Goal: Task Accomplishment & Management: Use online tool/utility

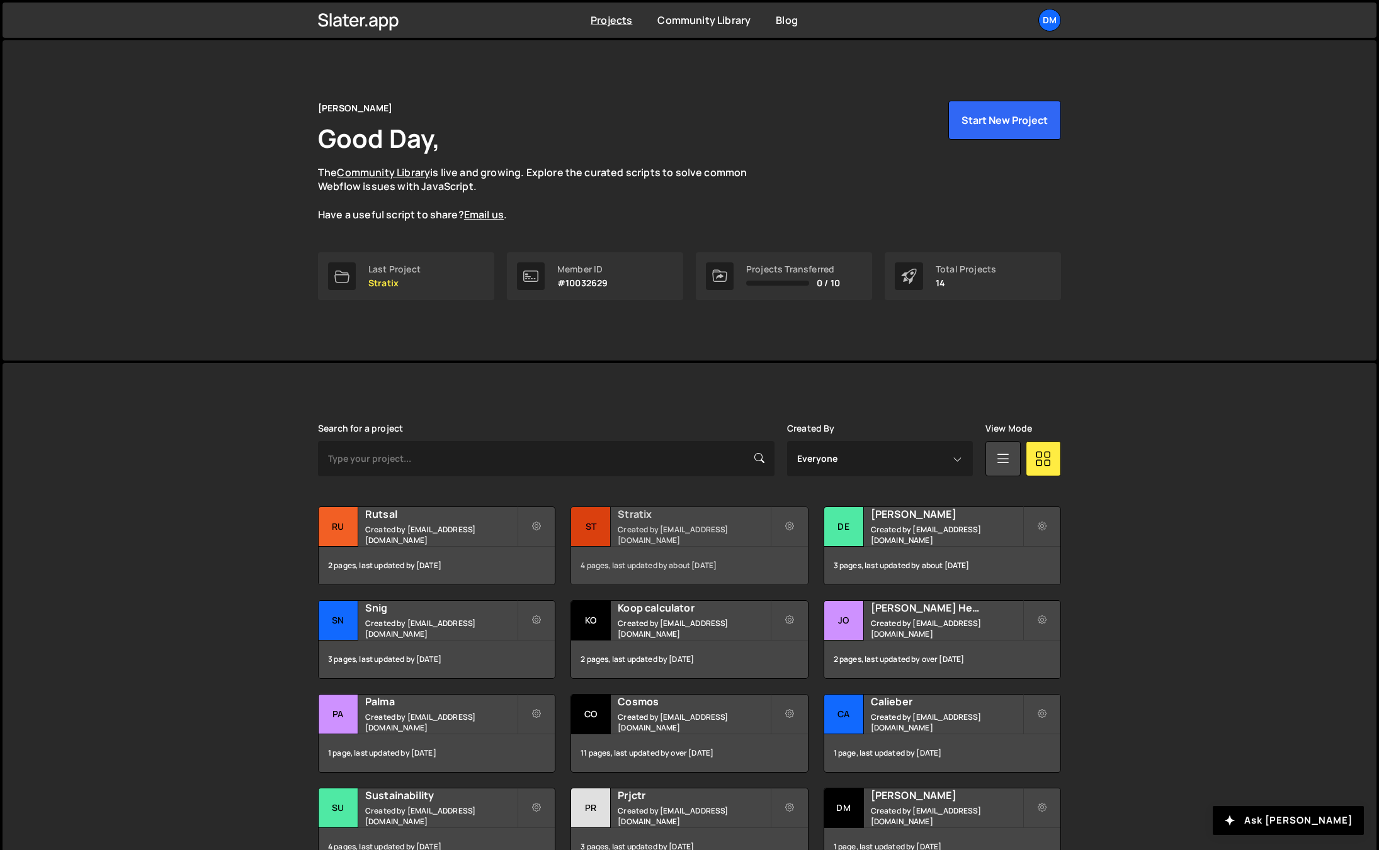
click at [665, 512] on div "Stratix Created by [EMAIL_ADDRESS][DOMAIN_NAME]" at bounding box center [689, 526] width 236 height 39
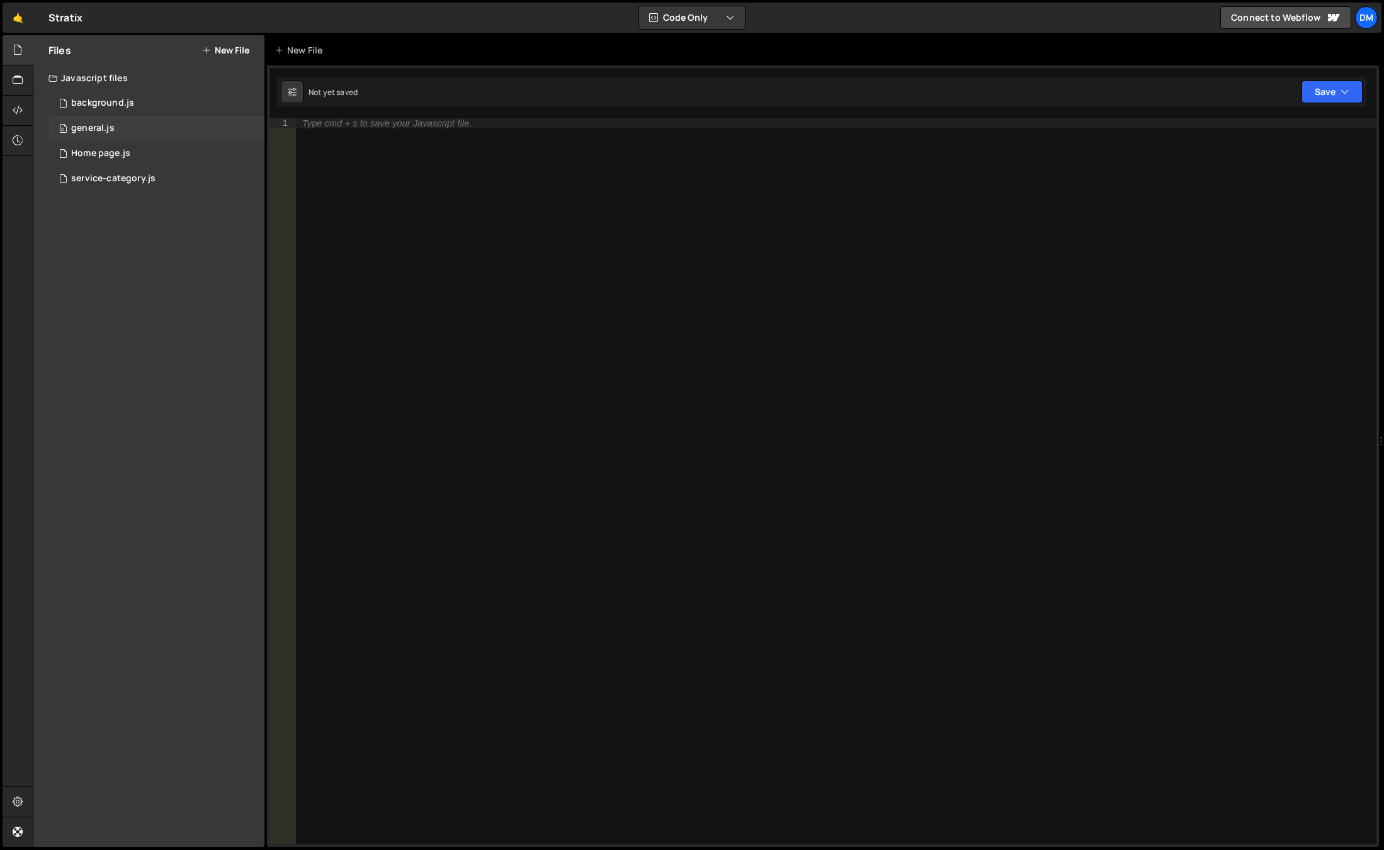
click at [140, 128] on div "0 general.js 0" at bounding box center [156, 128] width 216 height 25
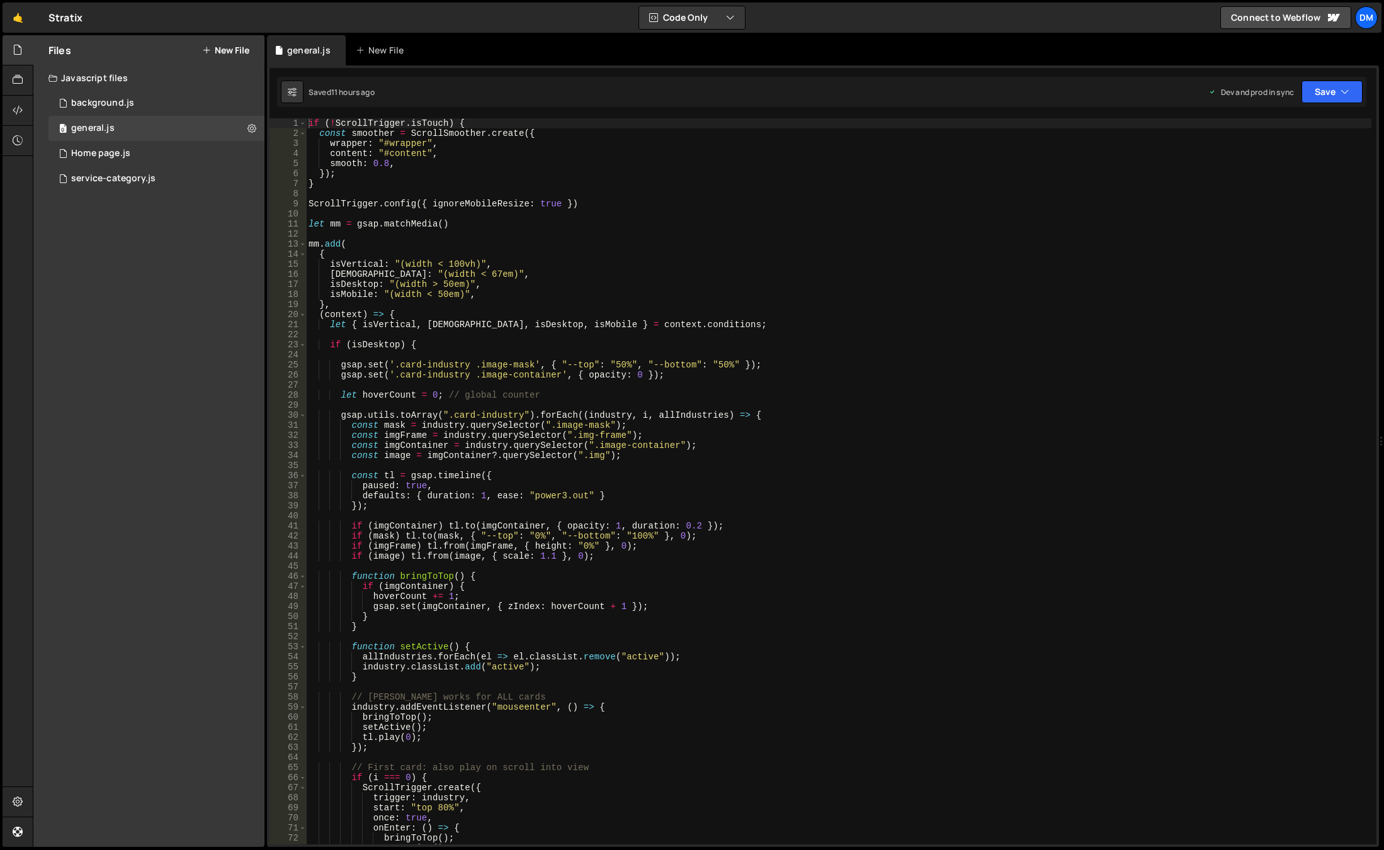
type textarea "mm.add("
click at [599, 243] on div "if ( ! ScrollTrigger . isTouch ) { const smoother = ScrollSmoother . create ({ …" at bounding box center [838, 491] width 1065 height 747
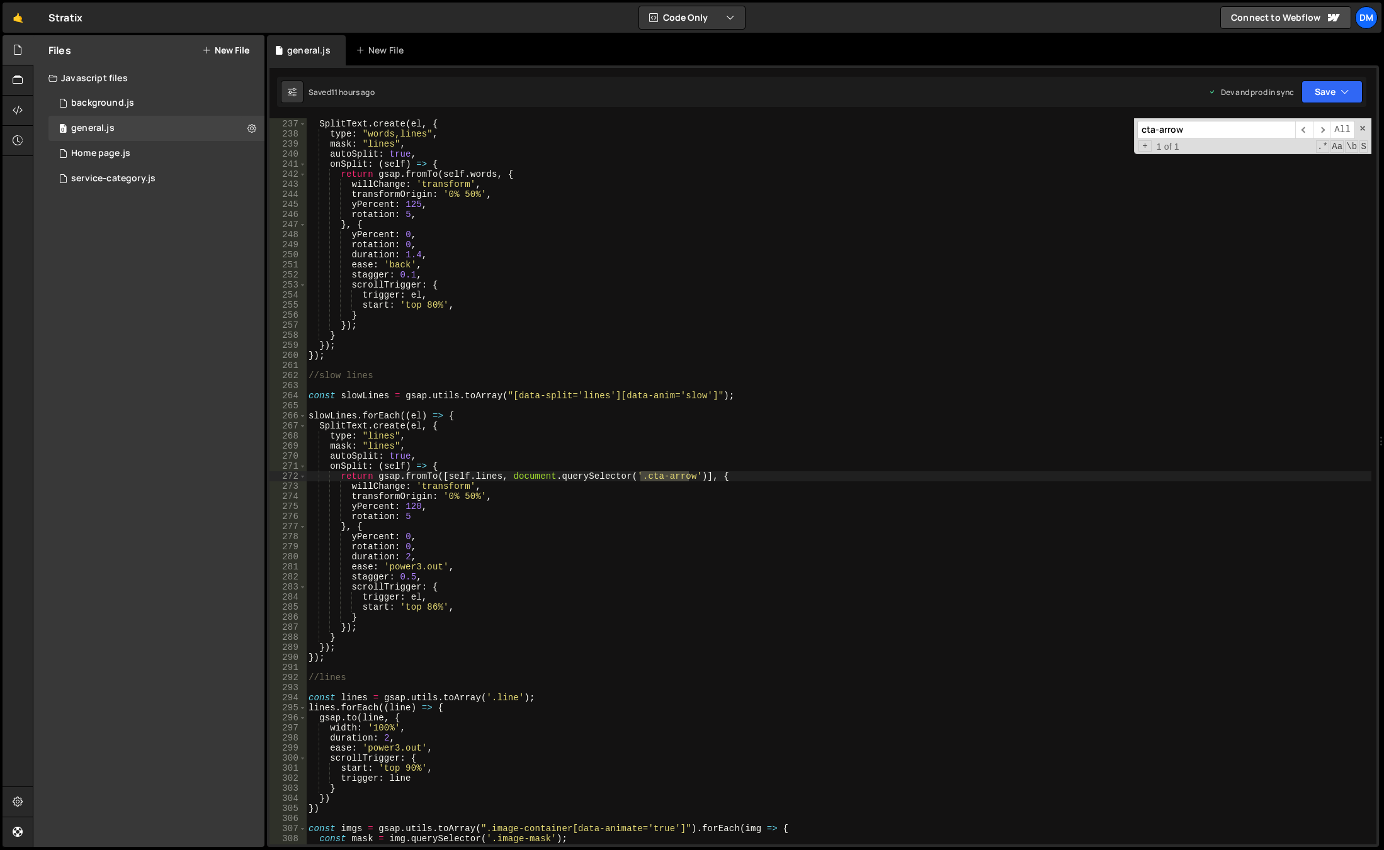
type input "cta-arrow"
drag, startPoint x: 495, startPoint y: 487, endPoint x: 273, endPoint y: 490, distance: 222.9
click at [273, 490] on div "willChange: 'transform', 236 237 238 239 240 241 242 243 244 245 246 247 248 24…" at bounding box center [822, 481] width 1107 height 726
click at [509, 490] on div "slideupEls . forEach (( el ) => { SplitText . create ( el , { type : "words,lin…" at bounding box center [838, 481] width 1065 height 726
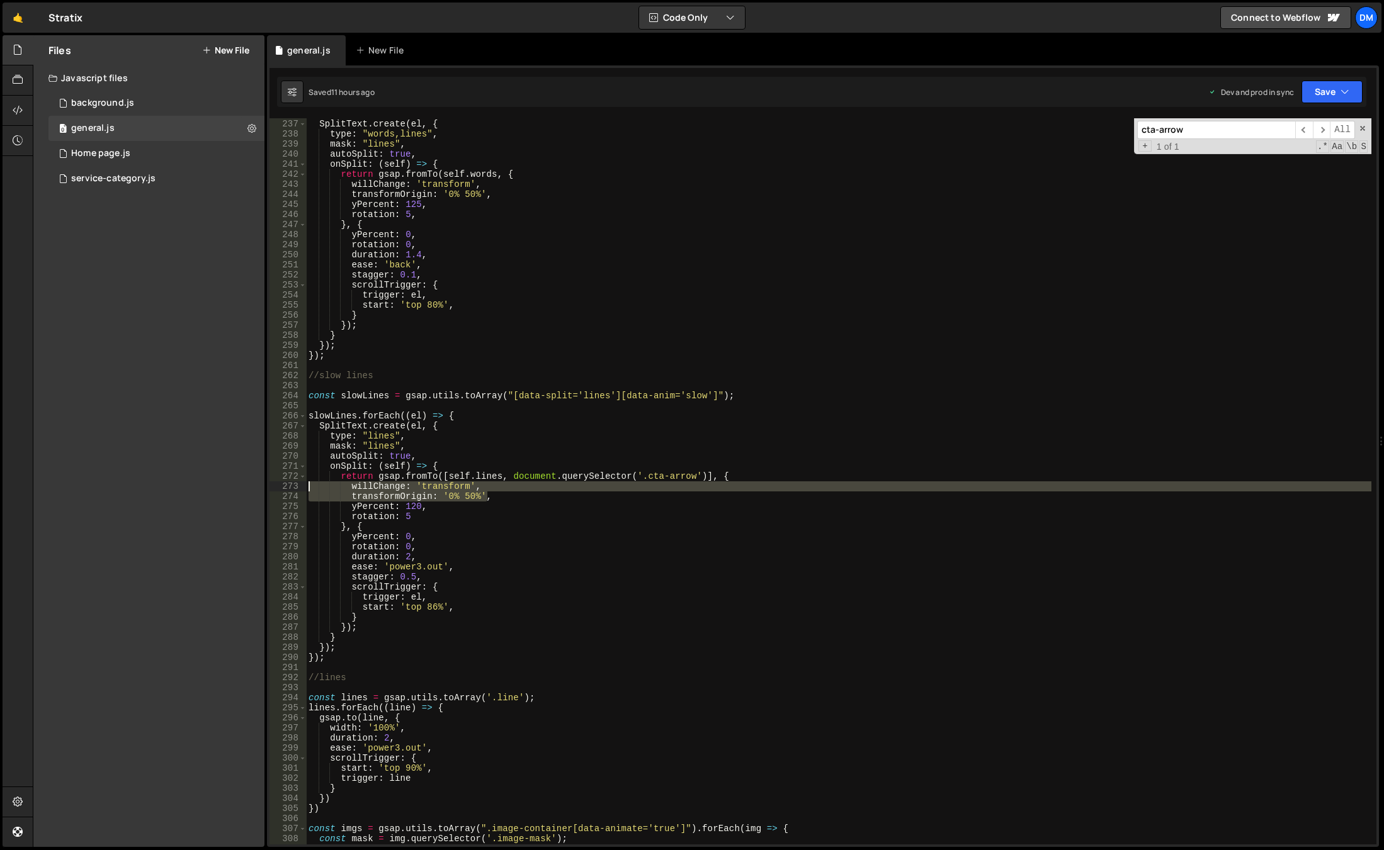
drag, startPoint x: 501, startPoint y: 497, endPoint x: 247, endPoint y: 490, distance: 254.4
click at [247, 490] on div "Files New File Javascript files 0 background.js 0 0 general.js 0 0 Home page.js…" at bounding box center [708, 441] width 1351 height 813
type textarea "willChange: 'transform', transformOrigin: '0% 50%',"
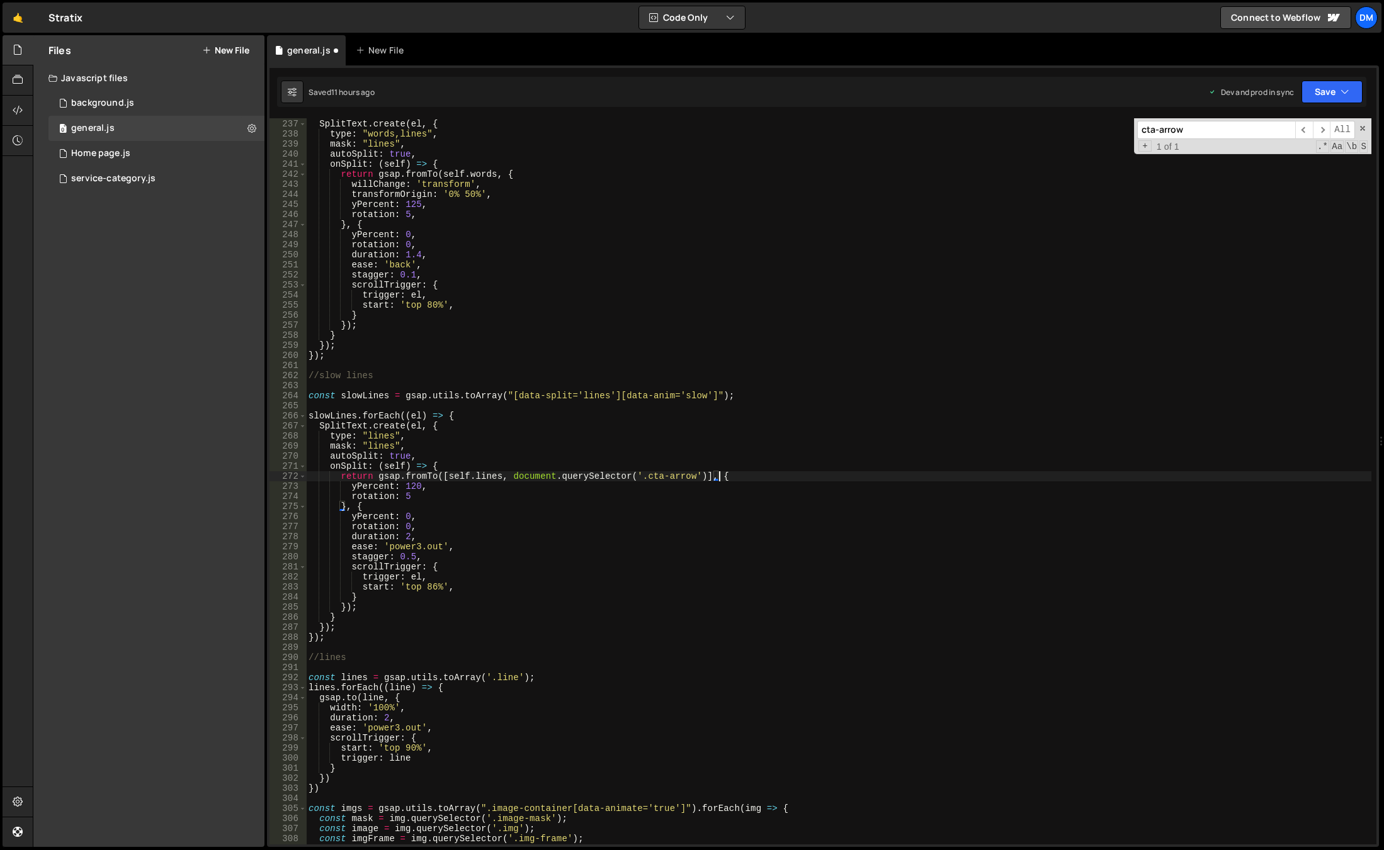
click at [864, 422] on div "slideupEls . forEach (( el ) => { SplitText . create ( el , { type : "words,lin…" at bounding box center [838, 482] width 1065 height 747
click at [1331, 84] on button "Save" at bounding box center [1331, 92] width 61 height 23
click at [1278, 167] on div "Save to Production S" at bounding box center [1289, 163] width 131 height 13
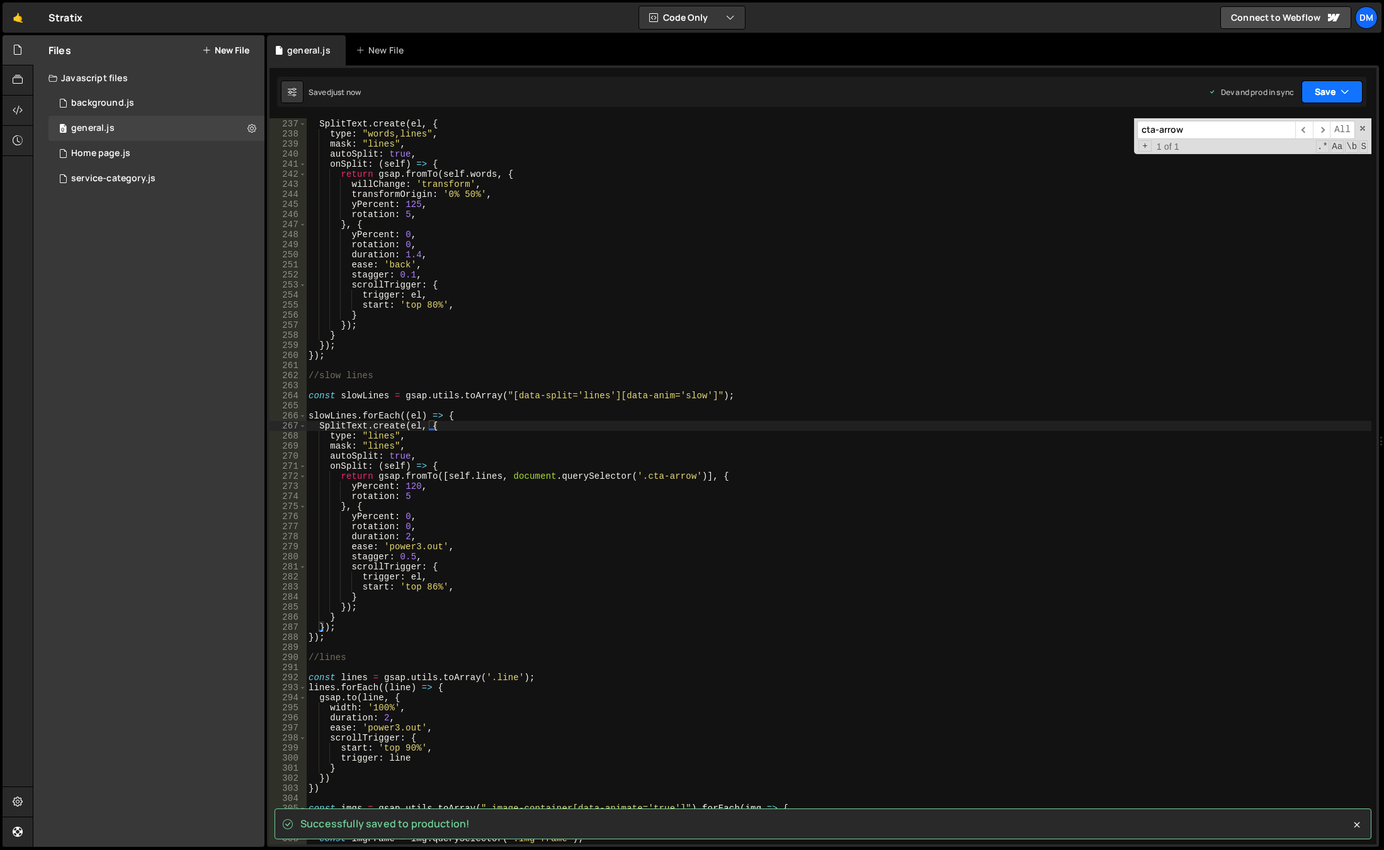
click at [1311, 96] on button "Save" at bounding box center [1331, 92] width 61 height 23
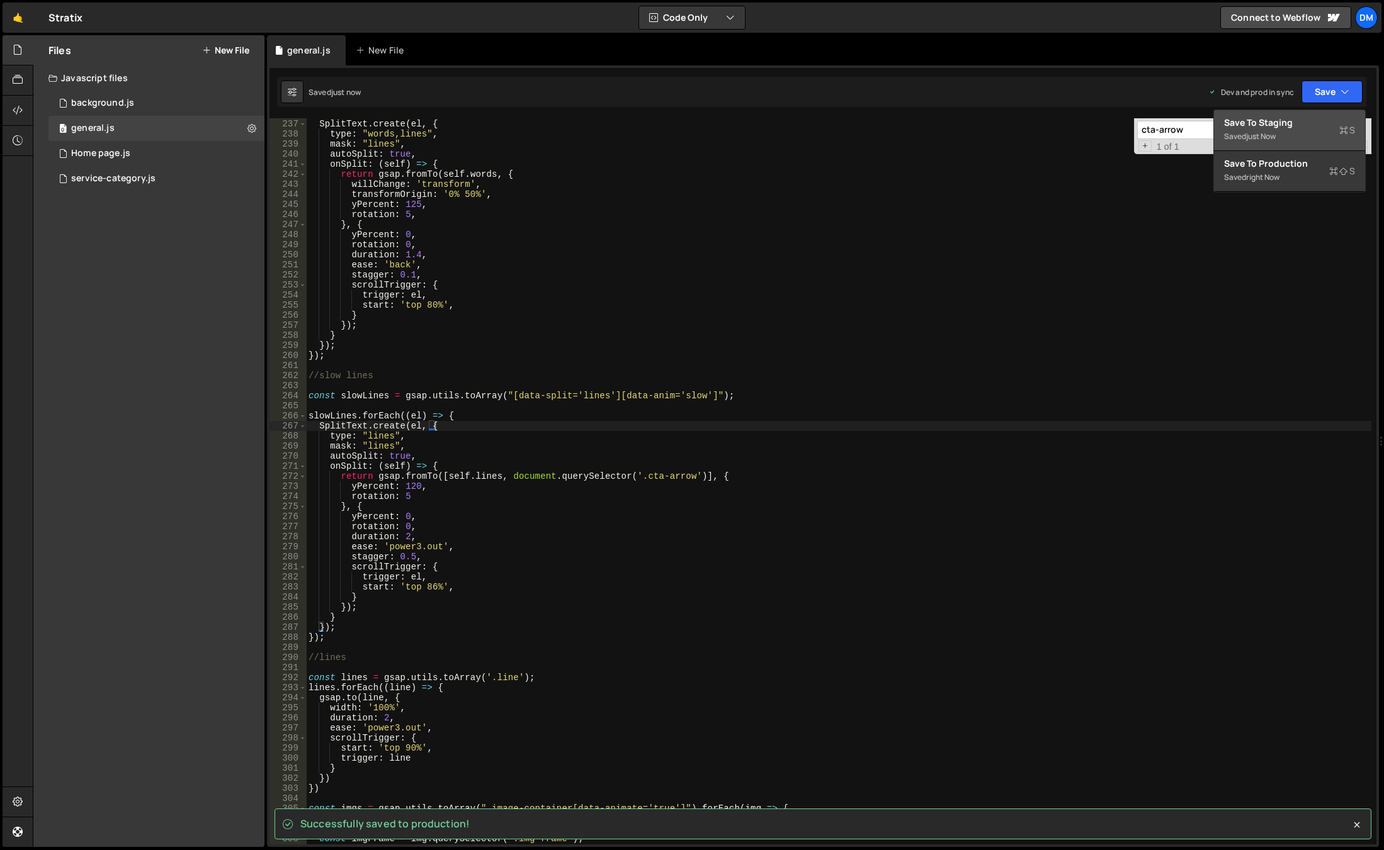
click at [1272, 133] on div "just now" at bounding box center [1261, 136] width 30 height 11
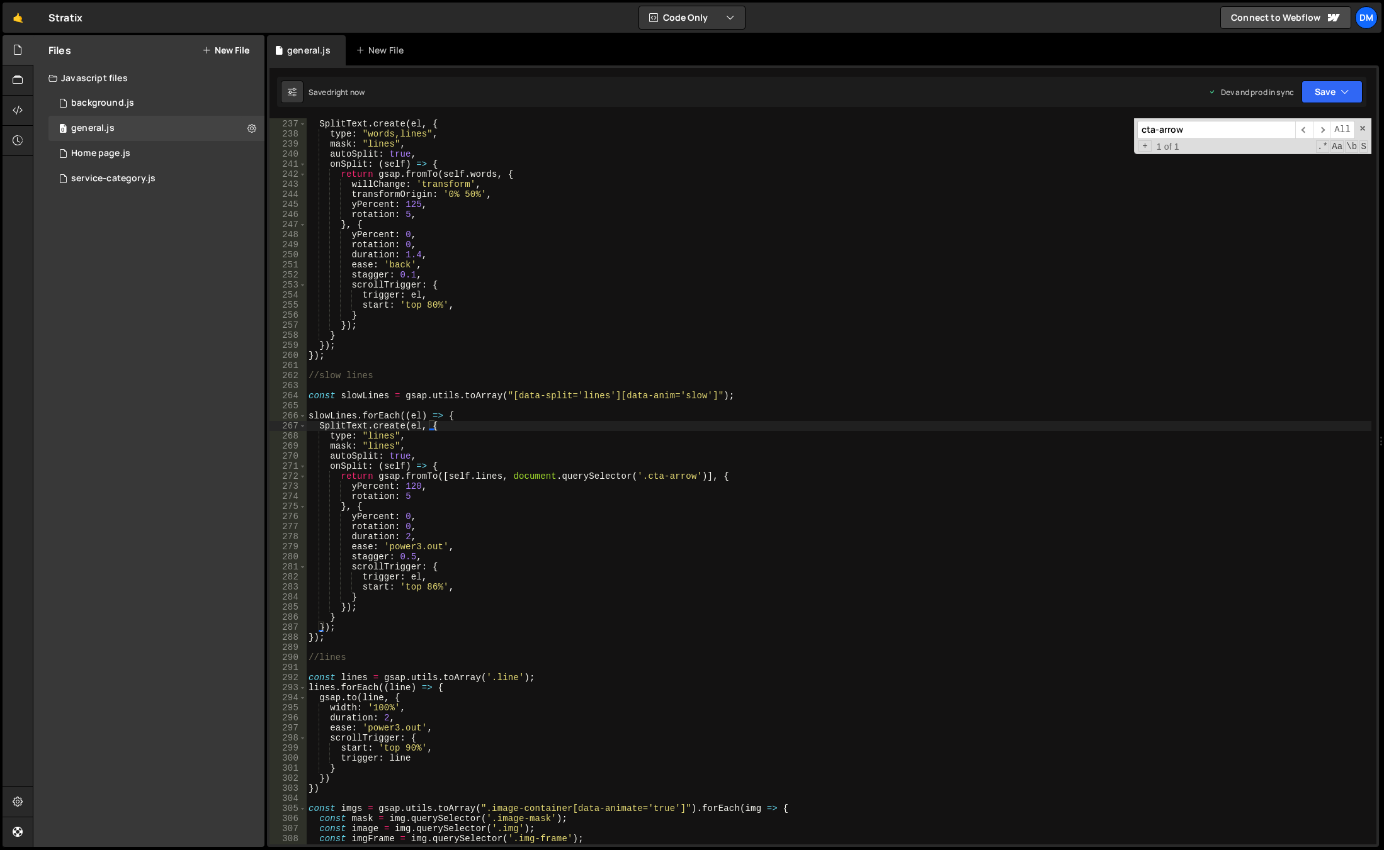
drag, startPoint x: 1365, startPoint y: 129, endPoint x: 1341, endPoint y: 153, distance: 33.4
click at [1365, 129] on span at bounding box center [1362, 128] width 9 height 9
click at [1066, 330] on div "slideupEls . forEach (( el ) => { SplitText . create ( el , { type : "words,lin…" at bounding box center [838, 482] width 1065 height 747
click at [795, 358] on div "slideupEls . forEach (( el ) => { SplitText . create ( el , { type : "words,lin…" at bounding box center [838, 482] width 1065 height 747
drag, startPoint x: 361, startPoint y: 399, endPoint x: 354, endPoint y: 451, distance: 52.7
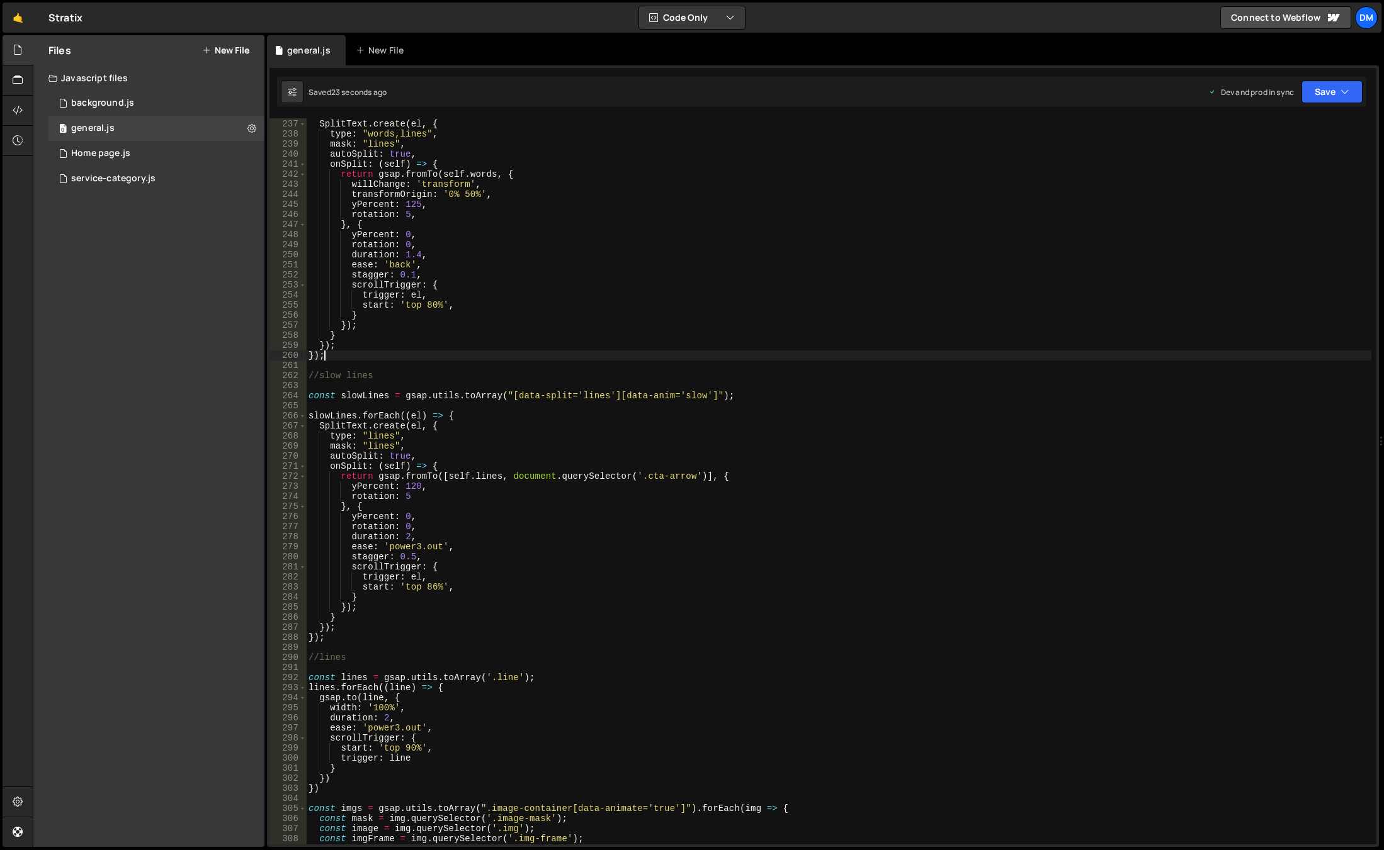
click at [361, 399] on div "slideupEls . forEach (( el ) => { SplitText . create ( el , { type : "words,lin…" at bounding box center [838, 482] width 1065 height 747
click at [314, 640] on div "slideupEls . forEach (( el ) => { SplitText . create ( el , { type : "words,lin…" at bounding box center [838, 482] width 1065 height 747
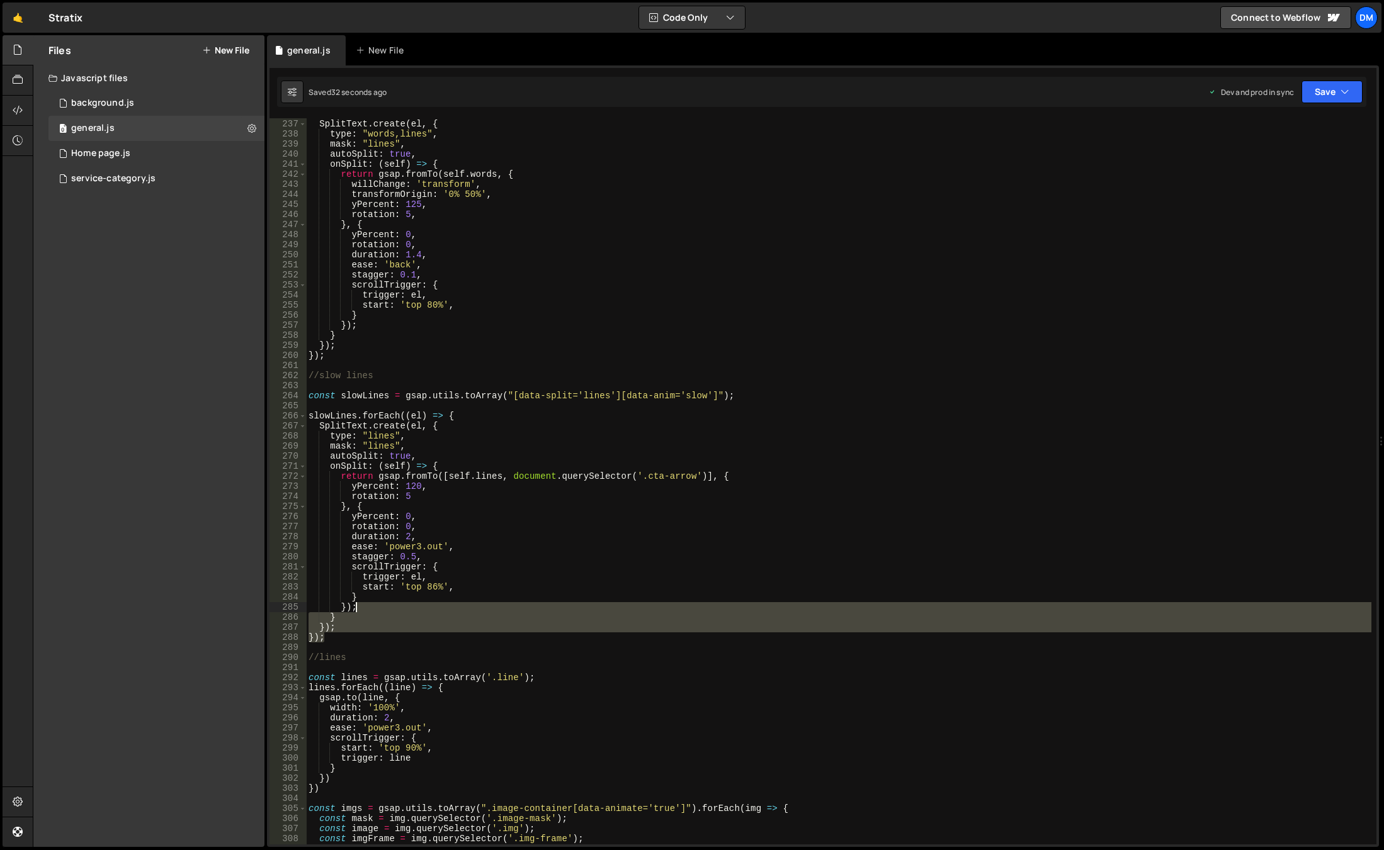
drag, startPoint x: 337, startPoint y: 640, endPoint x: 463, endPoint y: 611, distance: 128.6
click at [463, 611] on div "slideupEls . forEach (( el ) => { SplitText . create ( el , { type : "words,lin…" at bounding box center [838, 482] width 1065 height 747
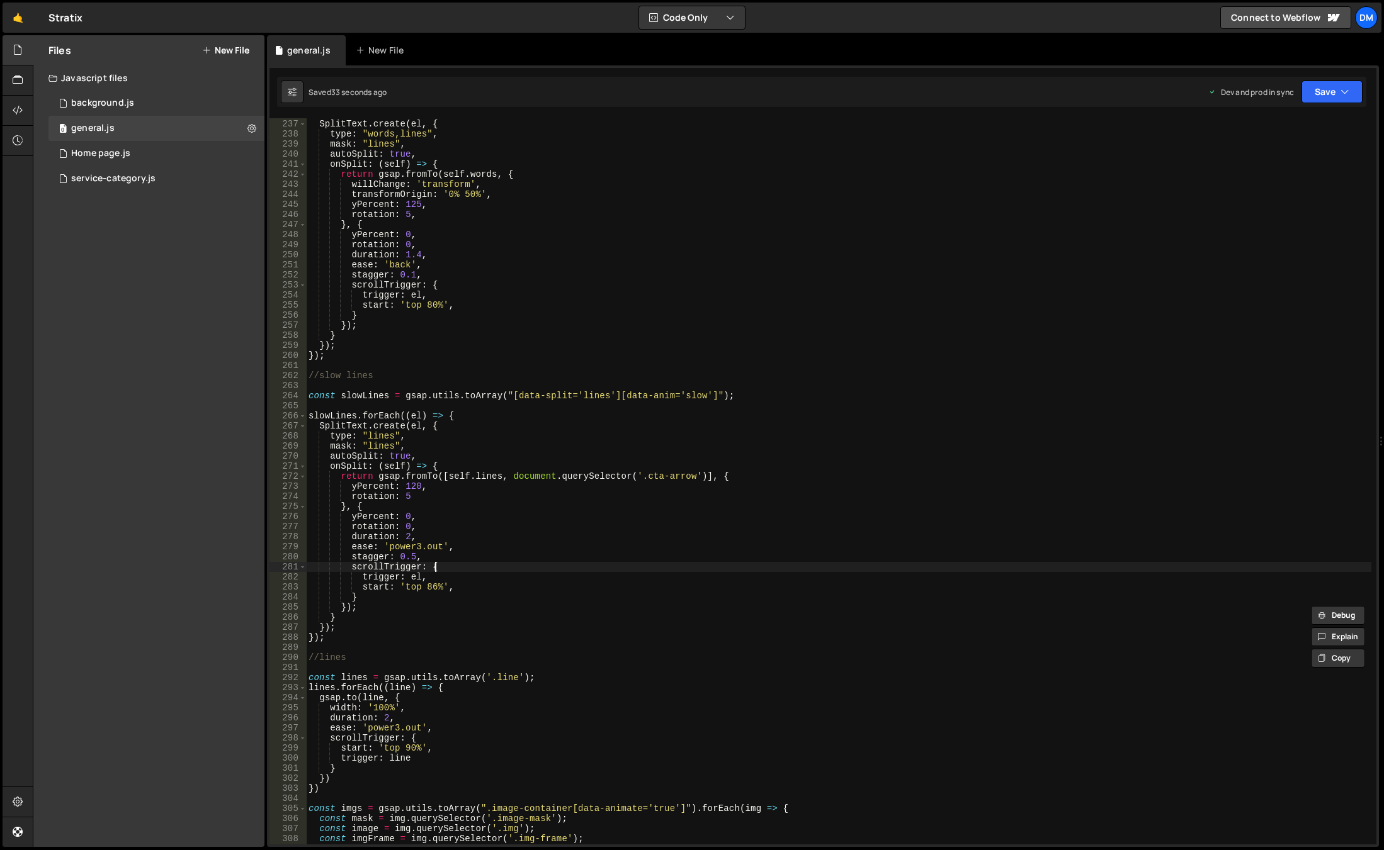
click at [470, 567] on div "slideupEls . forEach (( el ) => { SplitText . create ( el , { type : "words,lin…" at bounding box center [838, 482] width 1065 height 747
click at [434, 463] on div "slideupEls . forEach (( el ) => { SplitText . create ( el , { type : "words,lin…" at bounding box center [838, 482] width 1065 height 747
click at [512, 532] on div "slideupEls . forEach (( el ) => { SplitText . create ( el , { type : "words,lin…" at bounding box center [838, 482] width 1065 height 747
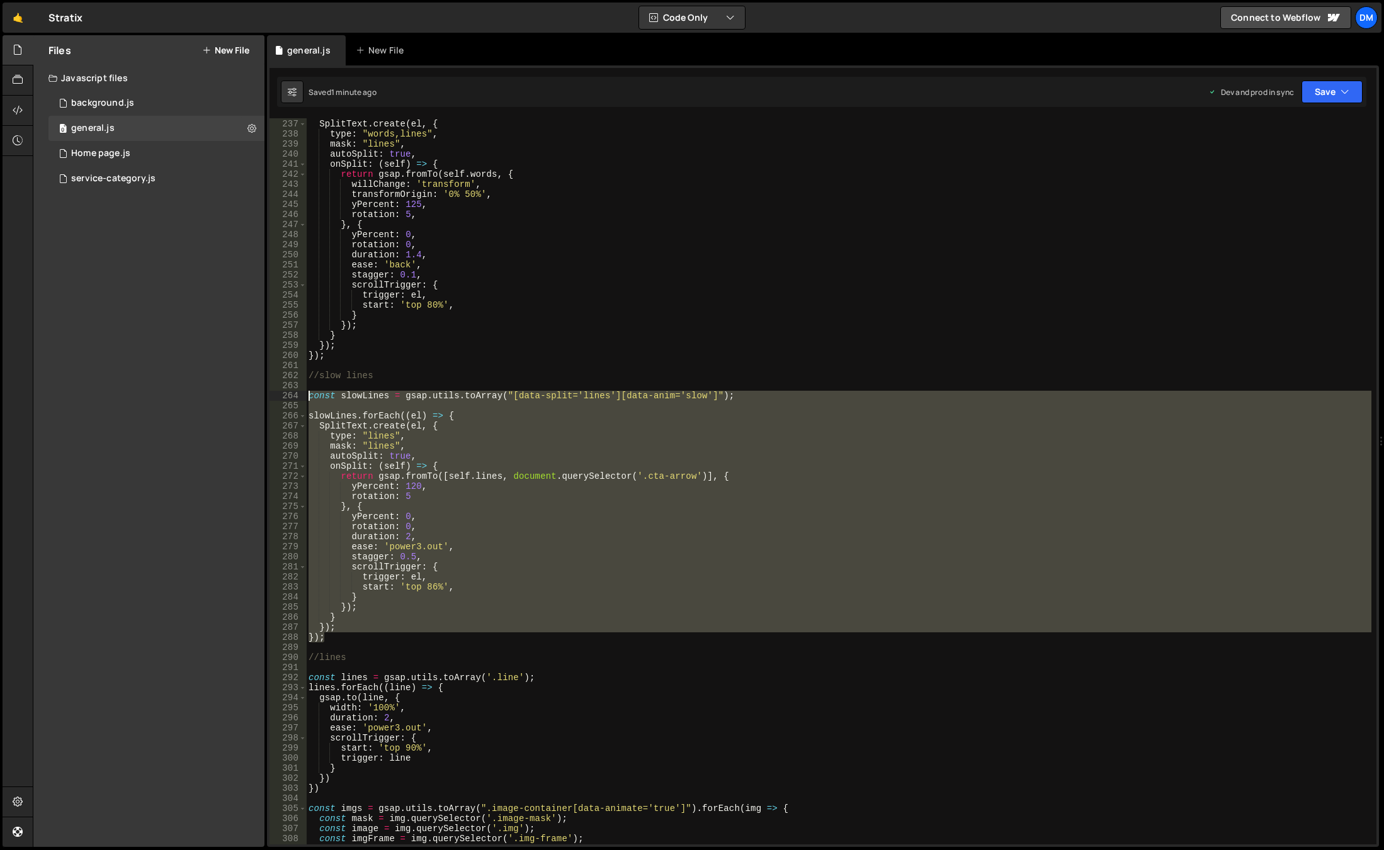
drag, startPoint x: 329, startPoint y: 641, endPoint x: 264, endPoint y: 398, distance: 251.3
click at [264, 398] on div "Files New File Javascript files 0 background.js 0 0 general.js 0 0 Home page.js…" at bounding box center [708, 441] width 1351 height 813
click at [516, 333] on div "slideupEls . forEach (( el ) => { SplitText . create ( el , { type : "words,lin…" at bounding box center [838, 482] width 1065 height 747
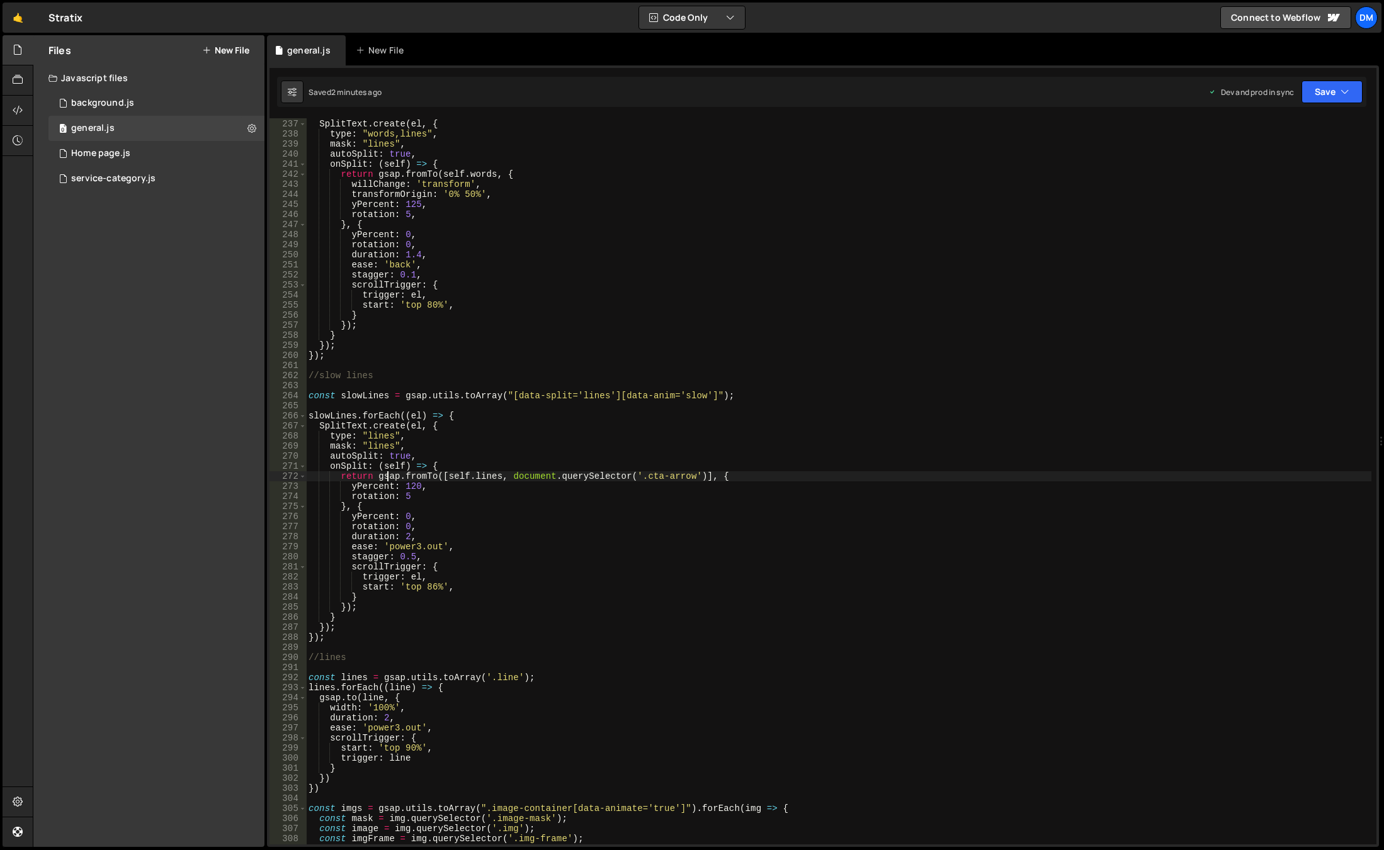
click at [388, 477] on div "slideupEls . forEach (( el ) => { SplitText . create ( el , { type : "words,lin…" at bounding box center [838, 482] width 1065 height 747
click at [432, 466] on div "slideupEls . forEach (( el ) => { SplitText . create ( el , { type : "words,lin…" at bounding box center [838, 482] width 1065 height 747
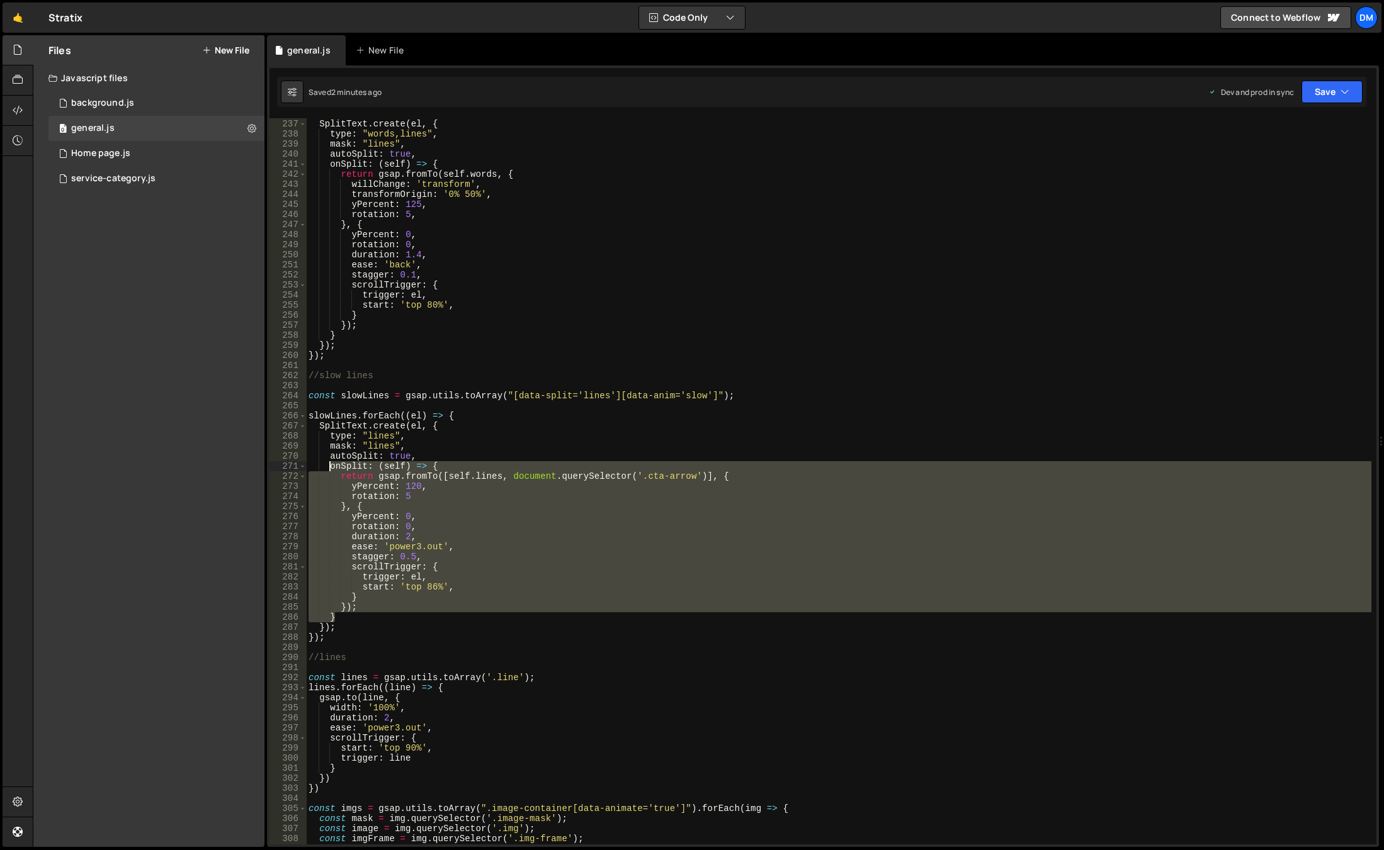
drag, startPoint x: 336, startPoint y: 616, endPoint x: 329, endPoint y: 466, distance: 150.0
click at [329, 466] on div "slideupEls . forEach (( el ) => { SplitText . create ( el , { type : "words,lin…" at bounding box center [838, 482] width 1065 height 747
paste textarea "}"
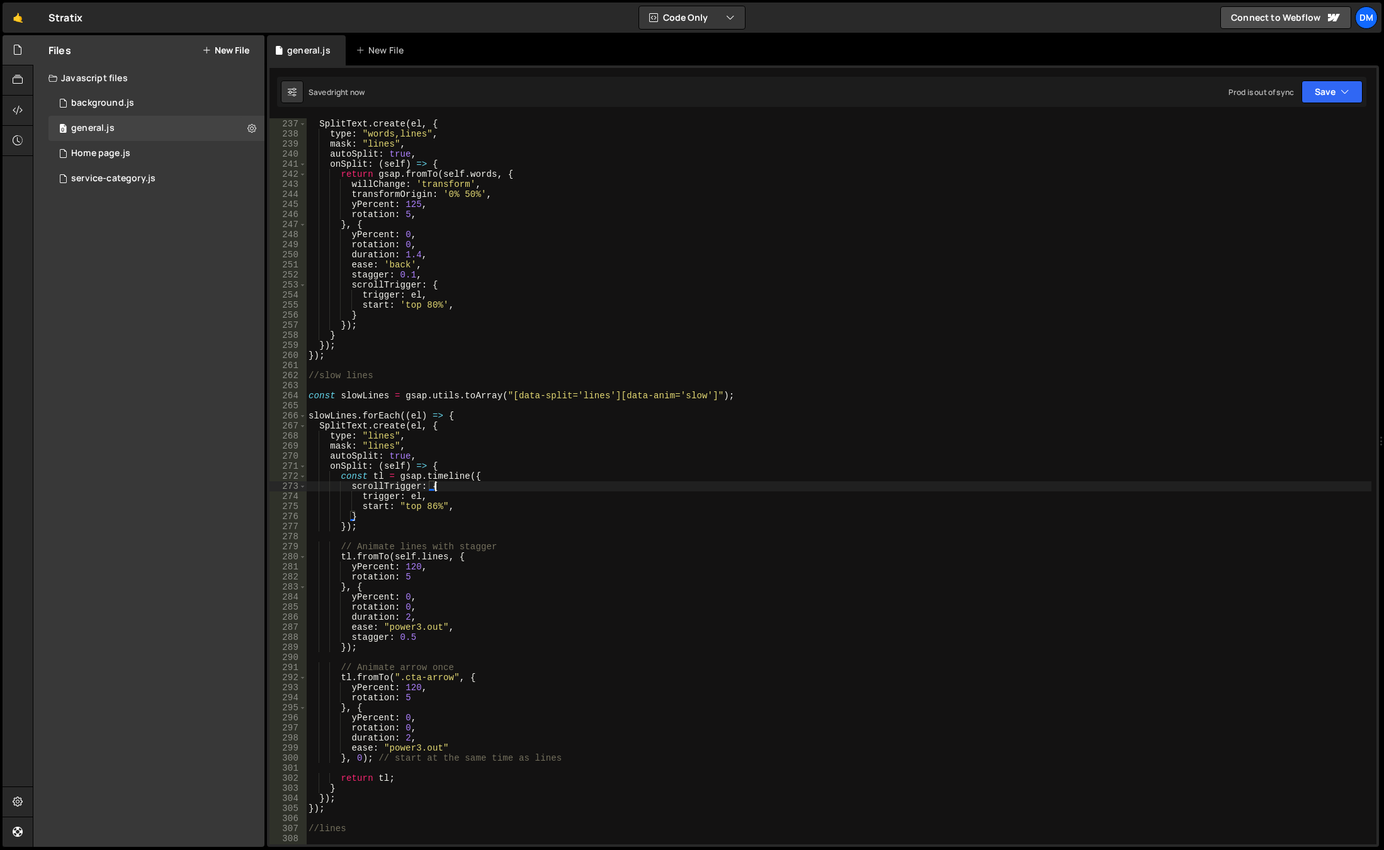
click at [674, 490] on div "slideupEls . forEach (( el ) => { SplitText . create ( el , { type : "words,lin…" at bounding box center [838, 482] width 1065 height 747
click at [1339, 97] on button "Save" at bounding box center [1331, 92] width 61 height 23
click at [1299, 133] on div "Saved just now" at bounding box center [1289, 136] width 131 height 15
click at [1331, 89] on button "Save" at bounding box center [1331, 92] width 61 height 23
click at [1272, 157] on button "Save to Production S Saved 2 minutes ago" at bounding box center [1289, 171] width 151 height 41
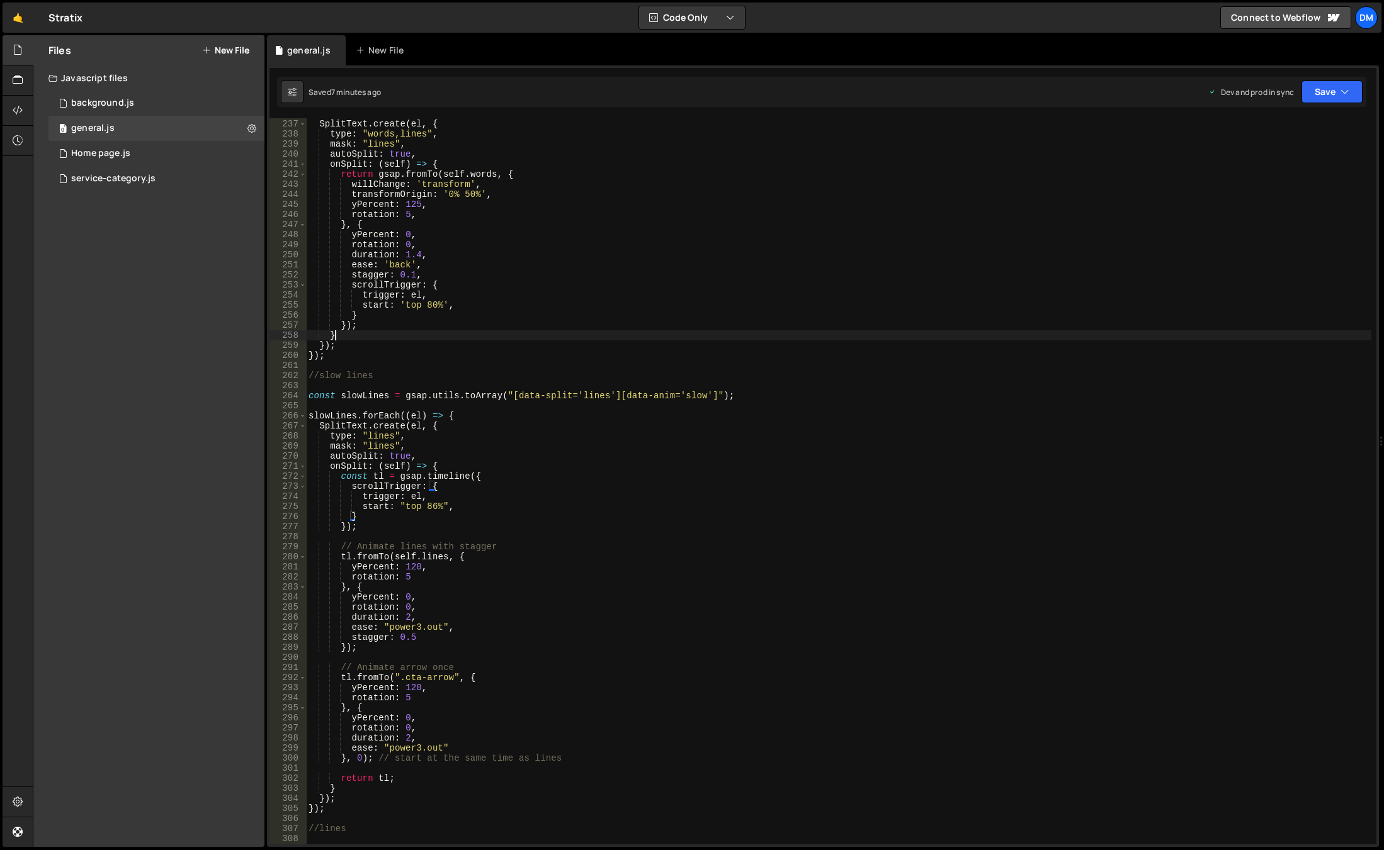
click at [575, 337] on div "slideupEls . forEach (( el ) => { SplitText . create ( el , { type : "words,lin…" at bounding box center [838, 482] width 1065 height 747
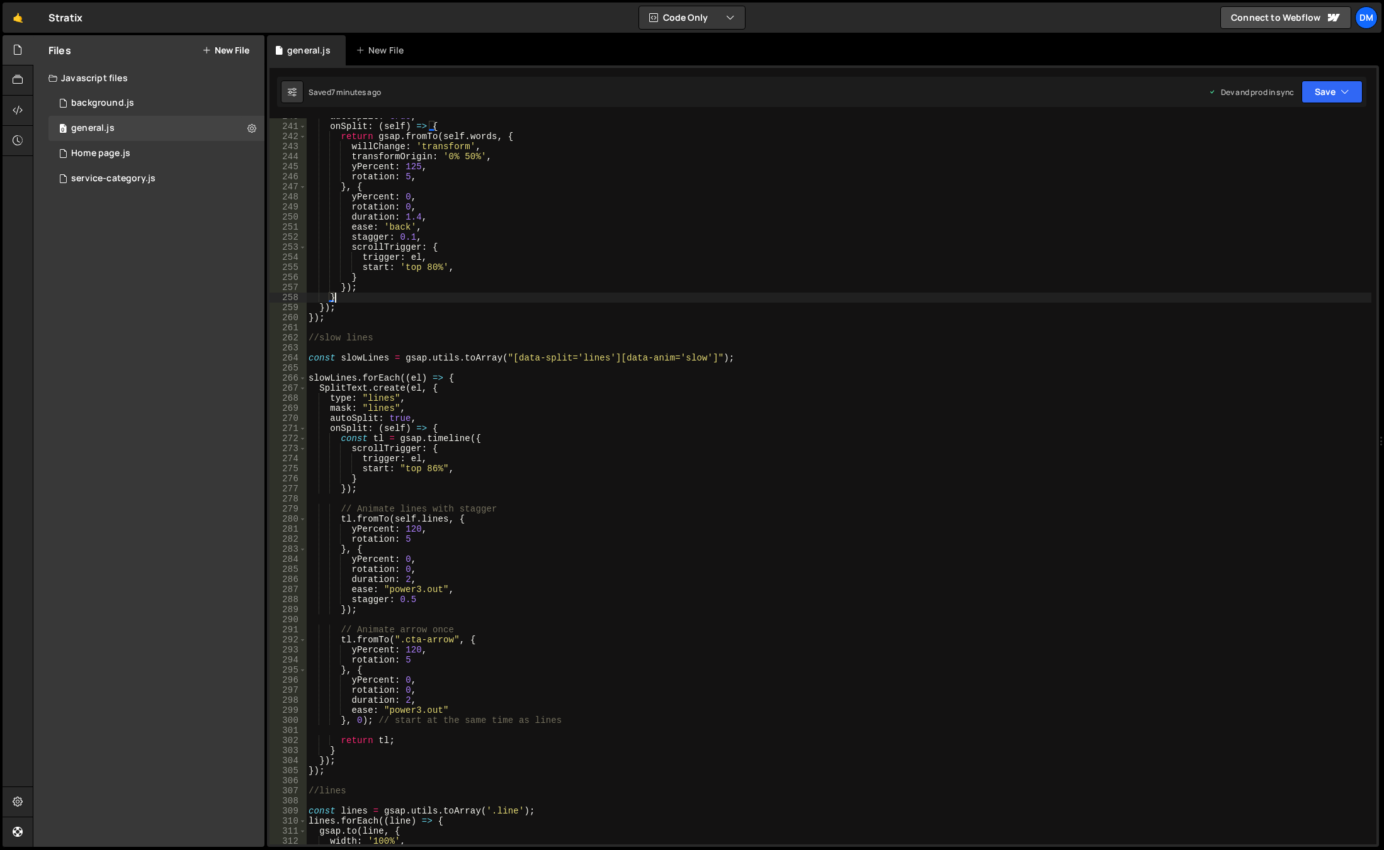
scroll to position [2452, 0]
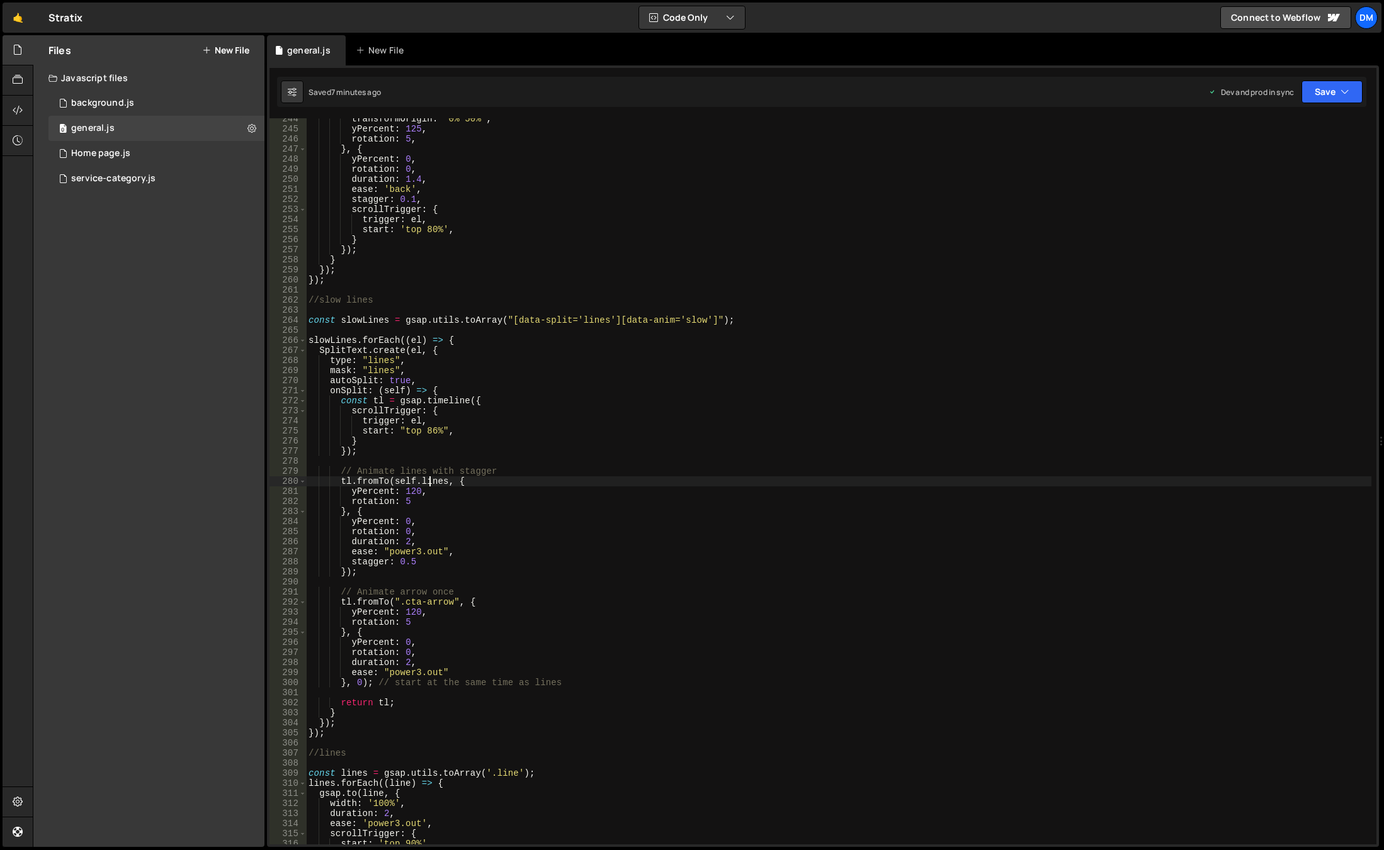
click at [428, 482] on div "transformOrigin : '0% 50%' , yPercent : 125 , rotation : 5 , } , { yPercent : 0…" at bounding box center [838, 487] width 1065 height 747
click at [412, 488] on div "transformOrigin : '0% 50%' , yPercent : 125 , rotation : 5 , } , { yPercent : 0…" at bounding box center [838, 487] width 1065 height 747
click at [714, 405] on div "transformOrigin : '0% 50%' , yPercent : 125 , rotation : 5 , } , { yPercent : 0…" at bounding box center [838, 487] width 1065 height 747
click at [1319, 88] on button "Save" at bounding box center [1331, 92] width 61 height 23
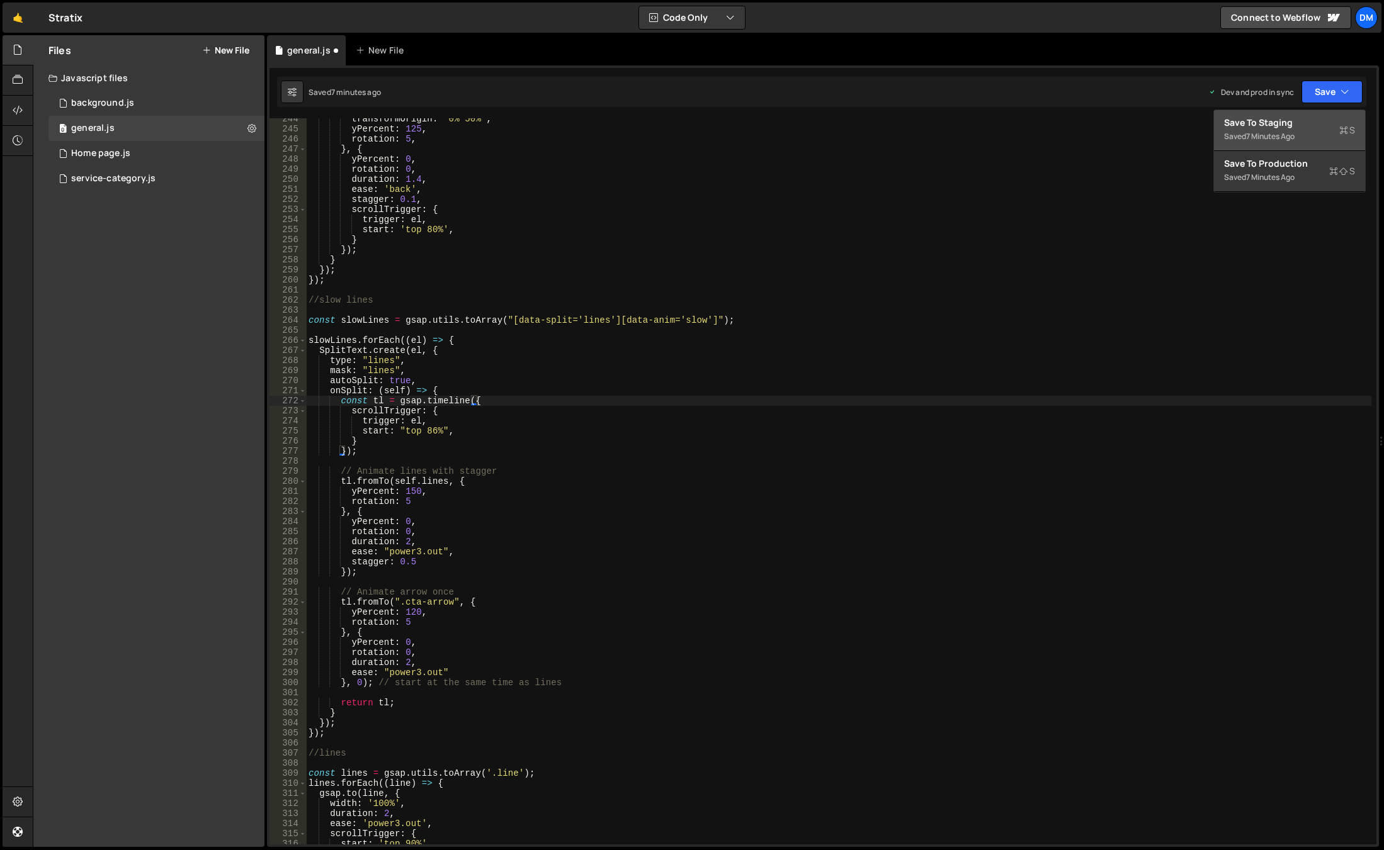
click at [1287, 120] on div "Save to Staging S" at bounding box center [1289, 122] width 131 height 13
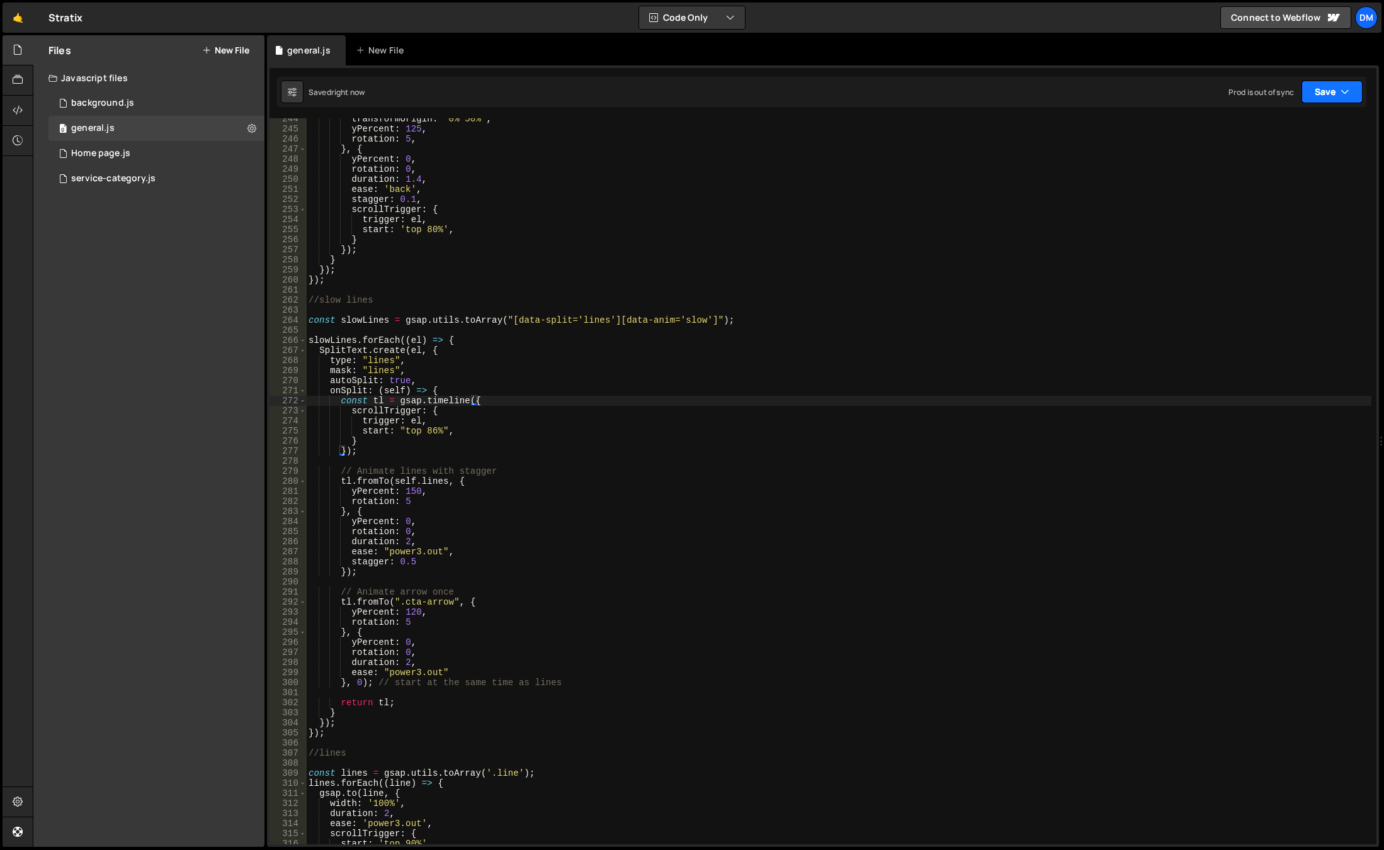
click at [1327, 89] on button "Save" at bounding box center [1331, 92] width 61 height 23
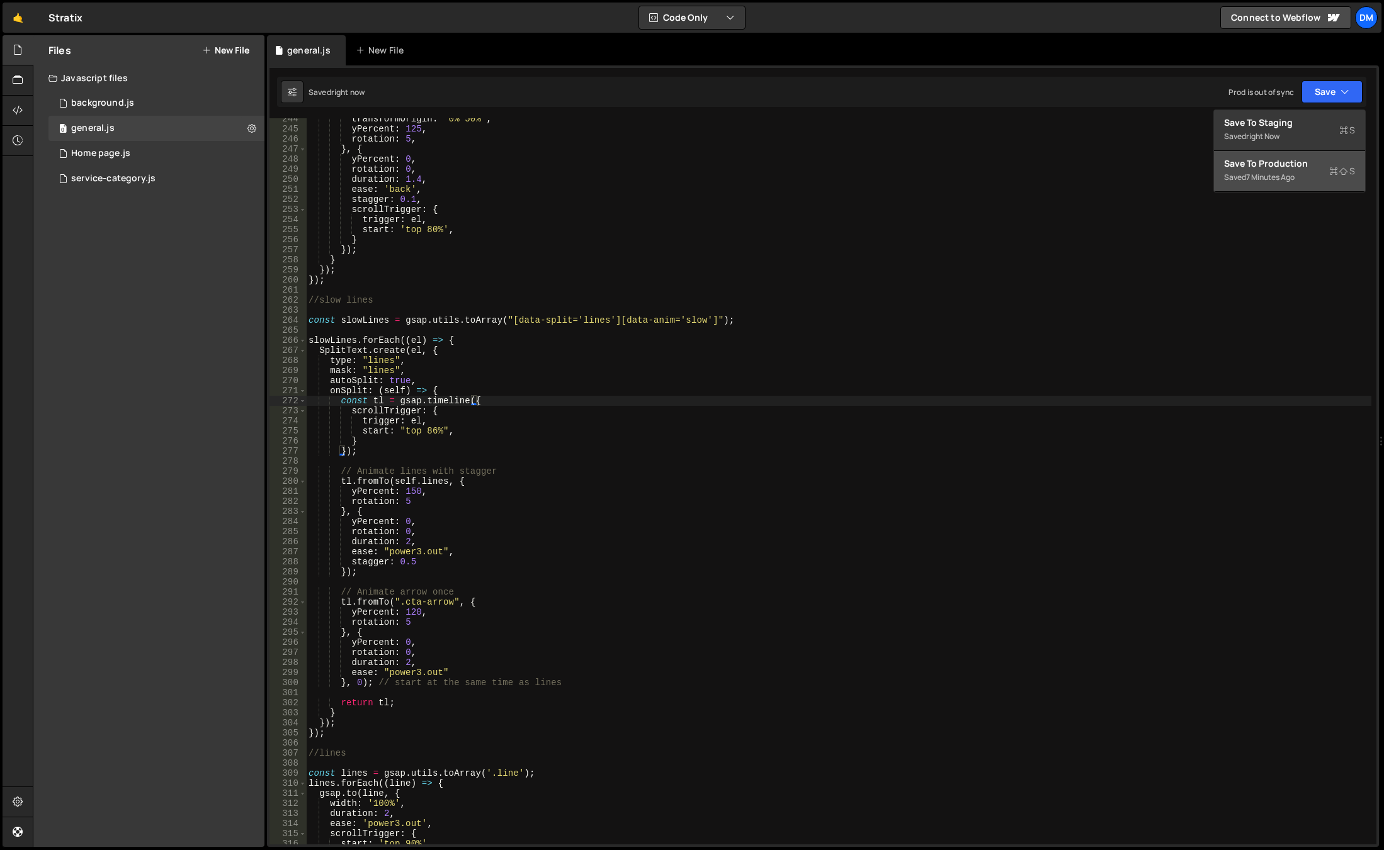
click at [1281, 159] on div "Save to Production S" at bounding box center [1289, 163] width 131 height 13
click at [635, 208] on div "transformOrigin : '0% 50%' , yPercent : 125 , rotation : 5 , } , { yPercent : 0…" at bounding box center [838, 487] width 1065 height 747
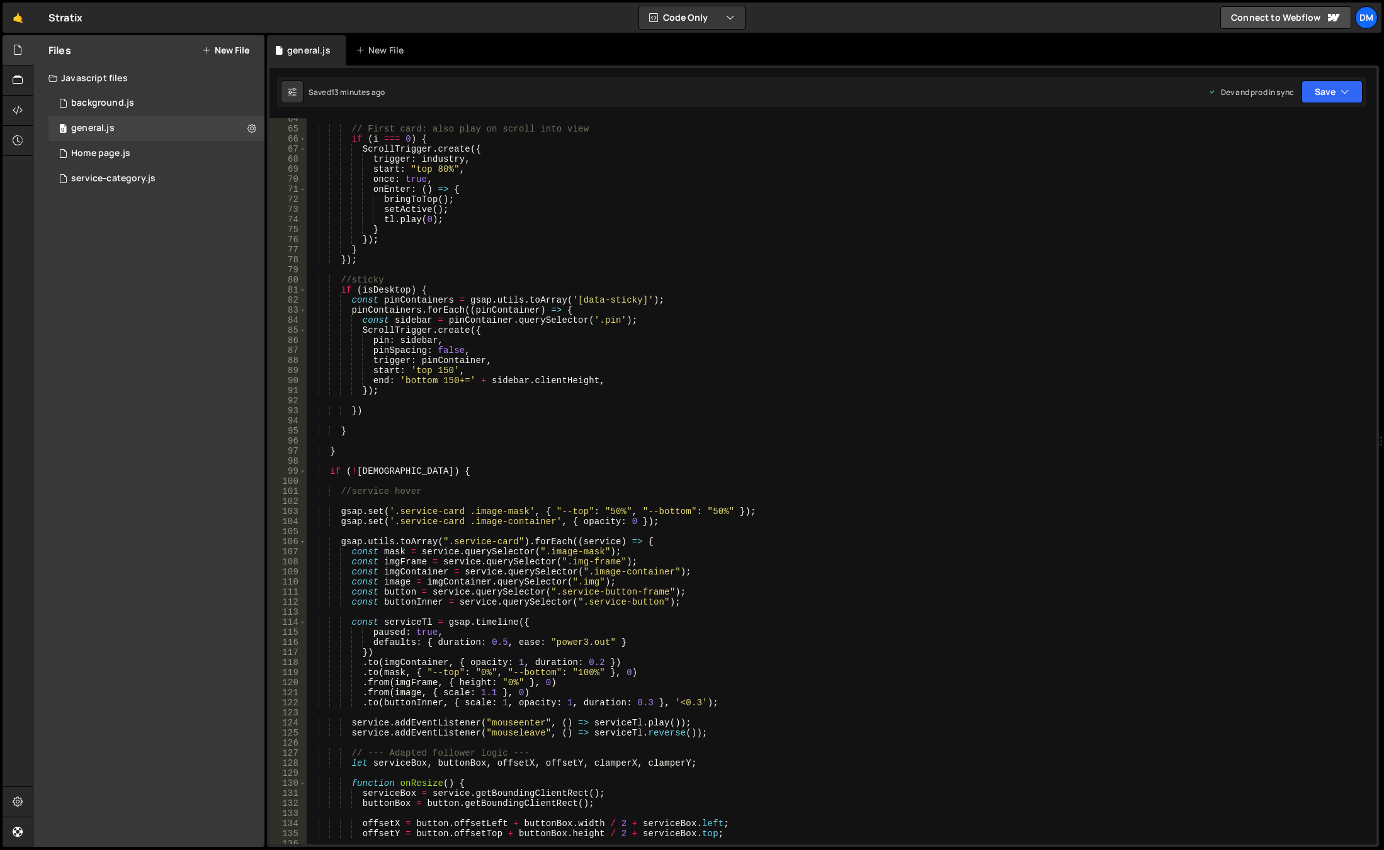
scroll to position [0, 0]
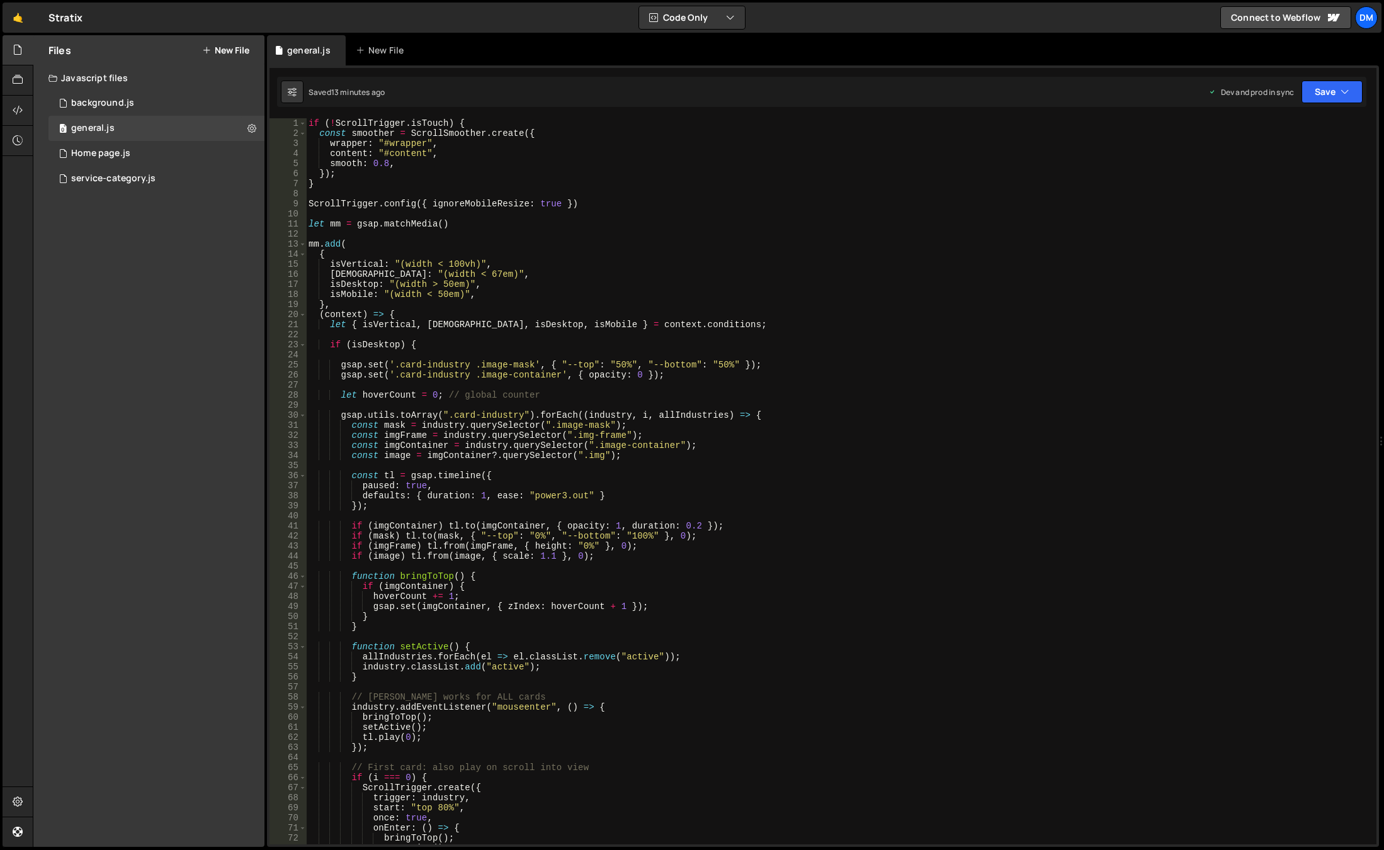
click at [476, 261] on div "if ( ! ScrollTrigger . isTouch ) { const smoother = ScrollSmoother . create ({ …" at bounding box center [838, 491] width 1065 height 747
click at [611, 276] on div "if ( ! ScrollTrigger . isTouch ) { const smoother = ScrollSmoother . create ({ …" at bounding box center [838, 491] width 1065 height 747
type textarea "isWide: "(width < 67em)","
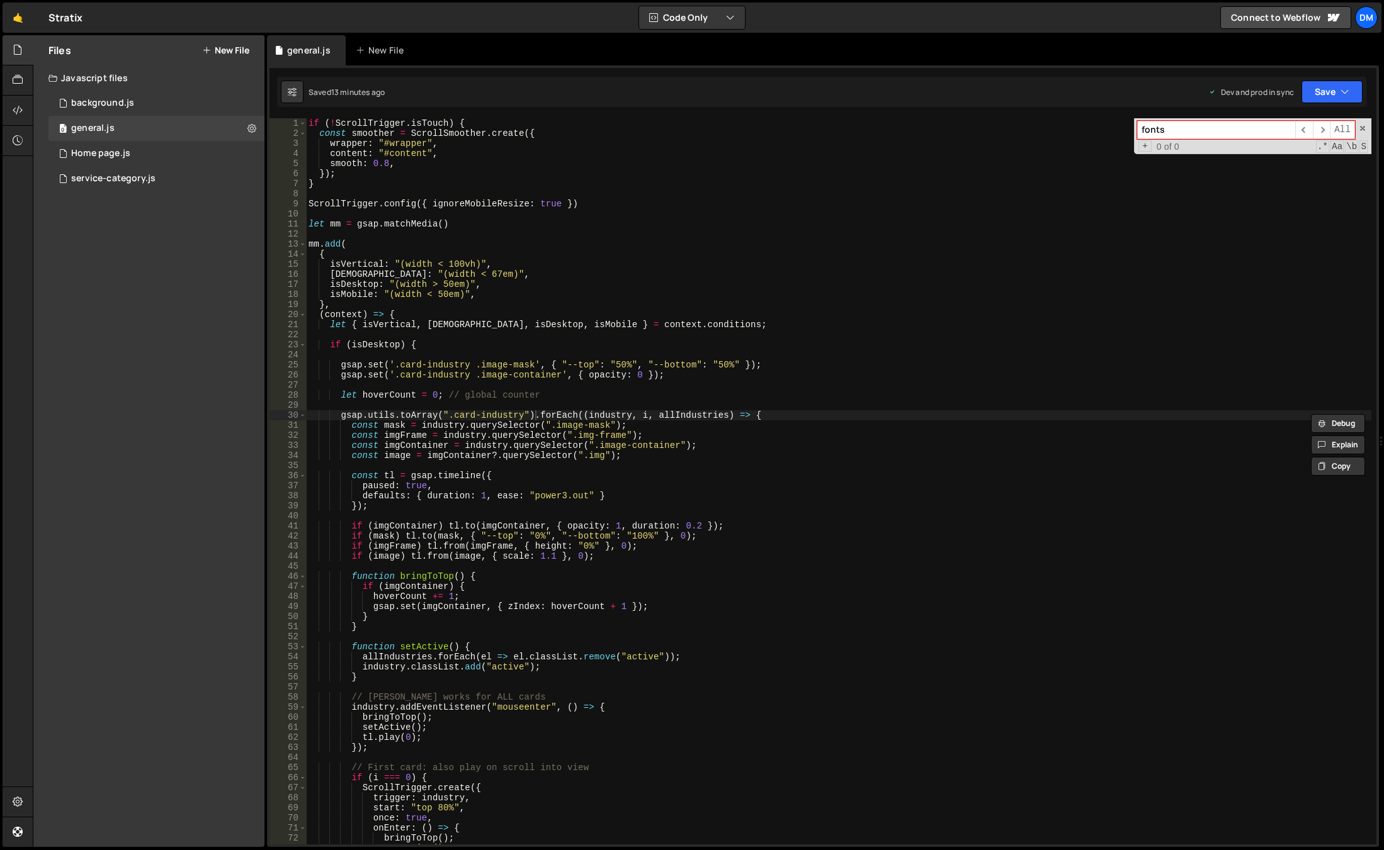
type input "fonts"
type textarea "{"
click at [770, 257] on div "if ( ! ScrollTrigger . isTouch ) { const smoother = ScrollSmoother . create ({ …" at bounding box center [838, 491] width 1065 height 747
click at [1200, 133] on input "fonts" at bounding box center [1216, 130] width 158 height 18
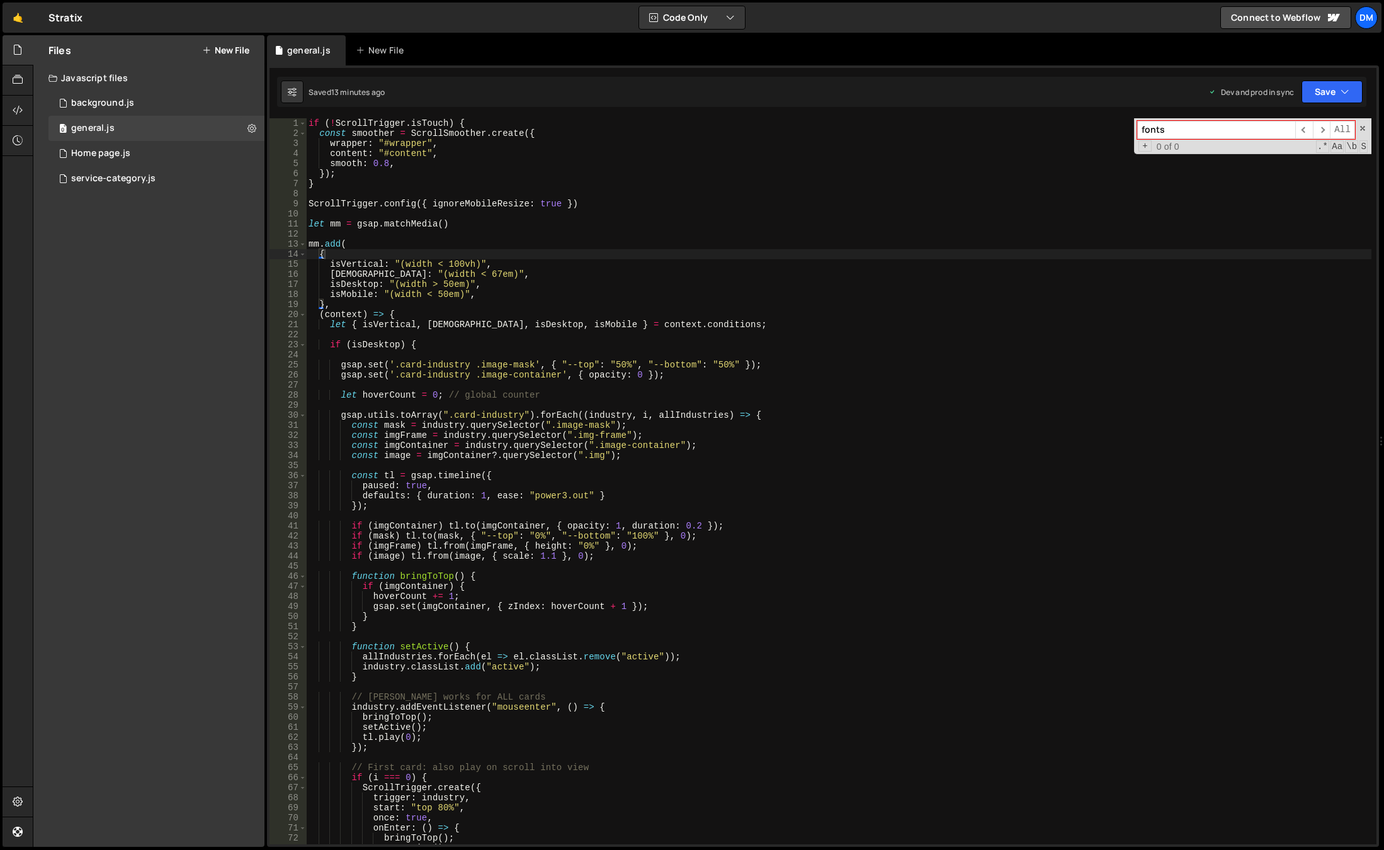
click at [1200, 133] on input "fonts" at bounding box center [1216, 130] width 158 height 18
click at [171, 154] on div "0 Home page.js 0" at bounding box center [156, 153] width 216 height 25
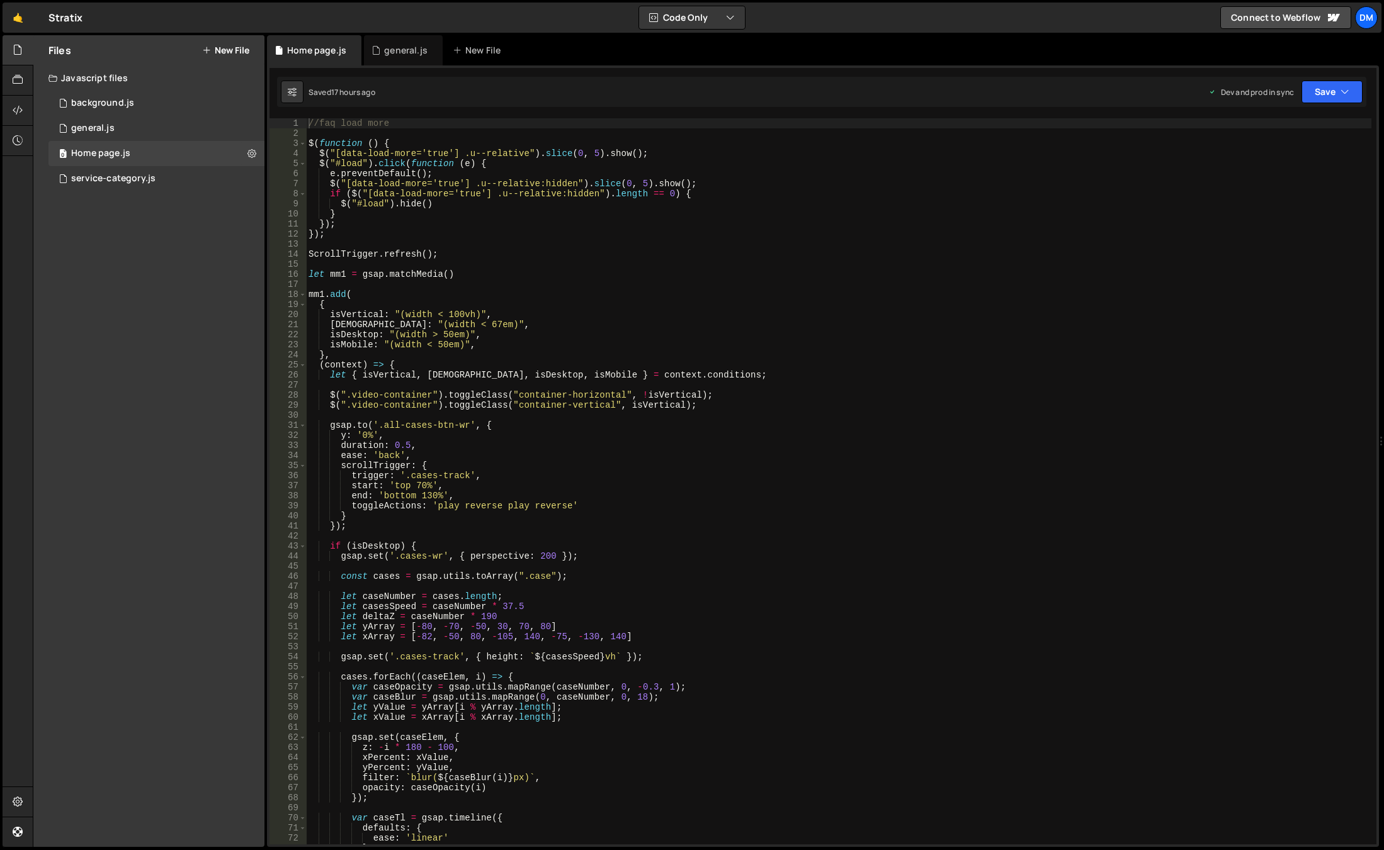
click at [1202, 189] on div "//faq load more $ ( function ( ) { $ ( "[data-load-more='true'] .u--relative" )…" at bounding box center [838, 491] width 1065 height 747
type textarea "if ($("[data-load-more='true'] .u--relative:hidden").length == 0) {"
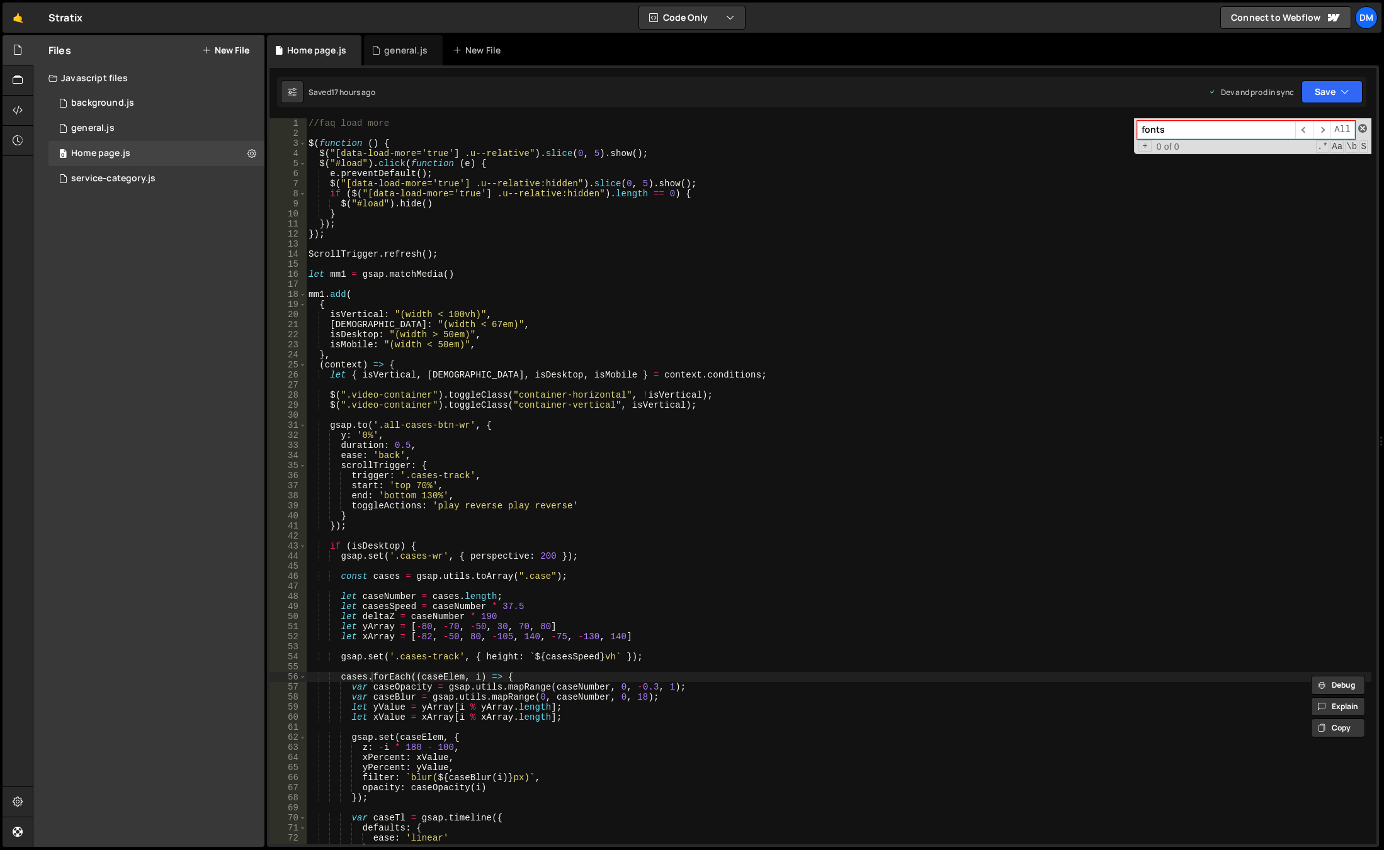
type input "fonts"
click at [1359, 127] on span at bounding box center [1362, 128] width 9 height 9
type textarea "cases.forEach((caseElem, i) => {"
drag, startPoint x: 104, startPoint y: 119, endPoint x: 206, endPoint y: 133, distance: 103.0
click at [104, 119] on div "0 general.js 0" at bounding box center [156, 128] width 216 height 25
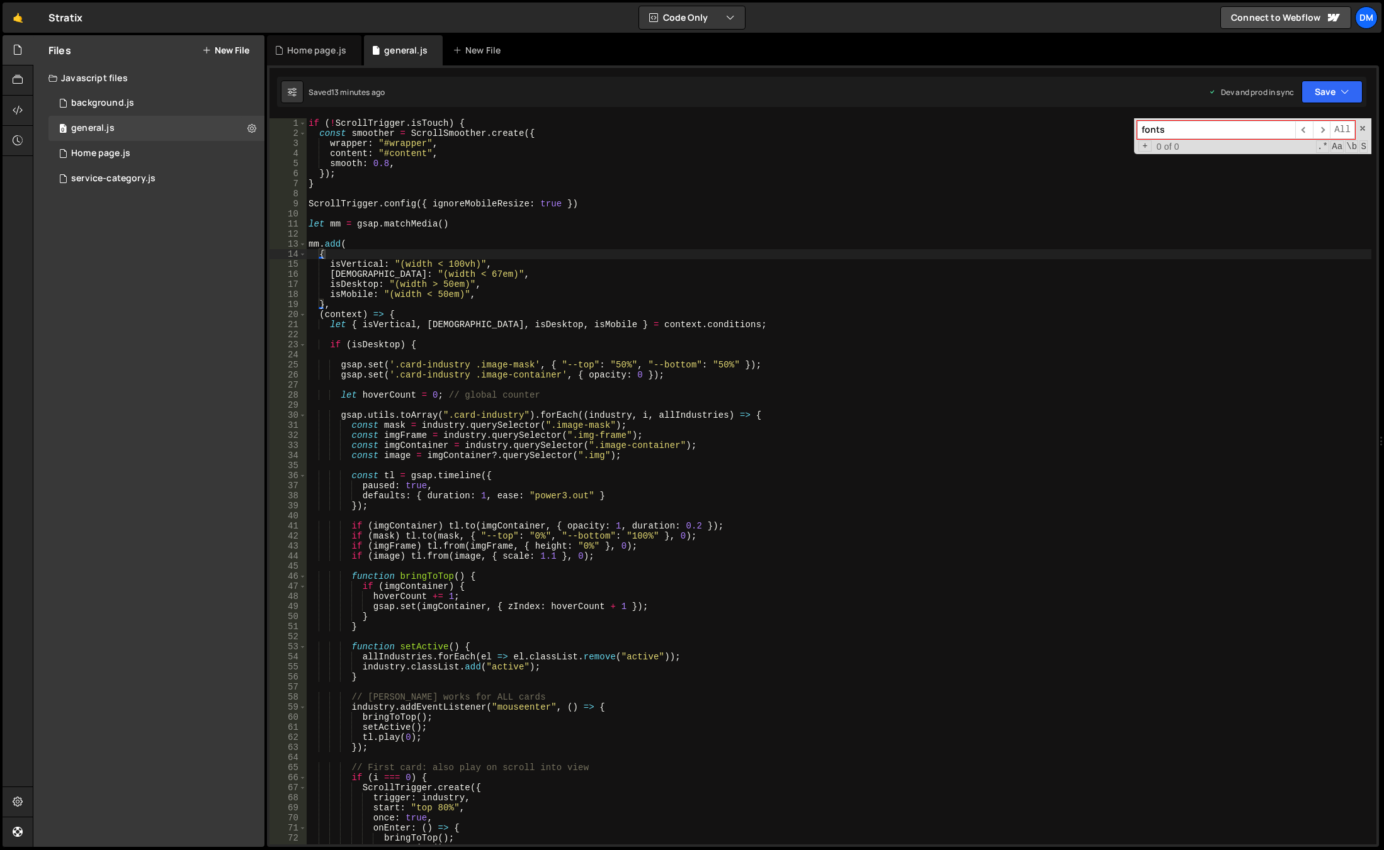
type textarea "isMobile: "(width < 50em)","
click at [913, 296] on div "if ( ! ScrollTrigger . isTouch ) { const smoother = ScrollSmoother . create ({ …" at bounding box center [838, 491] width 1065 height 747
click at [1216, 132] on input "fonts" at bounding box center [1216, 130] width 158 height 18
type input "font"
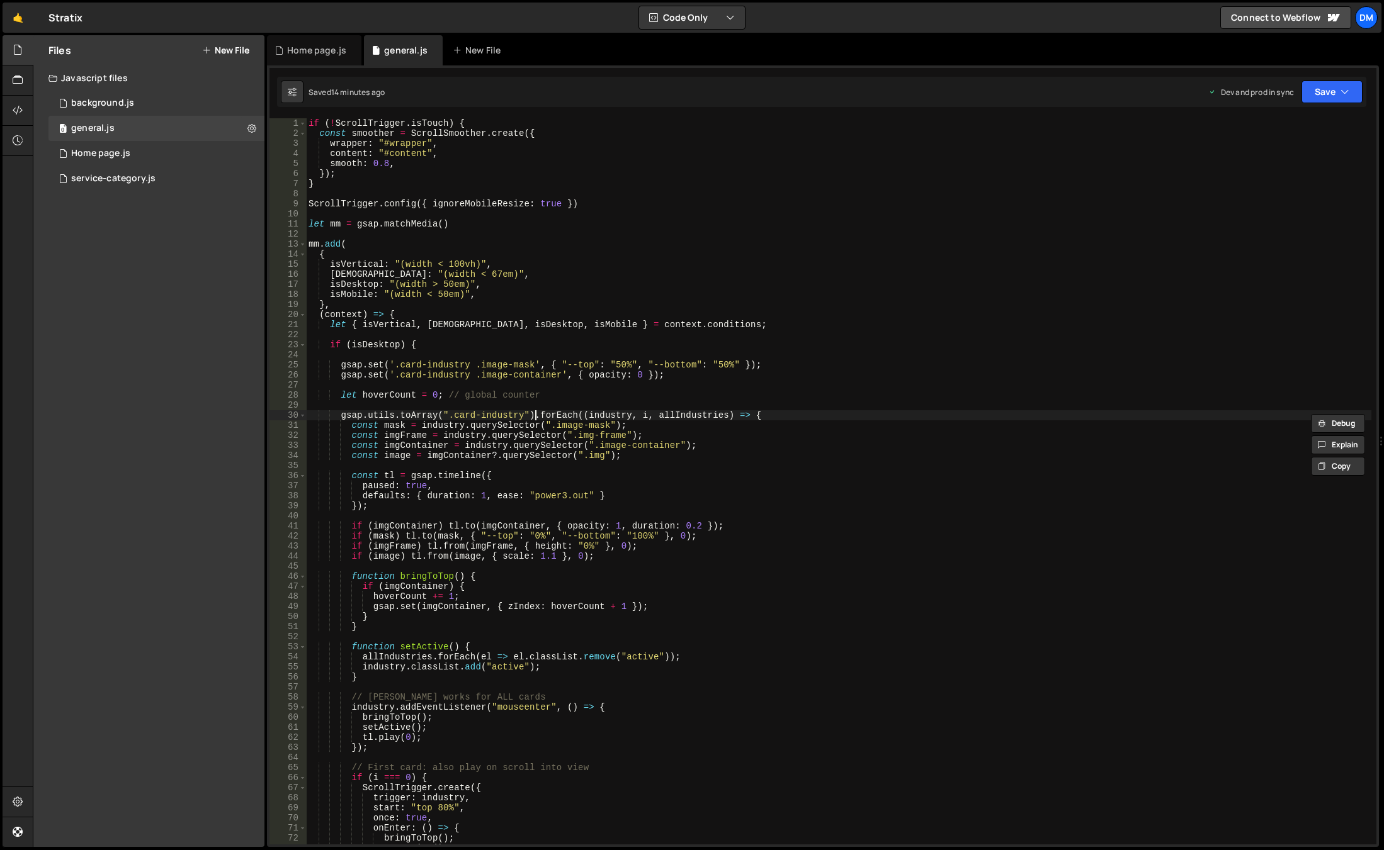
click at [971, 259] on div "if ( ! ScrollTrigger . isTouch ) { const smoother = ScrollSmoother . create ({ …" at bounding box center [838, 491] width 1065 height 747
type textarea "{"
click at [1166, 197] on div "if ( ! ScrollTrigger . isTouch ) { const smoother = ScrollSmoother . create ({ …" at bounding box center [838, 491] width 1065 height 747
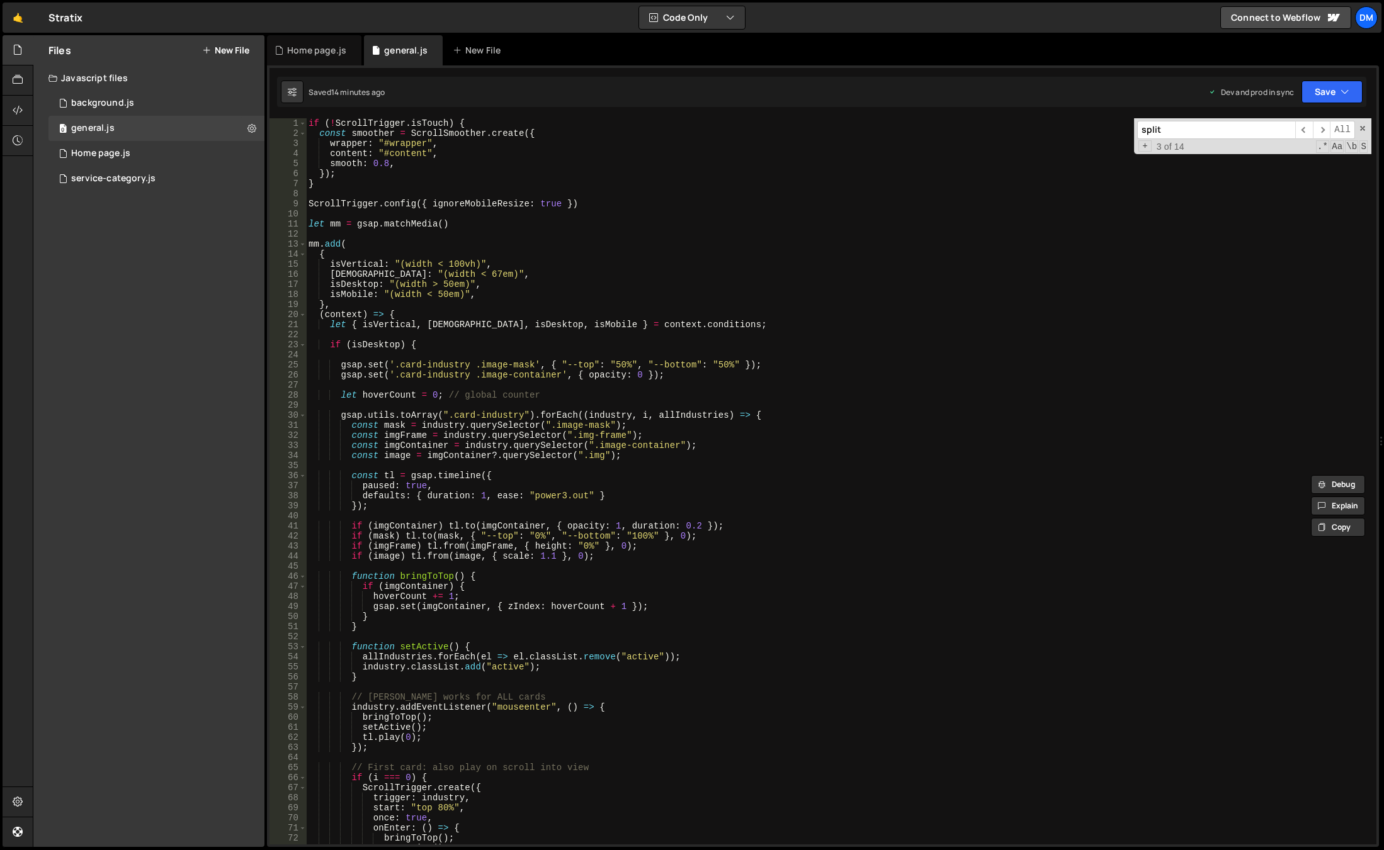
scroll to position [0, 0]
type input "split"
click at [493, 337] on div "if ( ! ScrollTrigger . isTouch ) { const smoother = ScrollSmoother . create ({ …" at bounding box center [838, 491] width 1065 height 747
click at [548, 293] on div "if ( ! ScrollTrigger . isTouch ) { const smoother = ScrollSmoother . create ({ …" at bounding box center [838, 491] width 1065 height 747
type textarea "isMobile: "(width < 50em)","
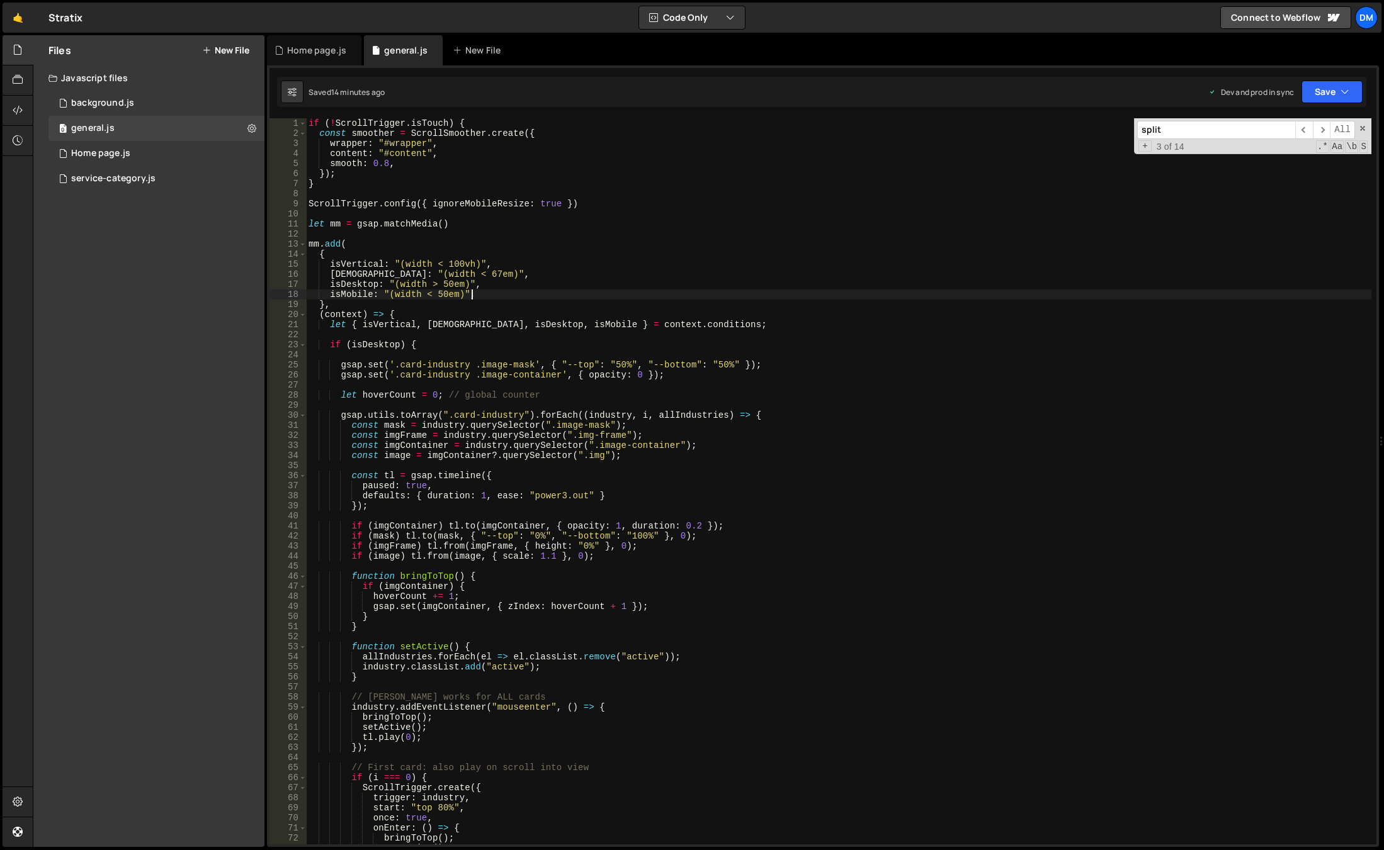
click at [1234, 130] on input "split" at bounding box center [1216, 130] width 158 height 18
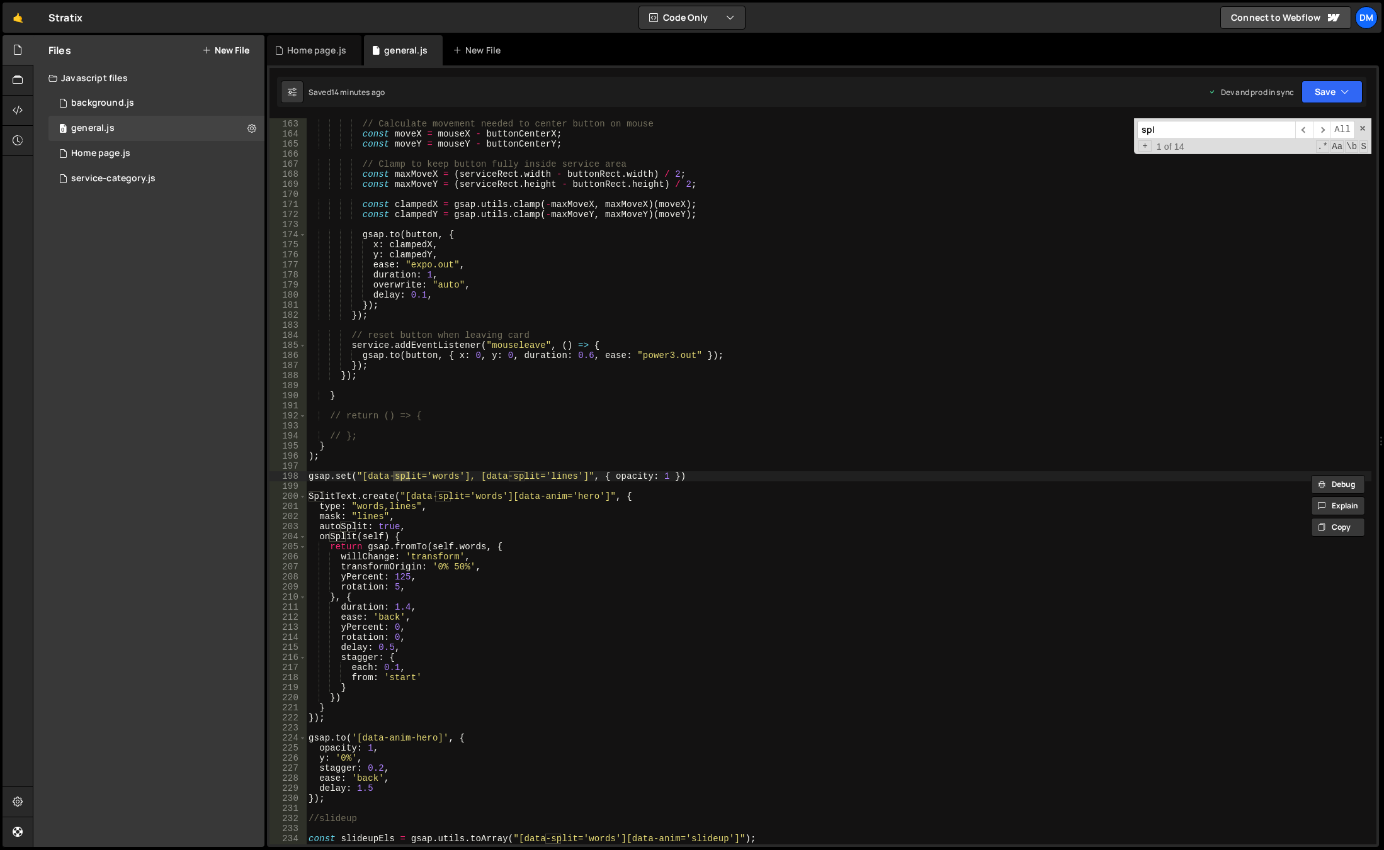
scroll to position [1631, 0]
type input "split"
type textarea ");"
click at [383, 455] on div "// Calculate movement needed to center button on mouse const moveX = mouseX - b…" at bounding box center [838, 482] width 1065 height 747
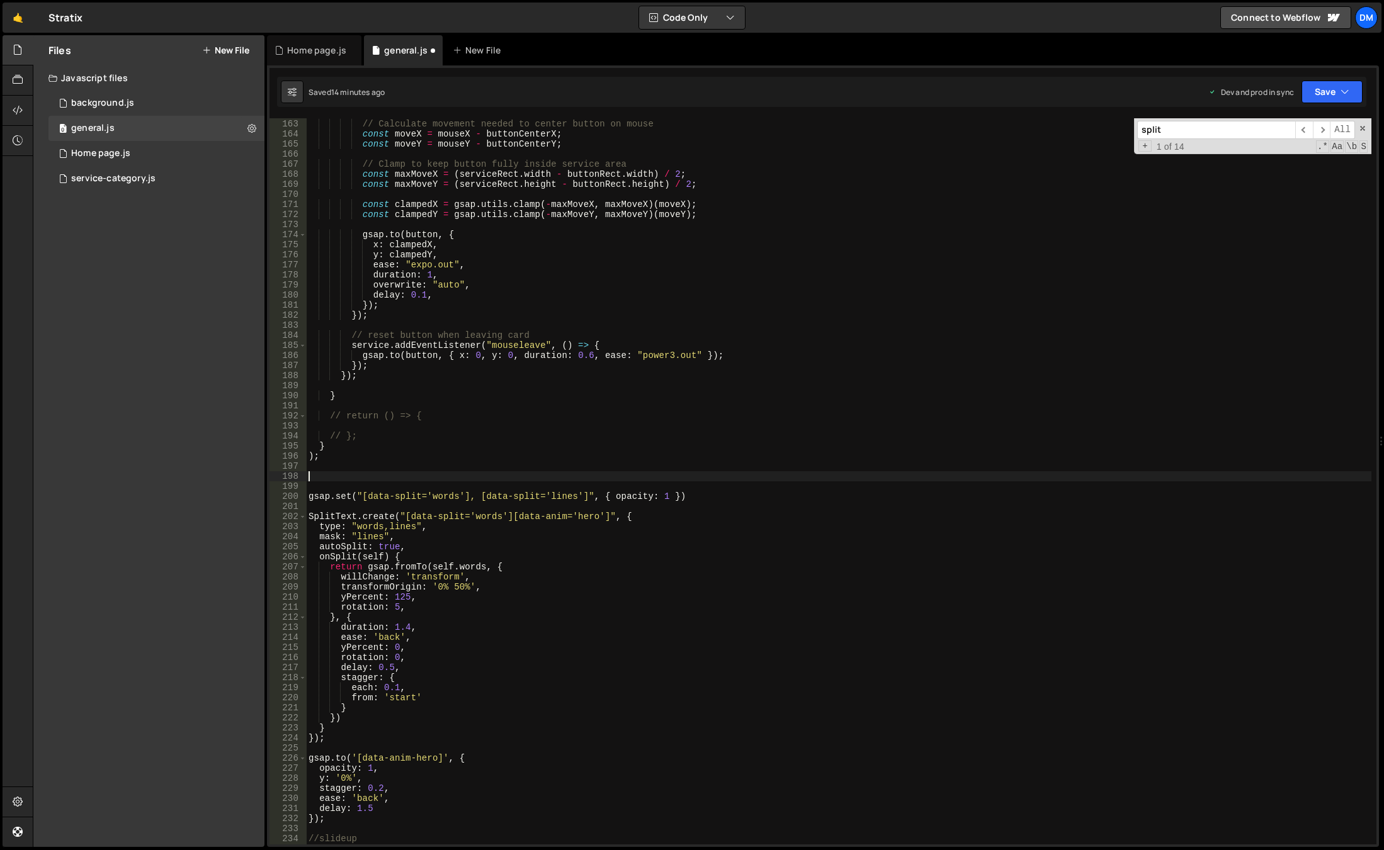
paste textarea "document.fonts.ready.then(() => {"
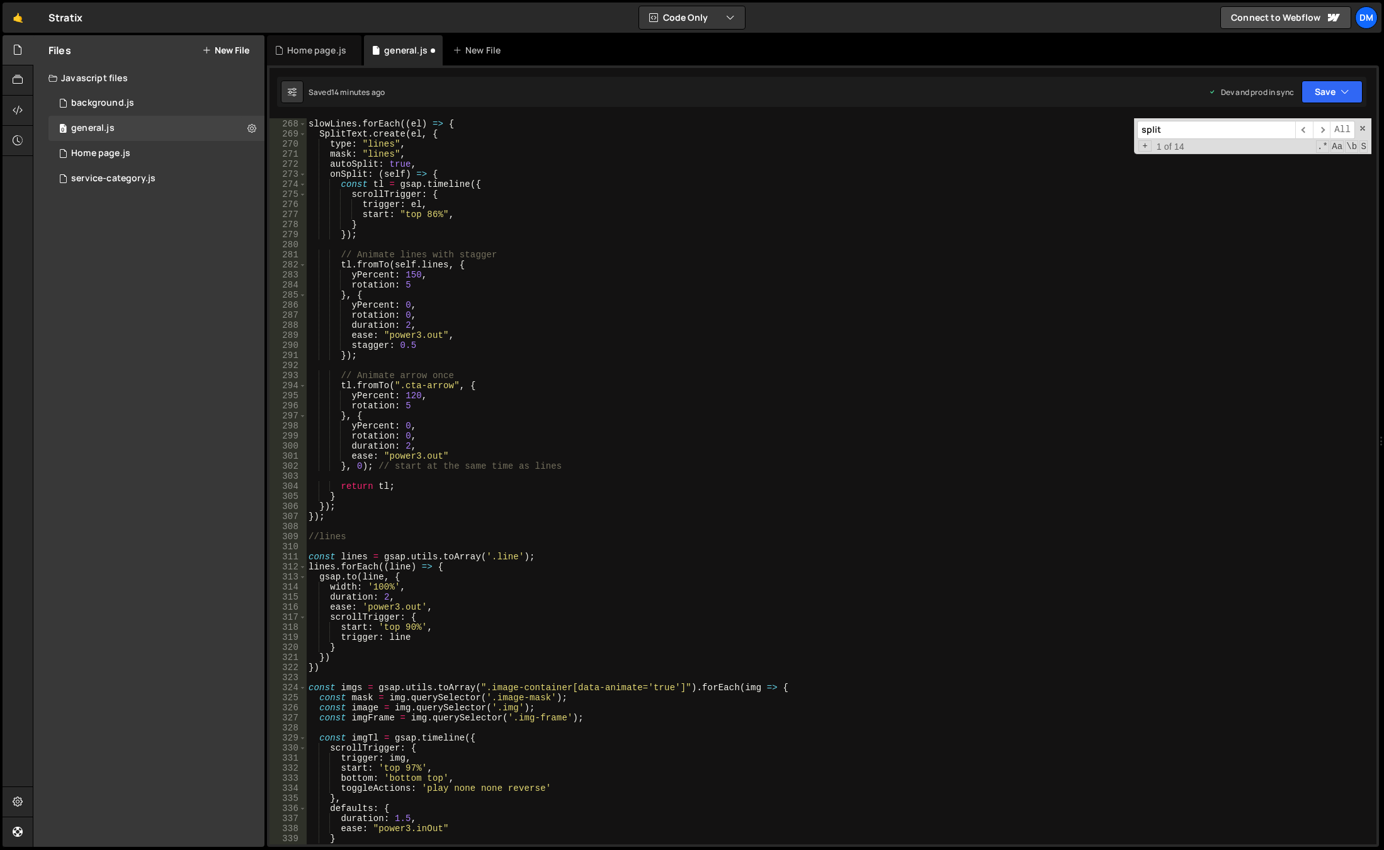
scroll to position [2840, 0]
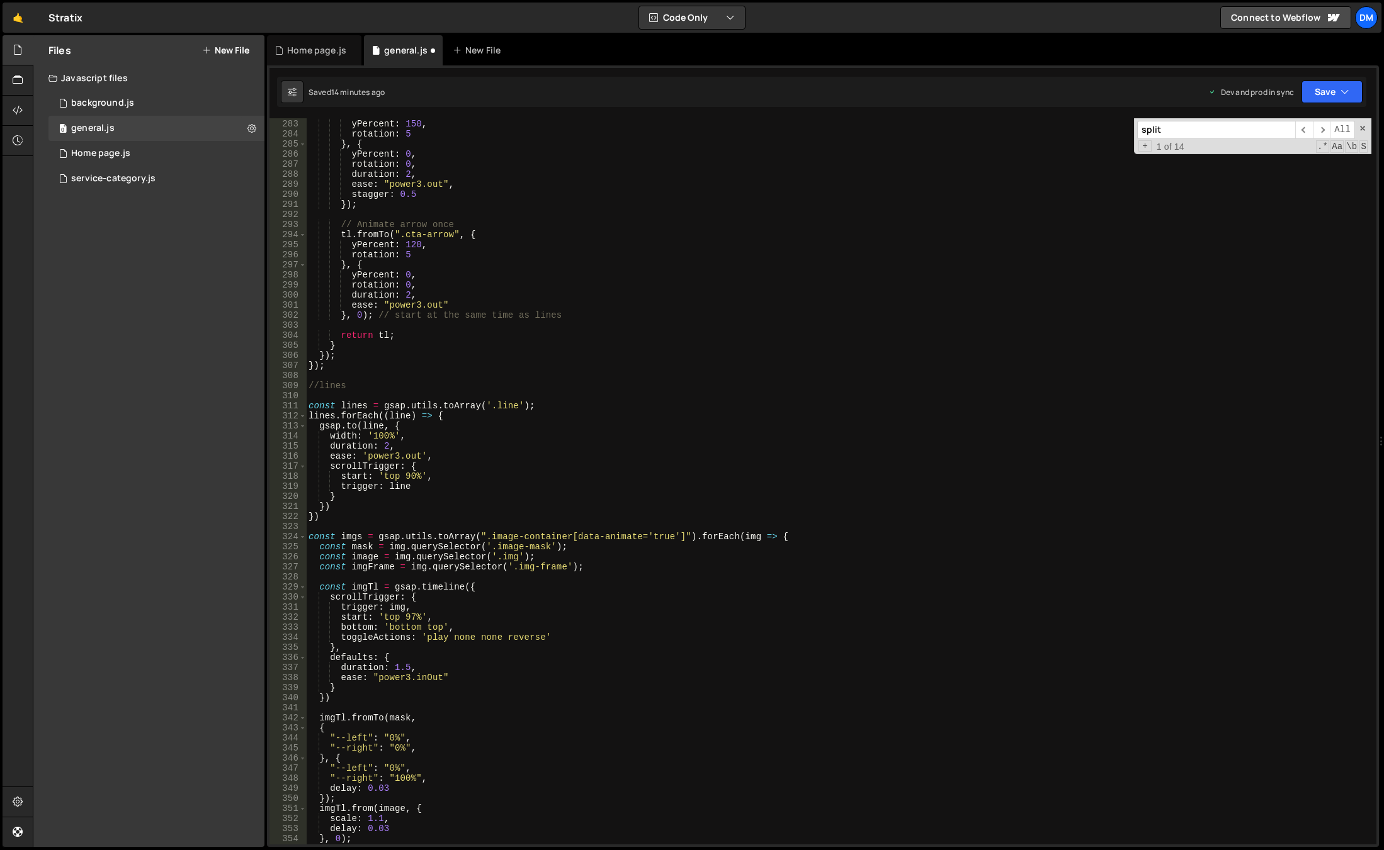
click at [356, 514] on div "tl . fromTo ( self . lines , { yPercent : 150 , rotation : 5 } , { yPercent : 0…" at bounding box center [838, 482] width 1065 height 747
type textarea "})"
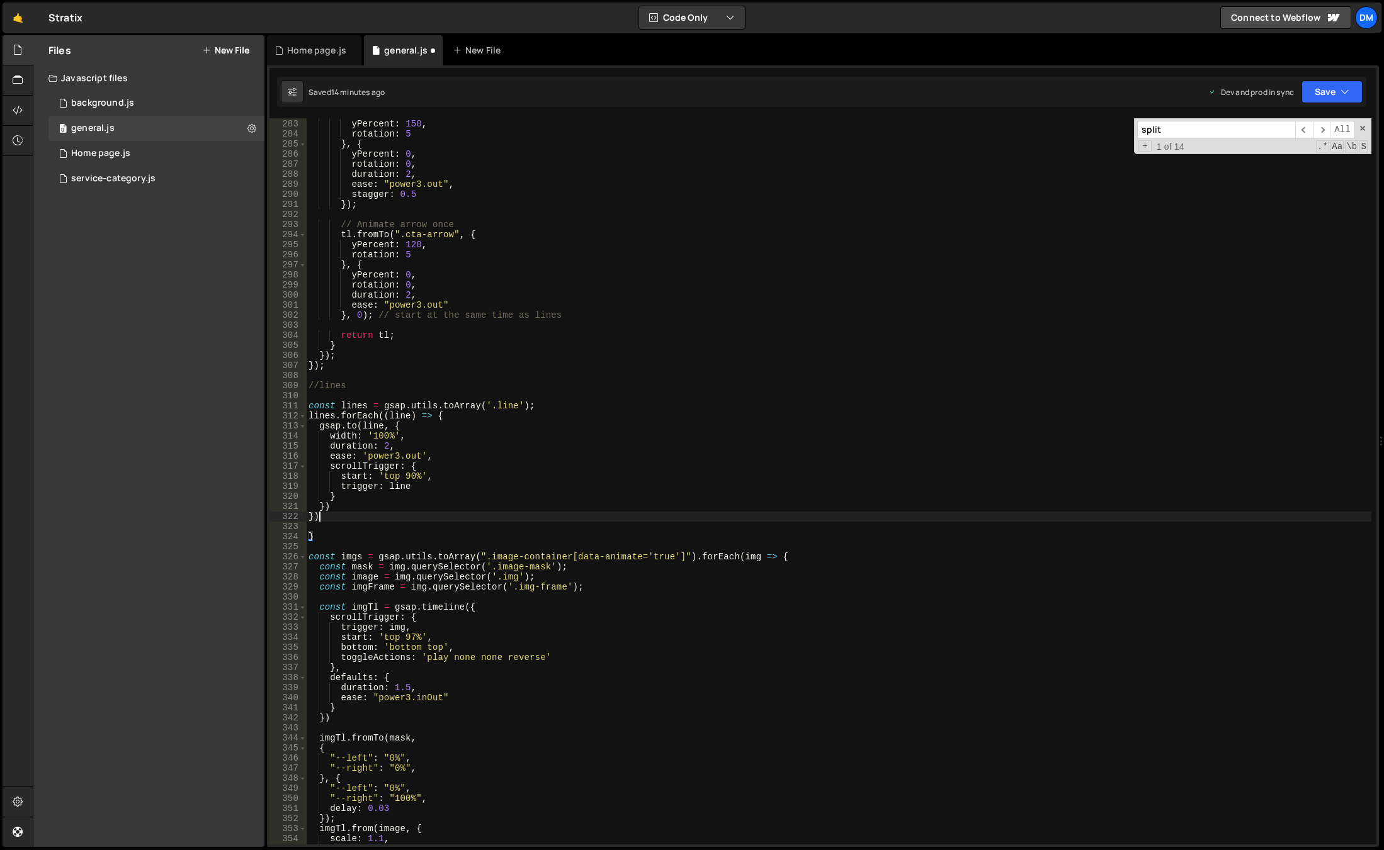
drag, startPoint x: 356, startPoint y: 514, endPoint x: 374, endPoint y: 509, distance: 18.5
click at [356, 514] on div "tl . fromTo ( self . lines , { yPercent : 150 , rotation : 5 } , { yPercent : 0…" at bounding box center [838, 482] width 1065 height 747
drag, startPoint x: 1311, startPoint y: 87, endPoint x: 1293, endPoint y: 152, distance: 66.7
click at [1311, 87] on button "Save" at bounding box center [1331, 92] width 61 height 23
click at [1285, 157] on button "Save to Production S Saved 15 minutes ago" at bounding box center [1289, 171] width 151 height 41
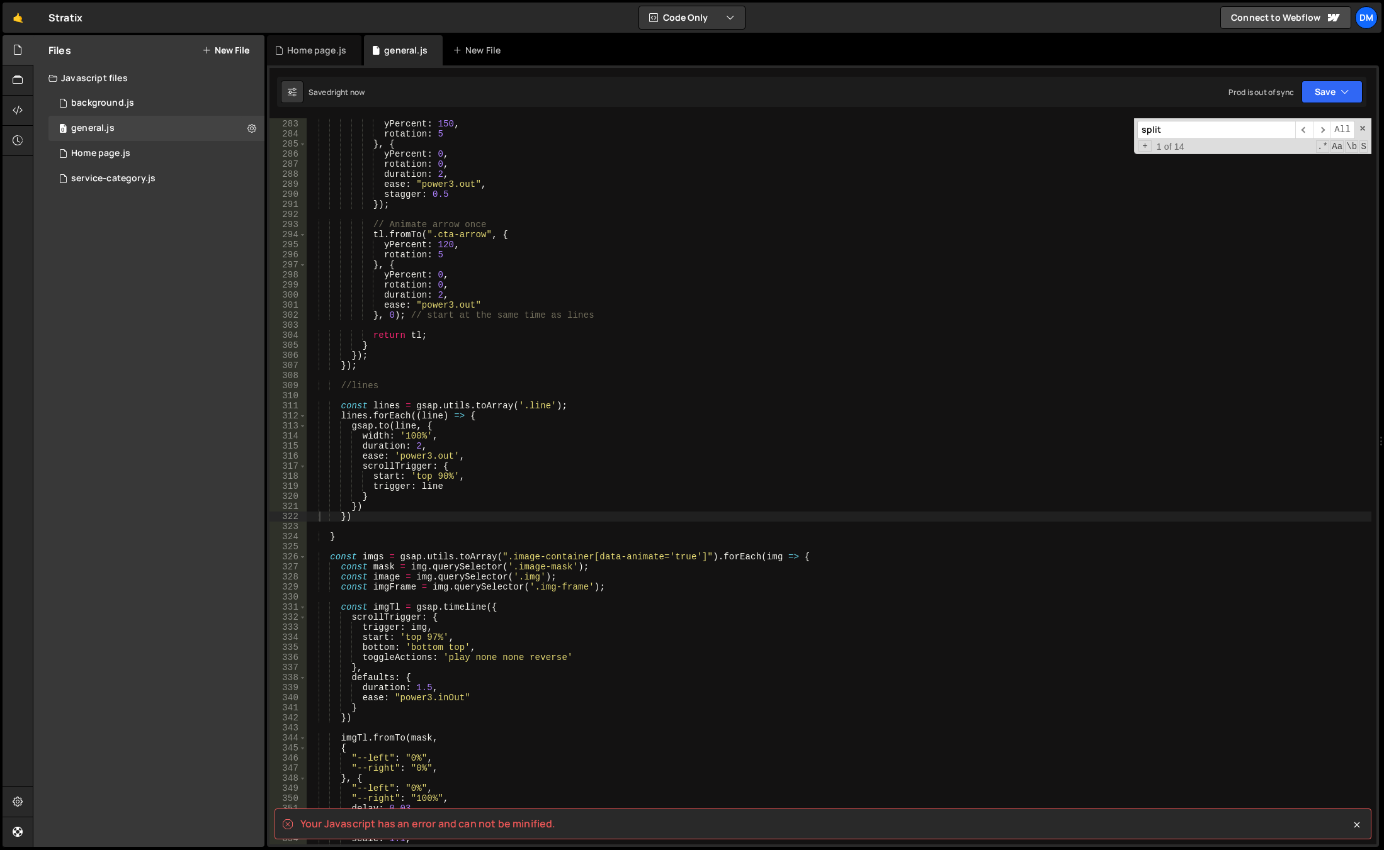
click at [585, 512] on div "tl . fromTo ( self . lines , { yPercent : 150 , rotation : 5 } , { yPercent : 0…" at bounding box center [838, 482] width 1065 height 747
click at [380, 541] on div "tl . fromTo ( self . lines , { yPercent : 150 , rotation : 5 } , { yPercent : 0…" at bounding box center [838, 482] width 1065 height 747
type textarea "}"
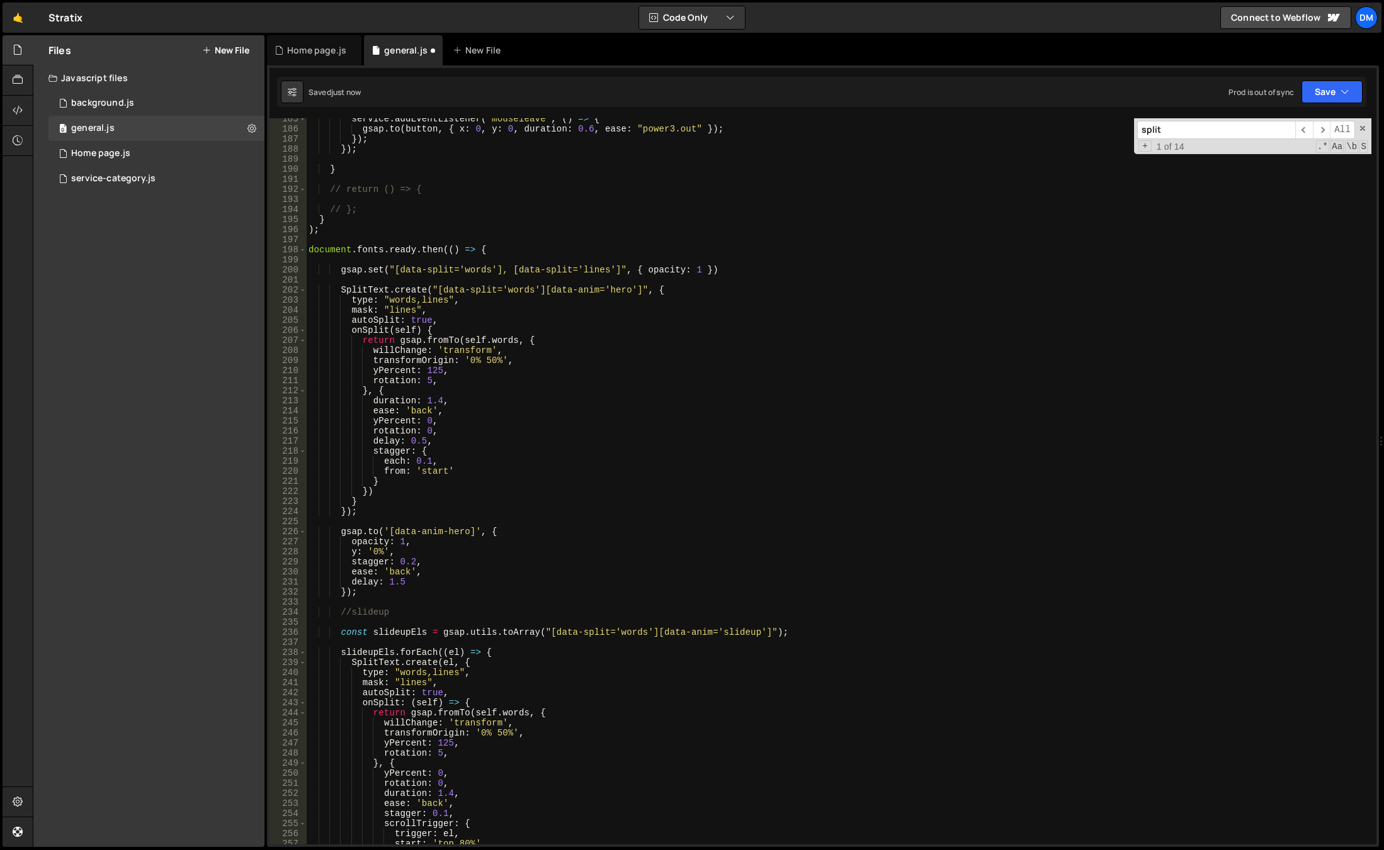
scroll to position [1820, 0]
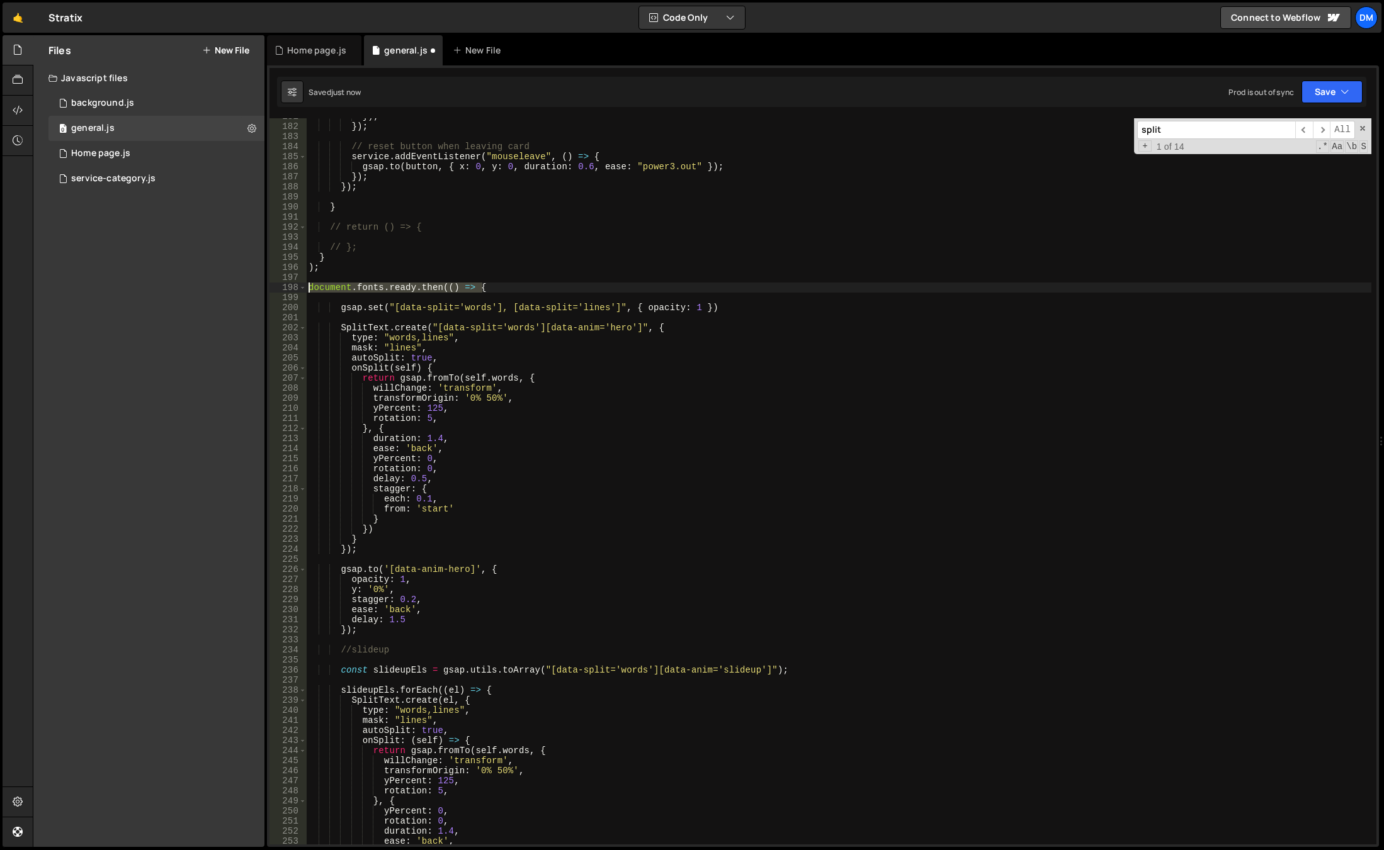
drag, startPoint x: 490, startPoint y: 287, endPoint x: 276, endPoint y: 286, distance: 214.0
click at [274, 287] on div "181 182 183 184 185 186 187 188 189 190 191 192 193 194 195 196 197 198 199 200…" at bounding box center [822, 481] width 1107 height 726
type textarea "document.fonts.ready.then(() => {"
drag, startPoint x: 1329, startPoint y: 92, endPoint x: 1268, endPoint y: 155, distance: 87.3
click at [1329, 93] on button "Save" at bounding box center [1331, 92] width 61 height 23
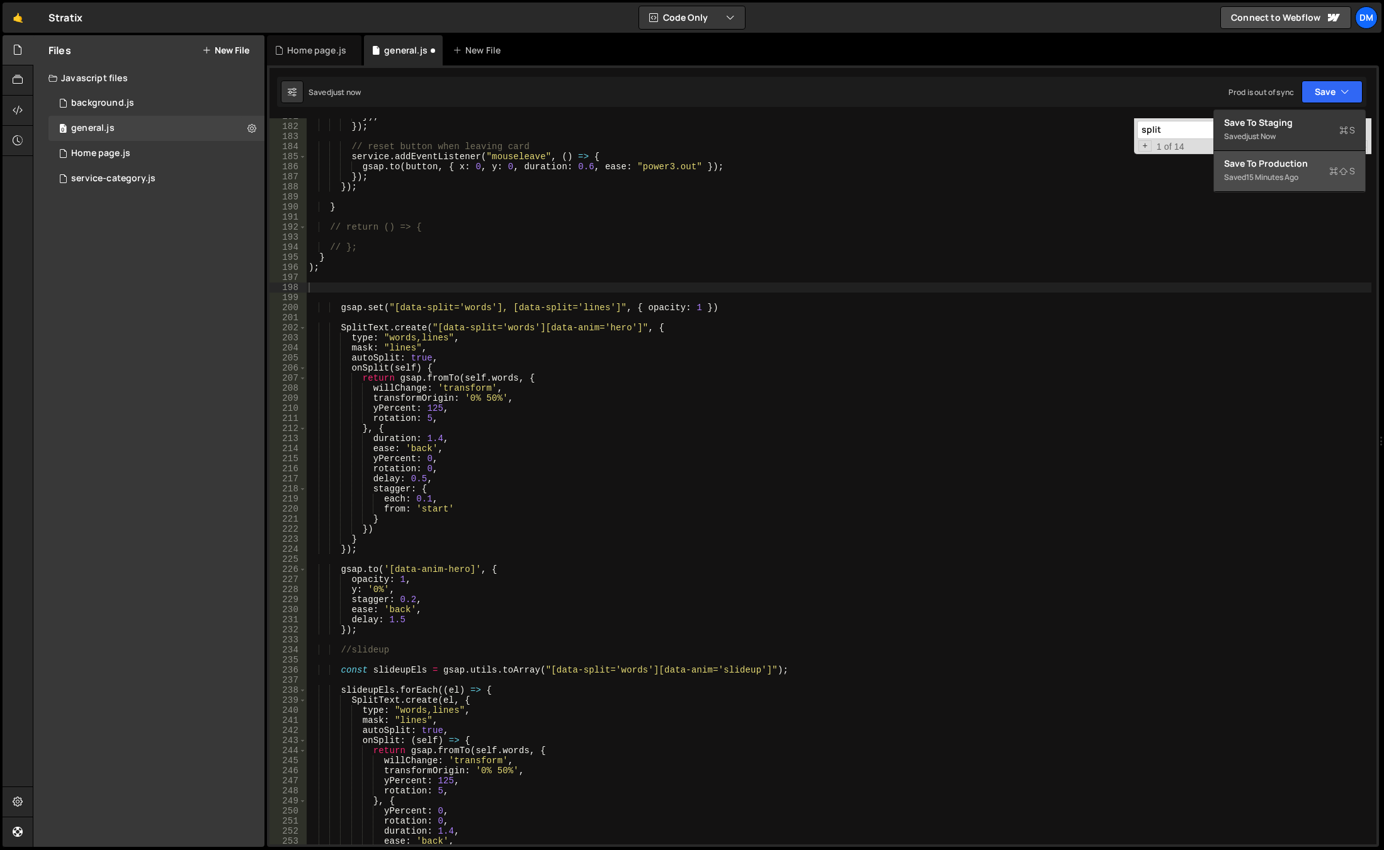
click at [1241, 179] on div "Saved 15 minutes ago" at bounding box center [1289, 177] width 131 height 15
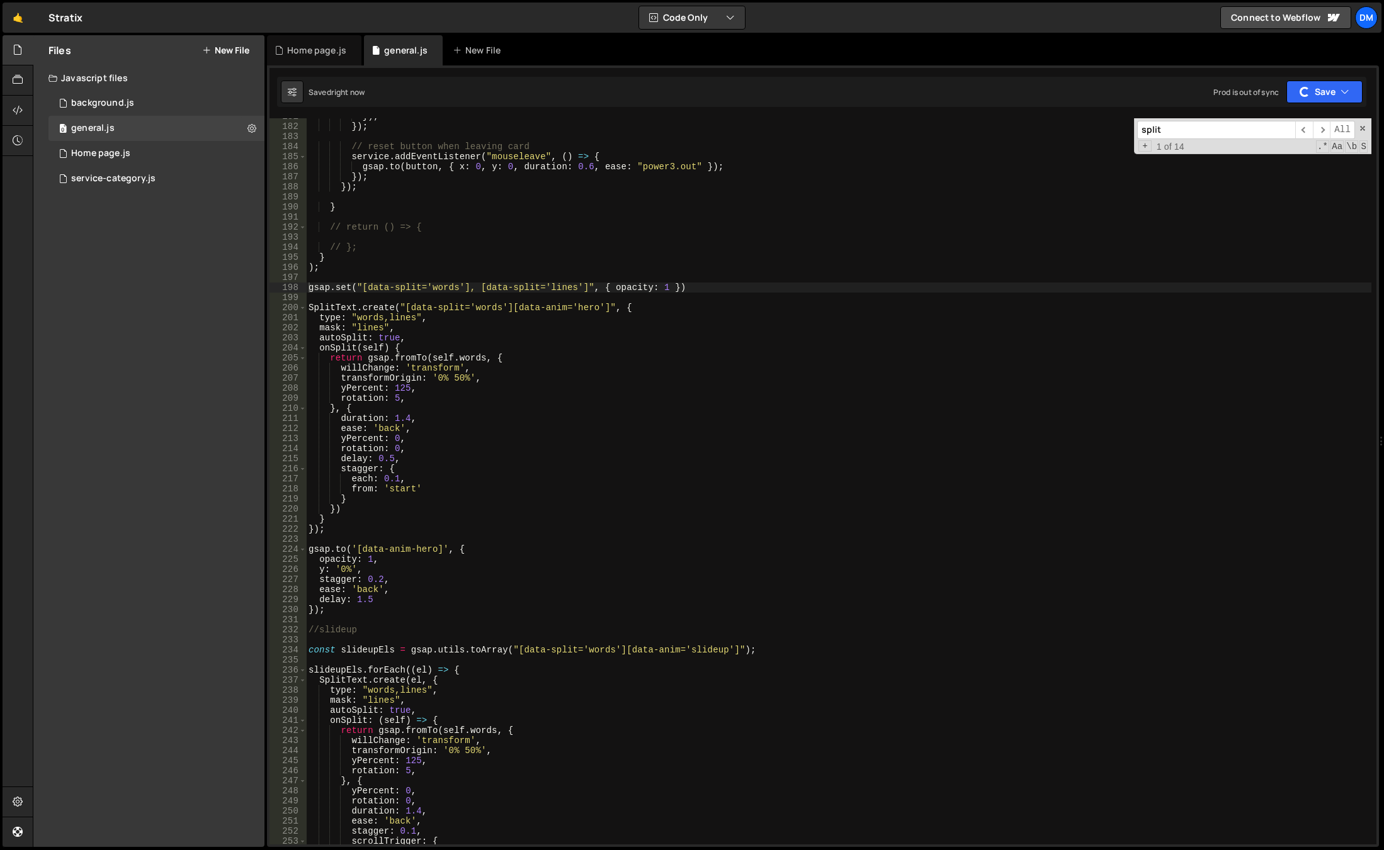
type textarea ");"
click at [419, 271] on div "}) ; }) ; // reset button when leaving card service . addEventListener ( "mouse…" at bounding box center [838, 484] width 1065 height 747
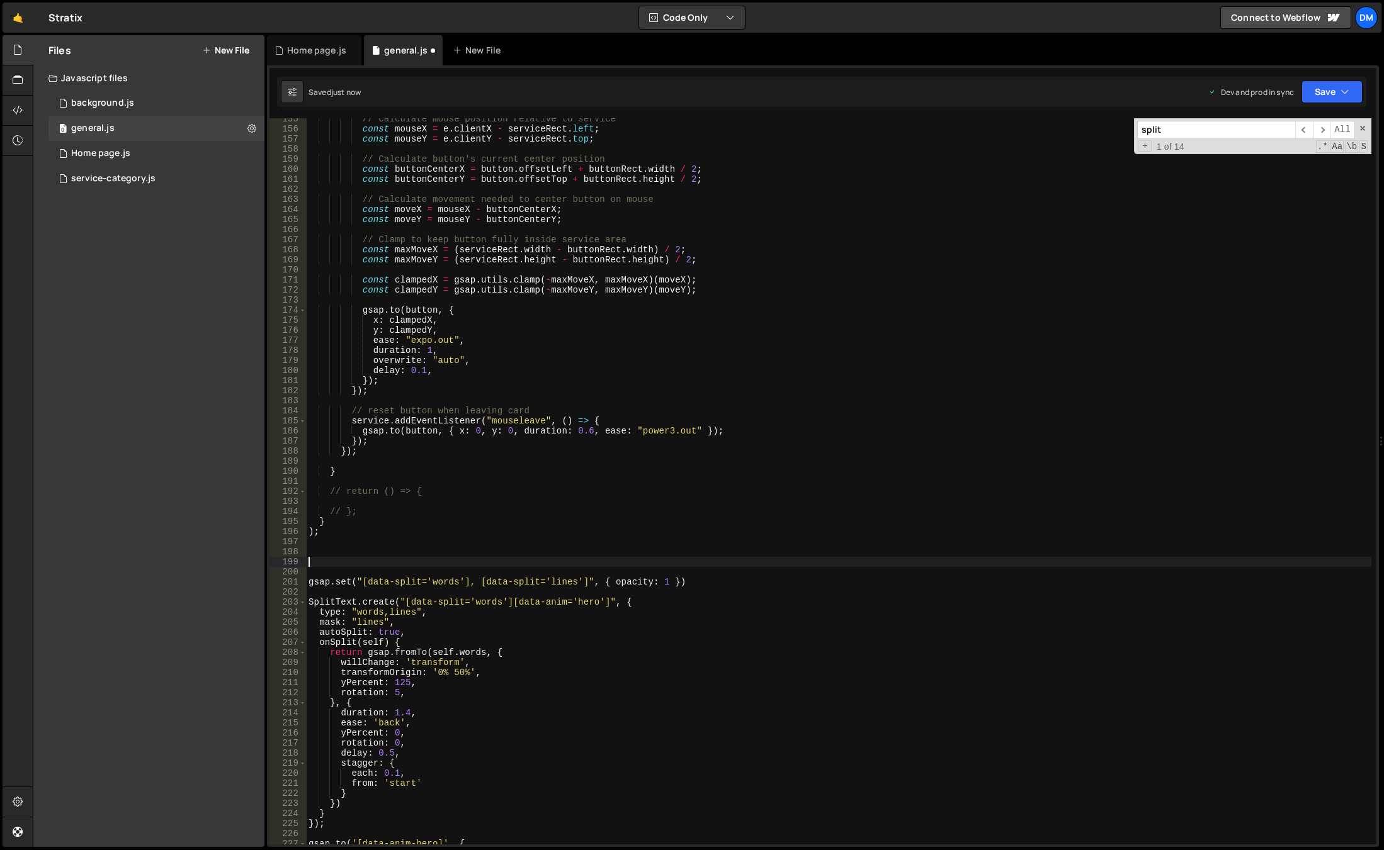
scroll to position [1706, 0]
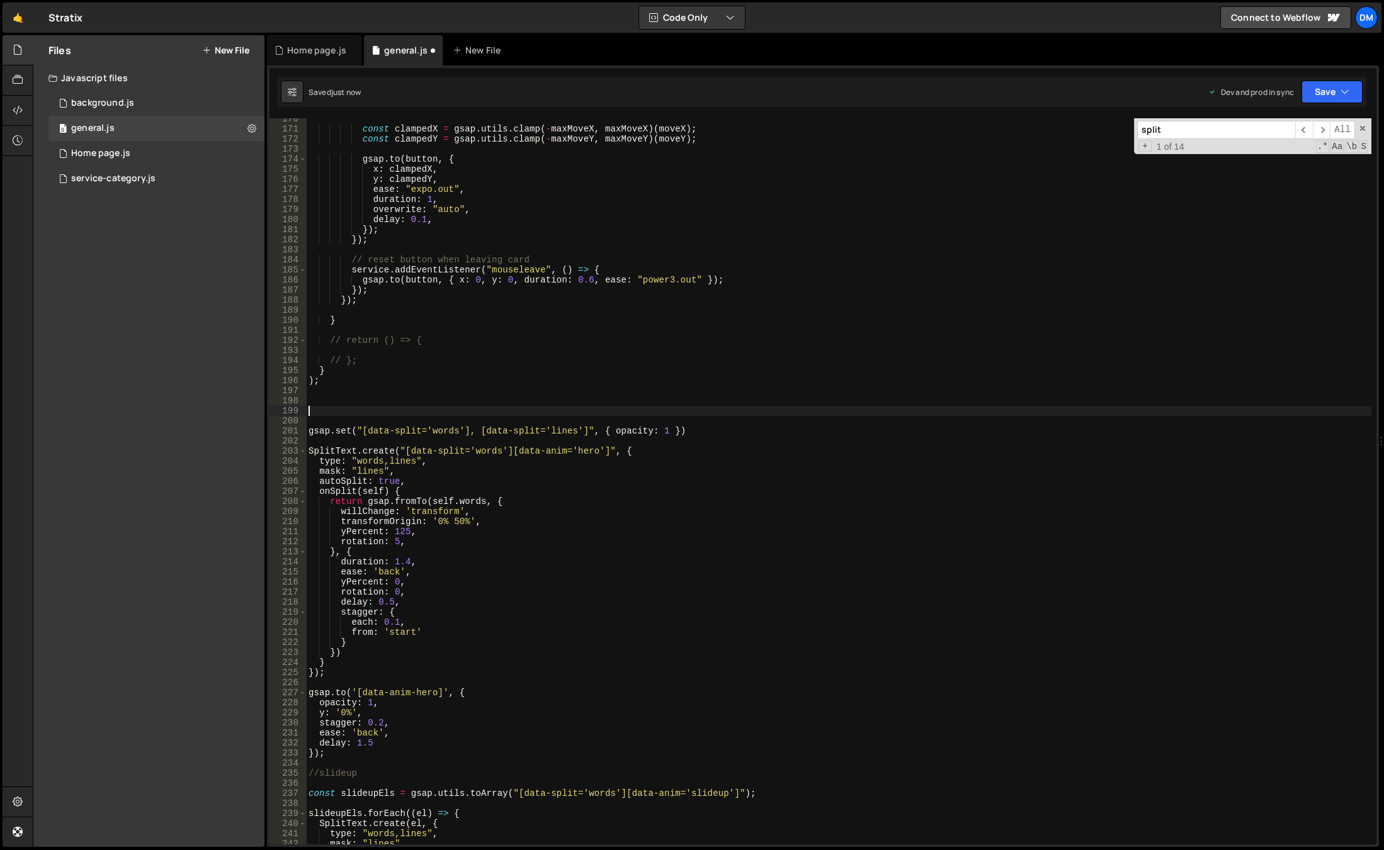
paste textarea "document.fonts.ready.then(() => {"
type textarea "document.fonts.ready.then(() => {"
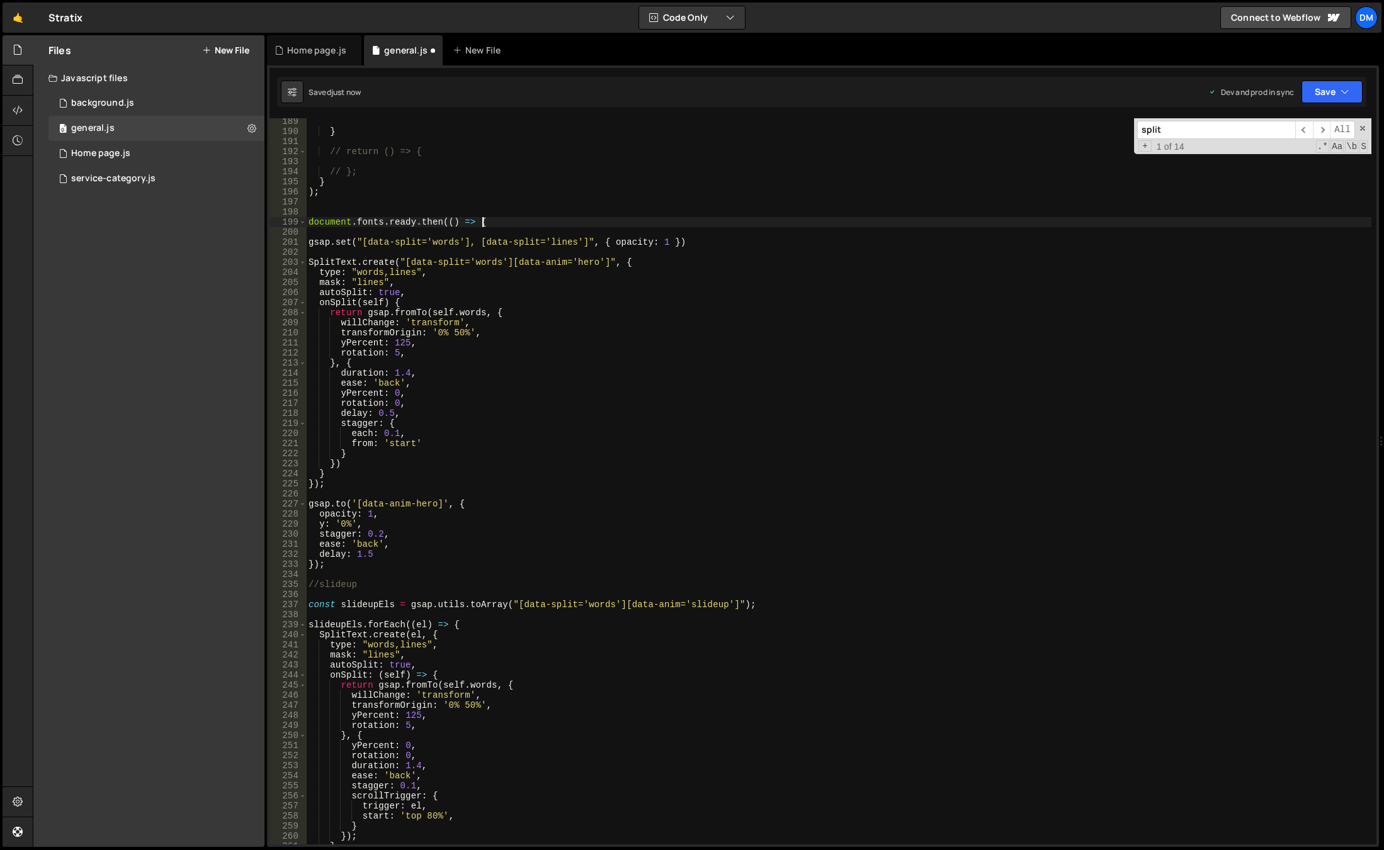
click at [478, 220] on div "} // return () => { // }; } ) ; document . fonts . ready . then (( ) => { gsap …" at bounding box center [838, 489] width 1065 height 747
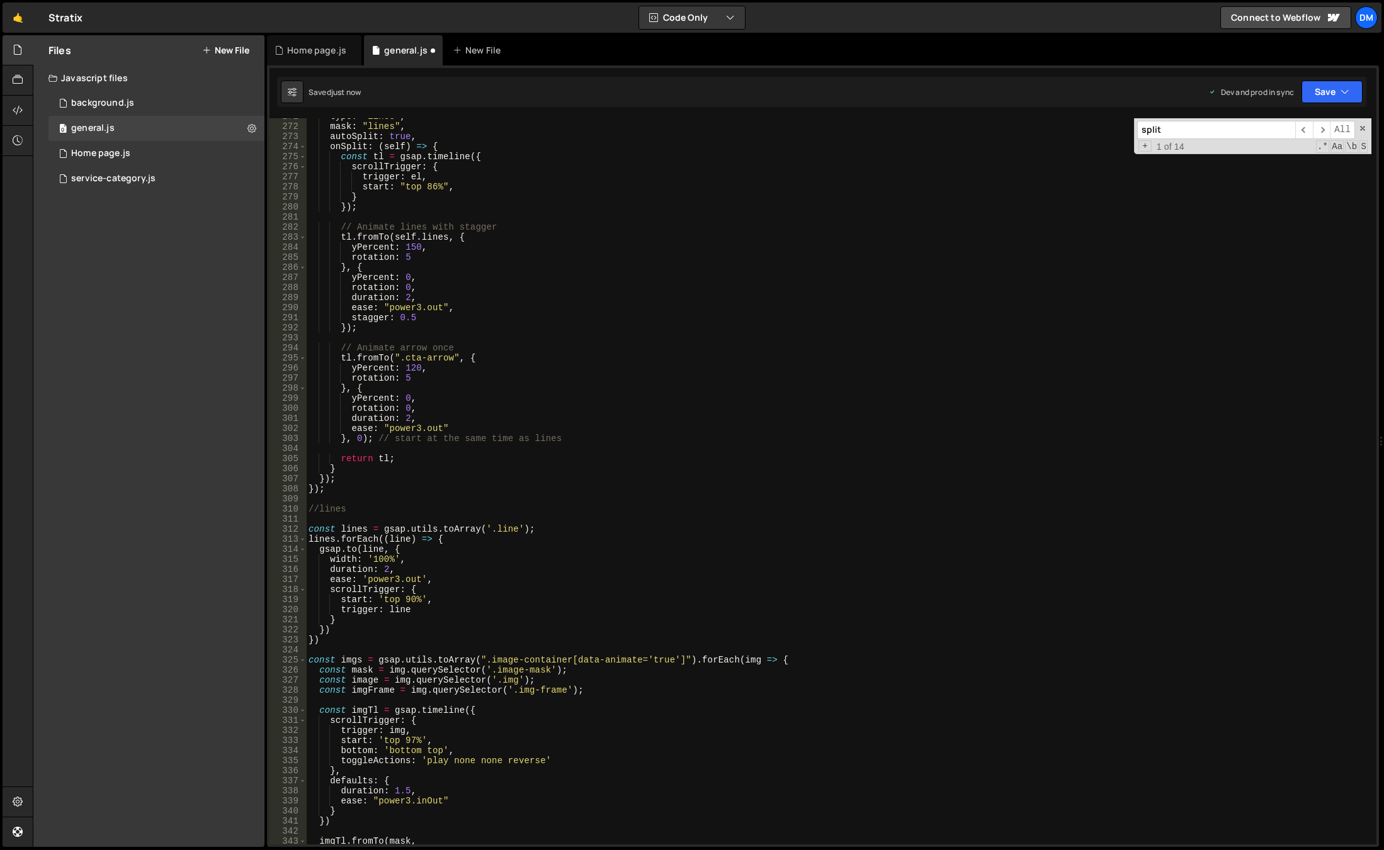
scroll to position [2877, 0]
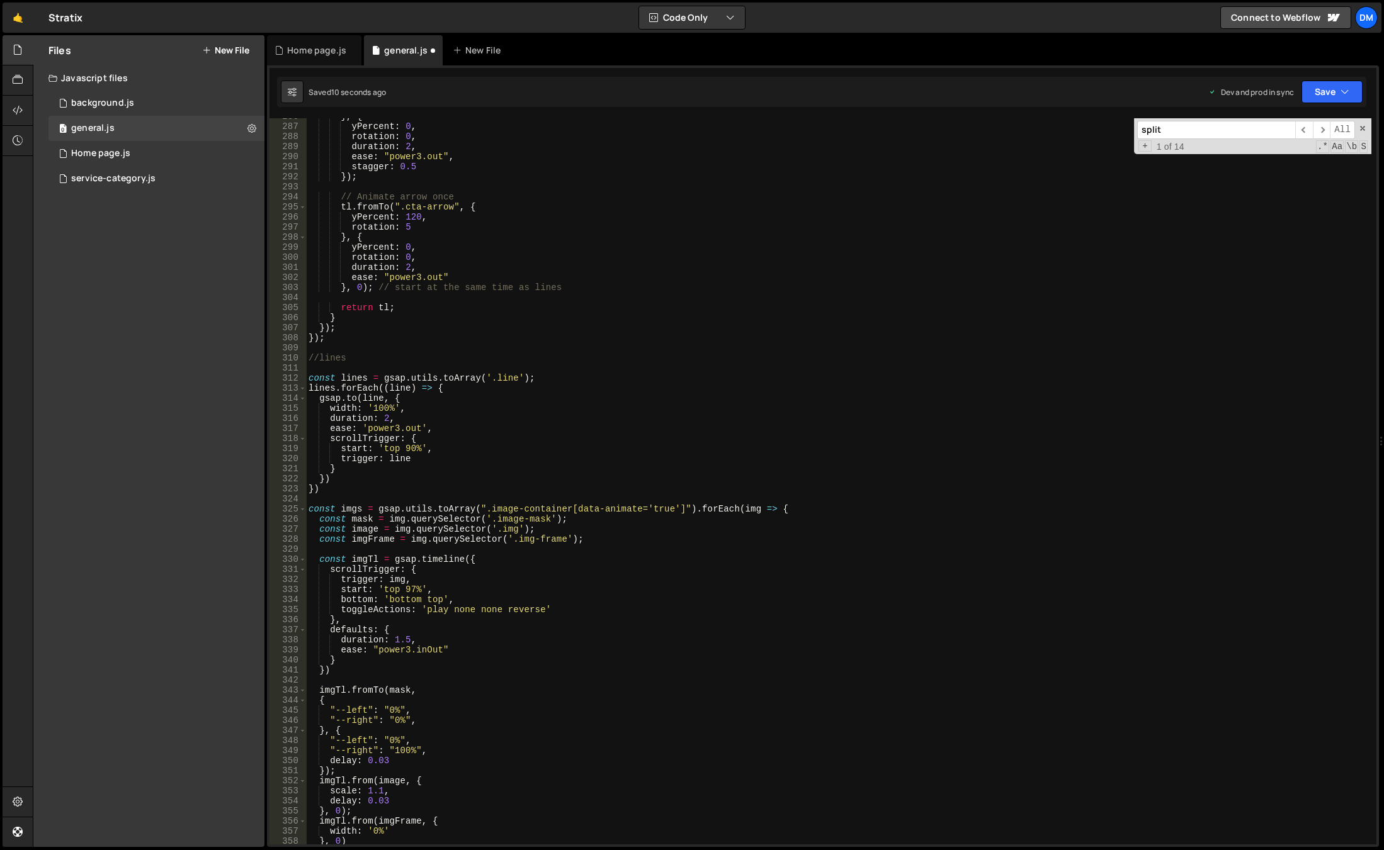
click at [347, 497] on div "} , { yPercent : 0 , rotation : 0 , duration : 2 , ease : "power3.out" , stagge…" at bounding box center [838, 484] width 1065 height 747
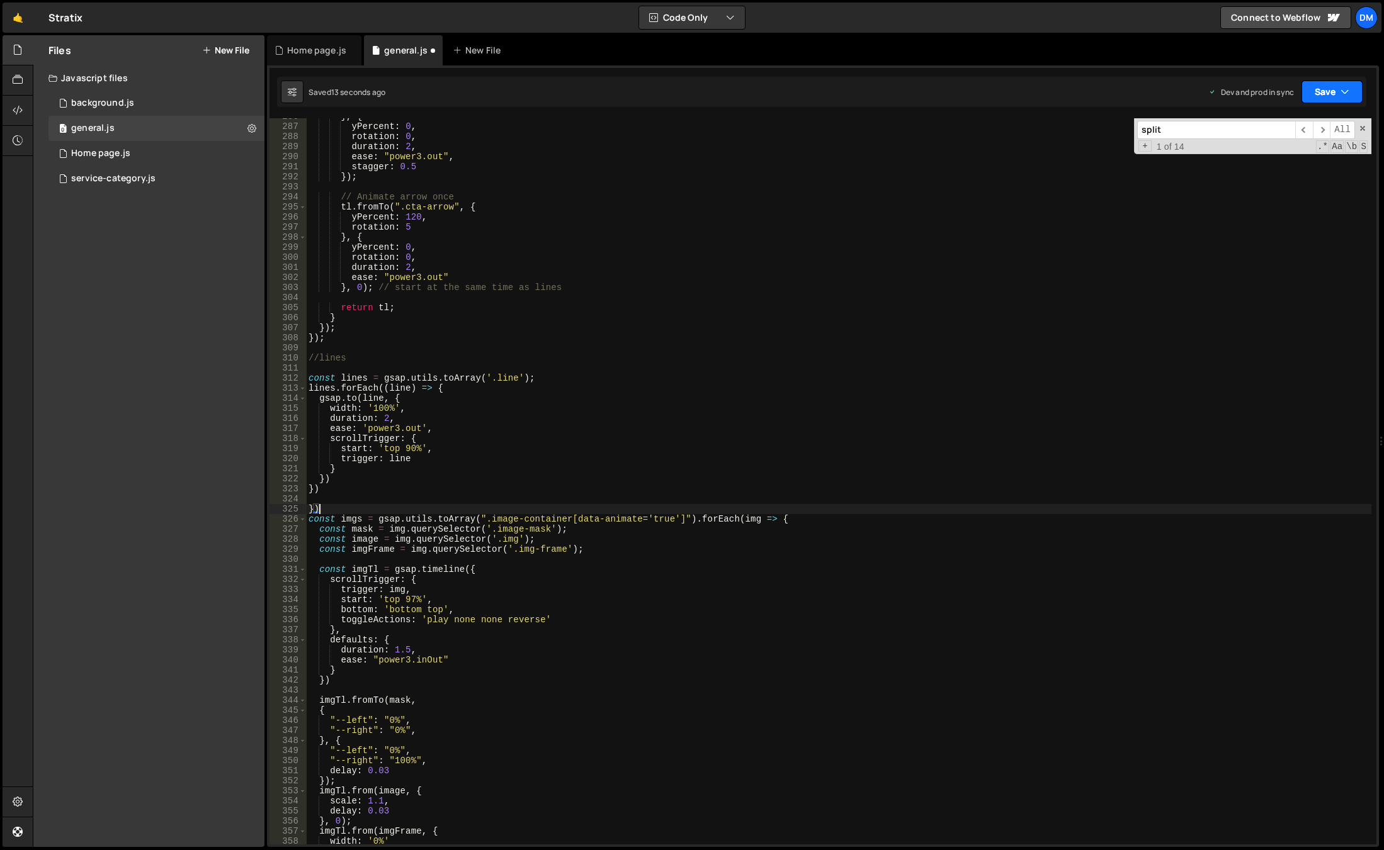
type textarea "})"
click at [1335, 85] on button "Save" at bounding box center [1331, 92] width 61 height 23
click at [1251, 171] on div "Saved 13 seconds ago" at bounding box center [1289, 177] width 131 height 15
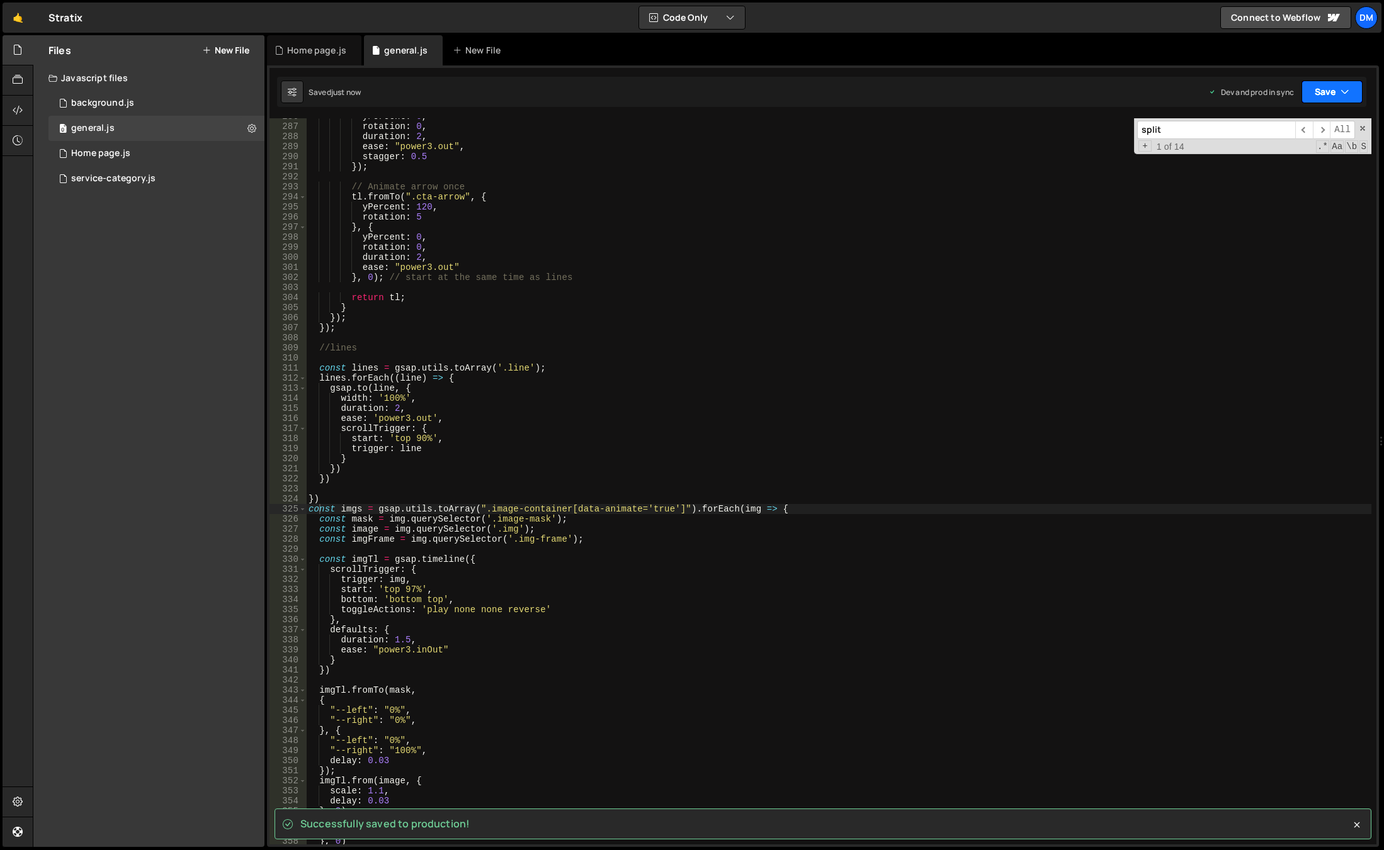
click at [1319, 93] on button "Save" at bounding box center [1331, 92] width 61 height 23
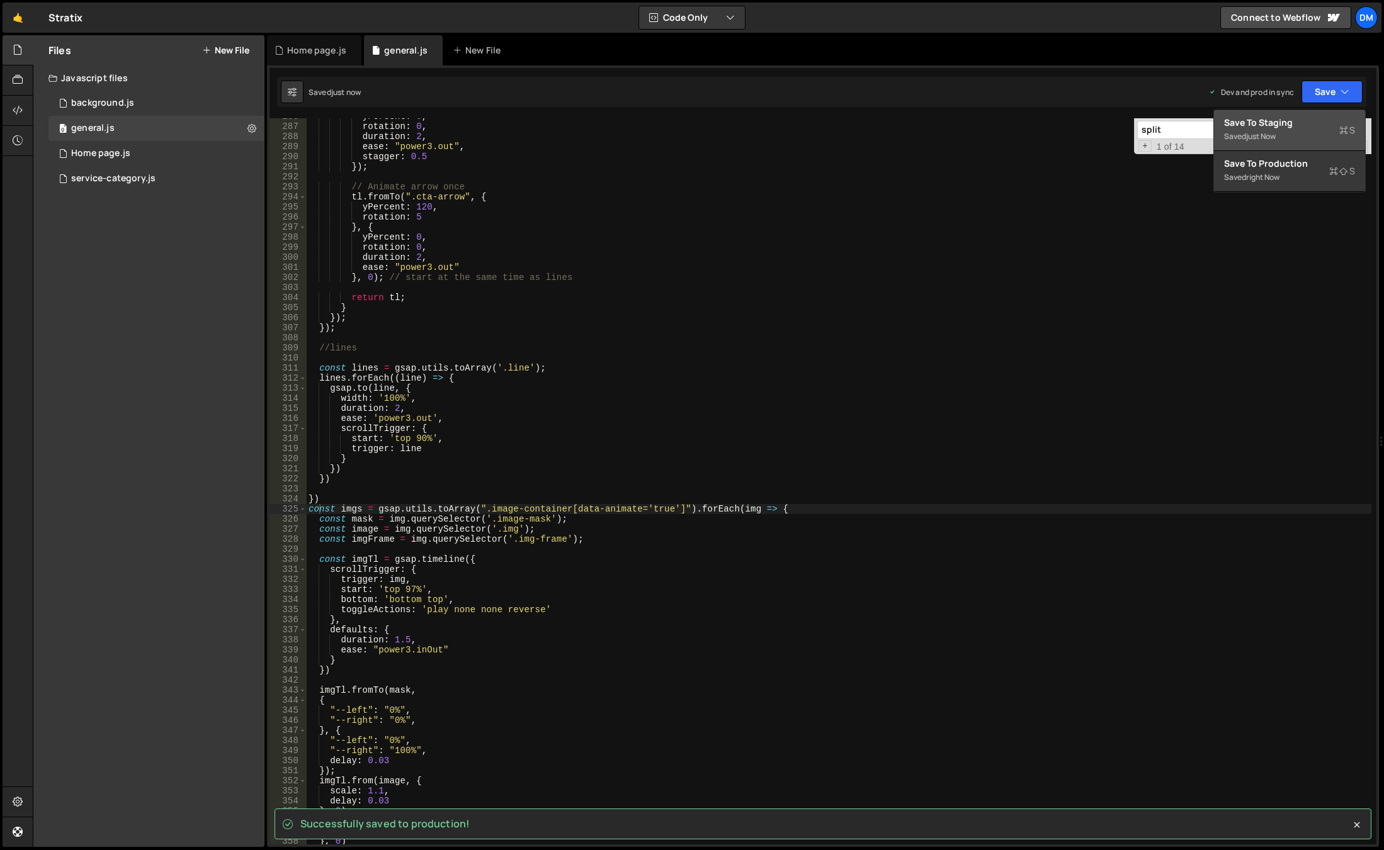
click at [1274, 133] on div "just now" at bounding box center [1261, 136] width 30 height 11
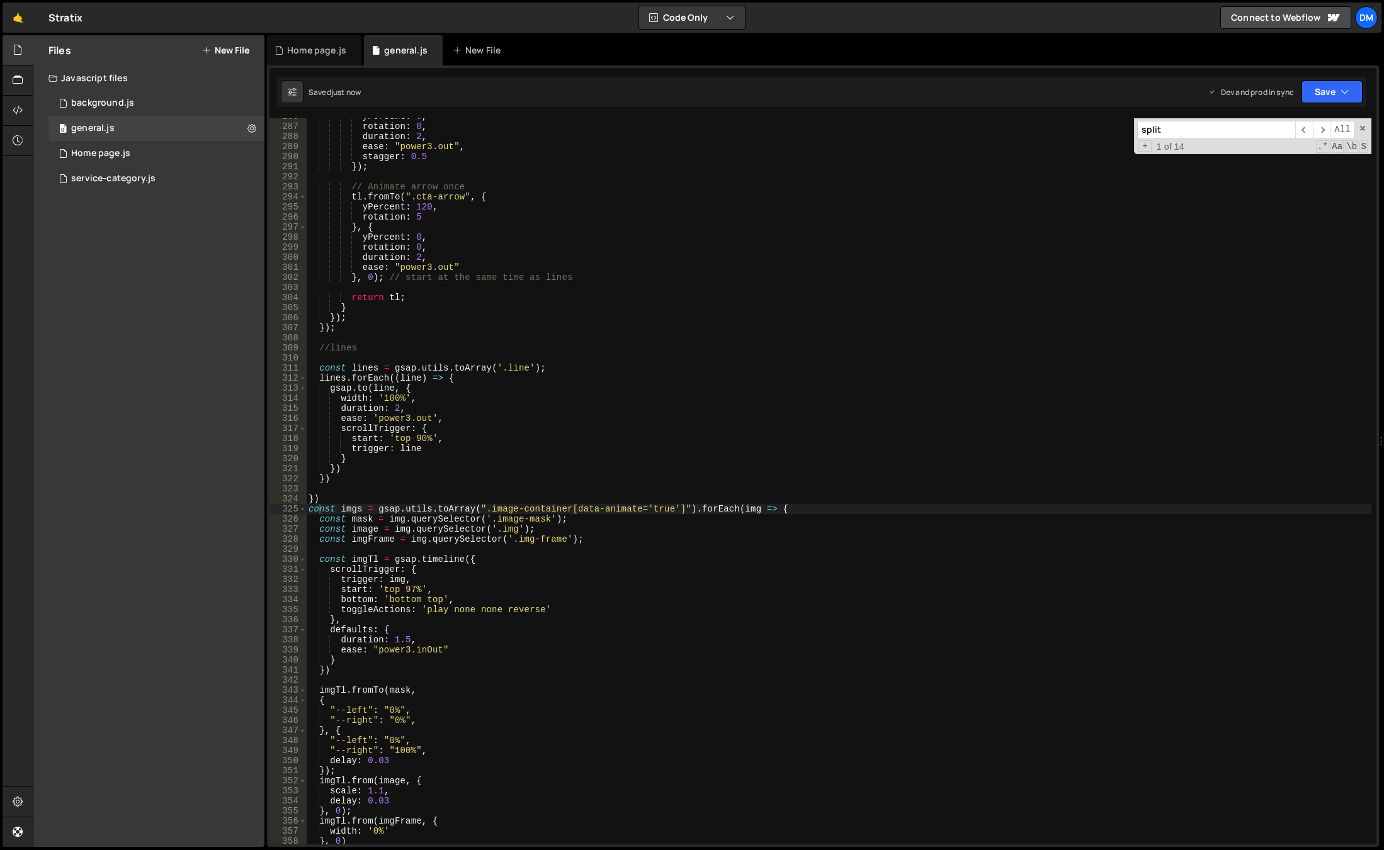
drag, startPoint x: 402, startPoint y: 489, endPoint x: 383, endPoint y: 427, distance: 65.1
click at [402, 489] on div "yPercent : 0 , rotation : 0 , duration : 2 , ease : "power3.out" , stagger : 0.…" at bounding box center [838, 484] width 1065 height 747
click at [354, 499] on div "yPercent : 0 , rotation : 0 , duration : 2 , ease : "power3.out" , stagger : 0.…" at bounding box center [838, 484] width 1065 height 747
type textarea "})"
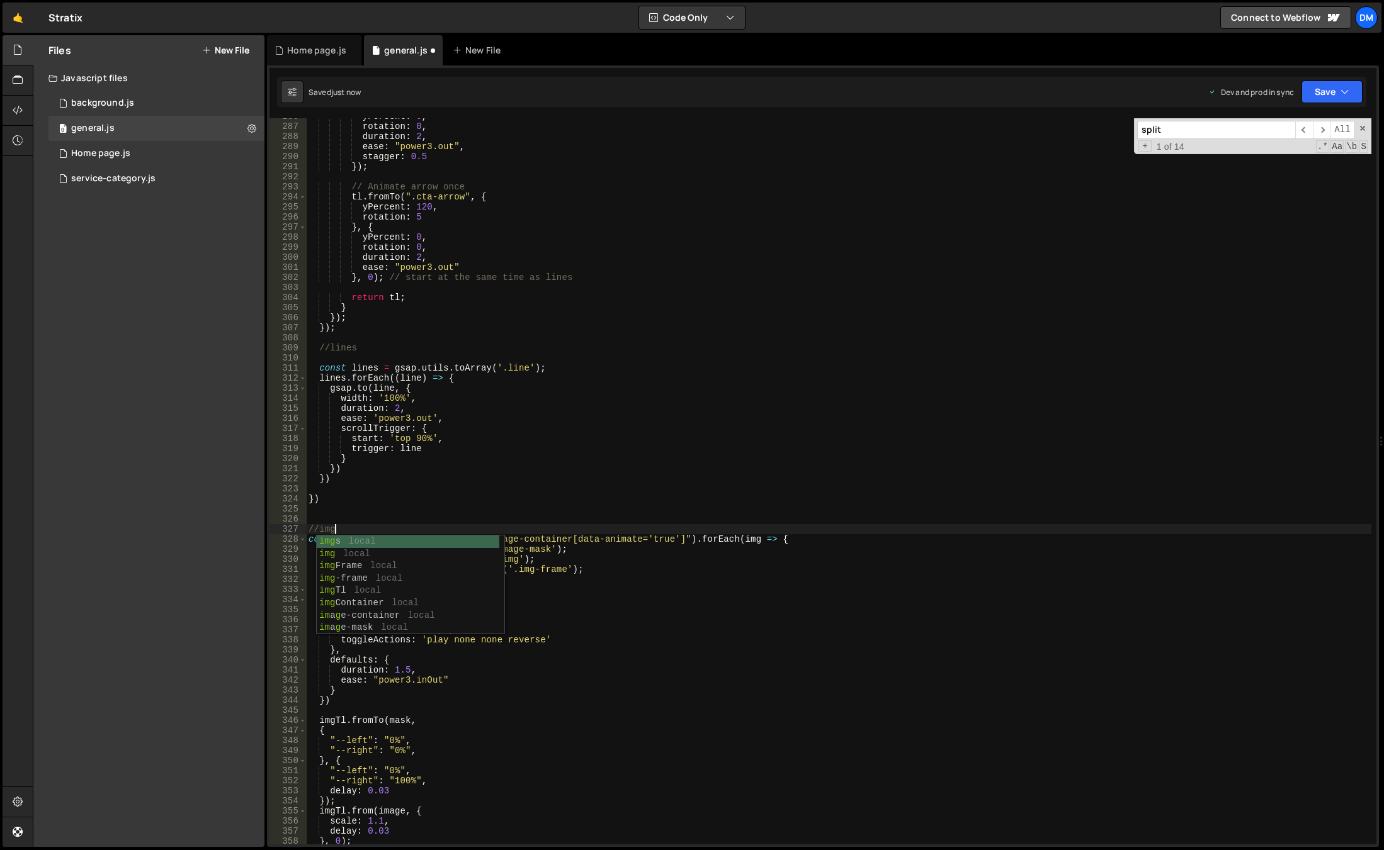
scroll to position [0, 1]
click at [743, 405] on div "yPercent : 0 , rotation : 0 , duration : 2 , ease : "power3.out" , stagger : 0.…" at bounding box center [838, 484] width 1065 height 747
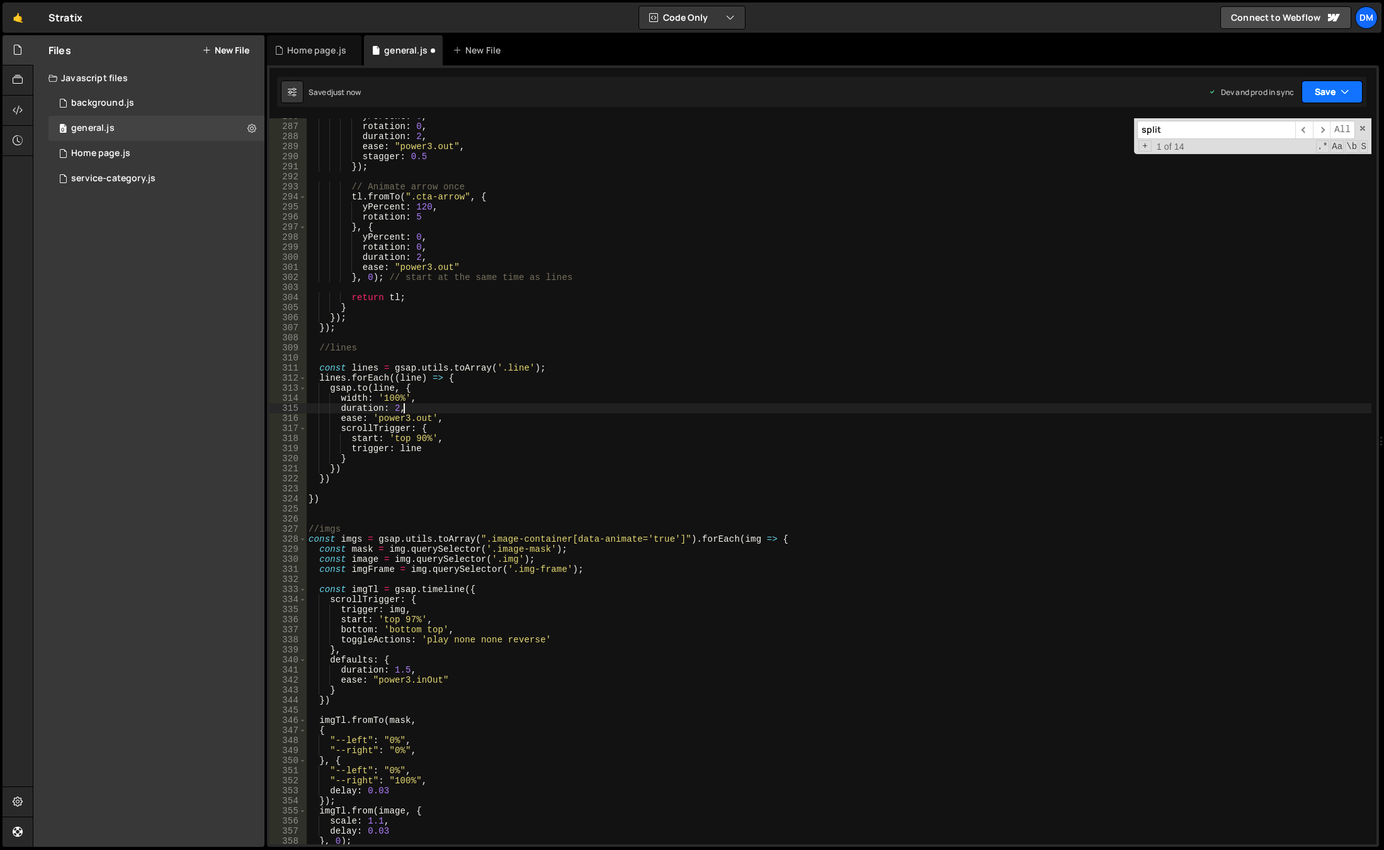
type textarea "duration: 2,"
click at [1330, 95] on button "Save" at bounding box center [1331, 92] width 61 height 23
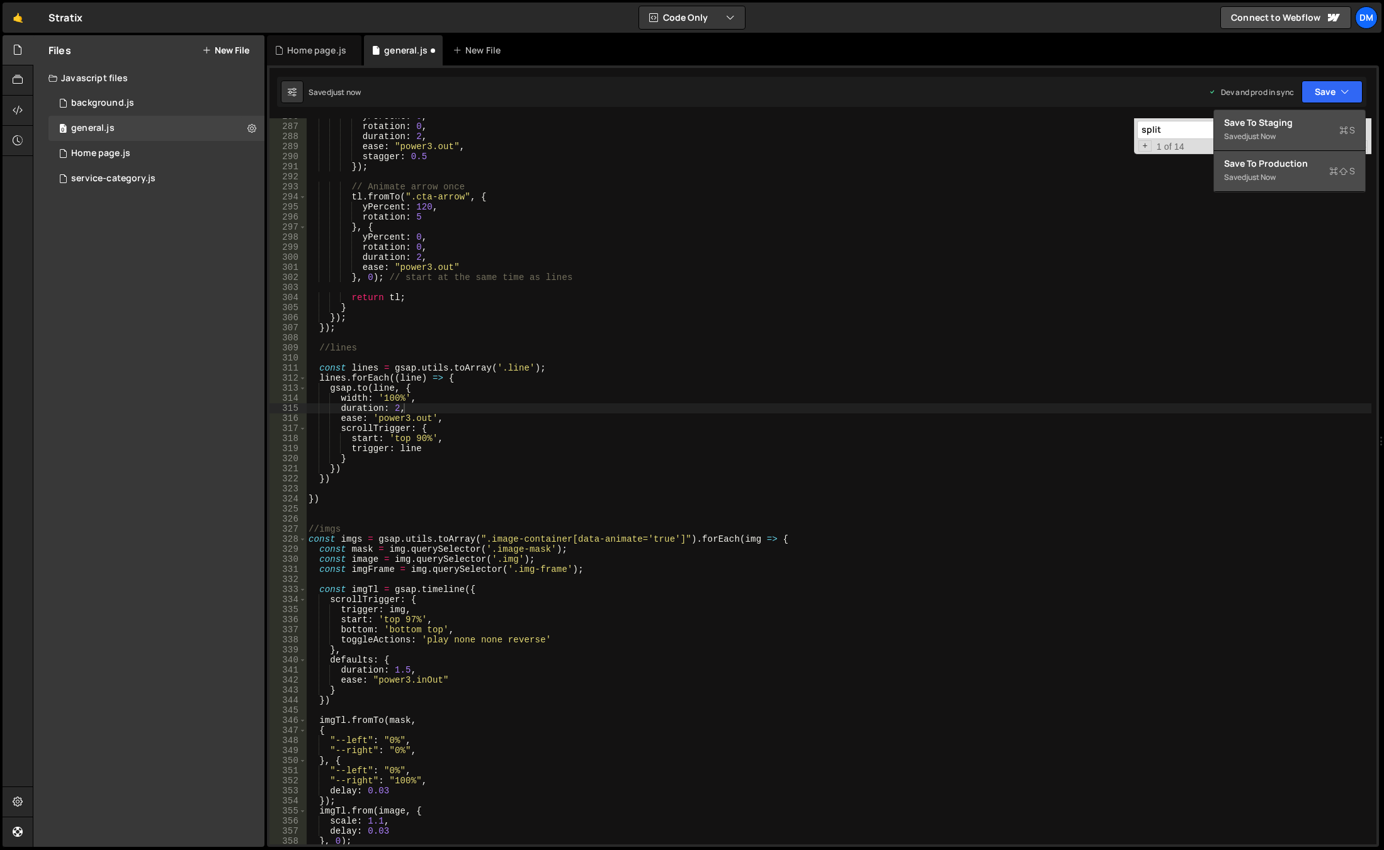
click at [1269, 172] on div "just now" at bounding box center [1261, 177] width 30 height 11
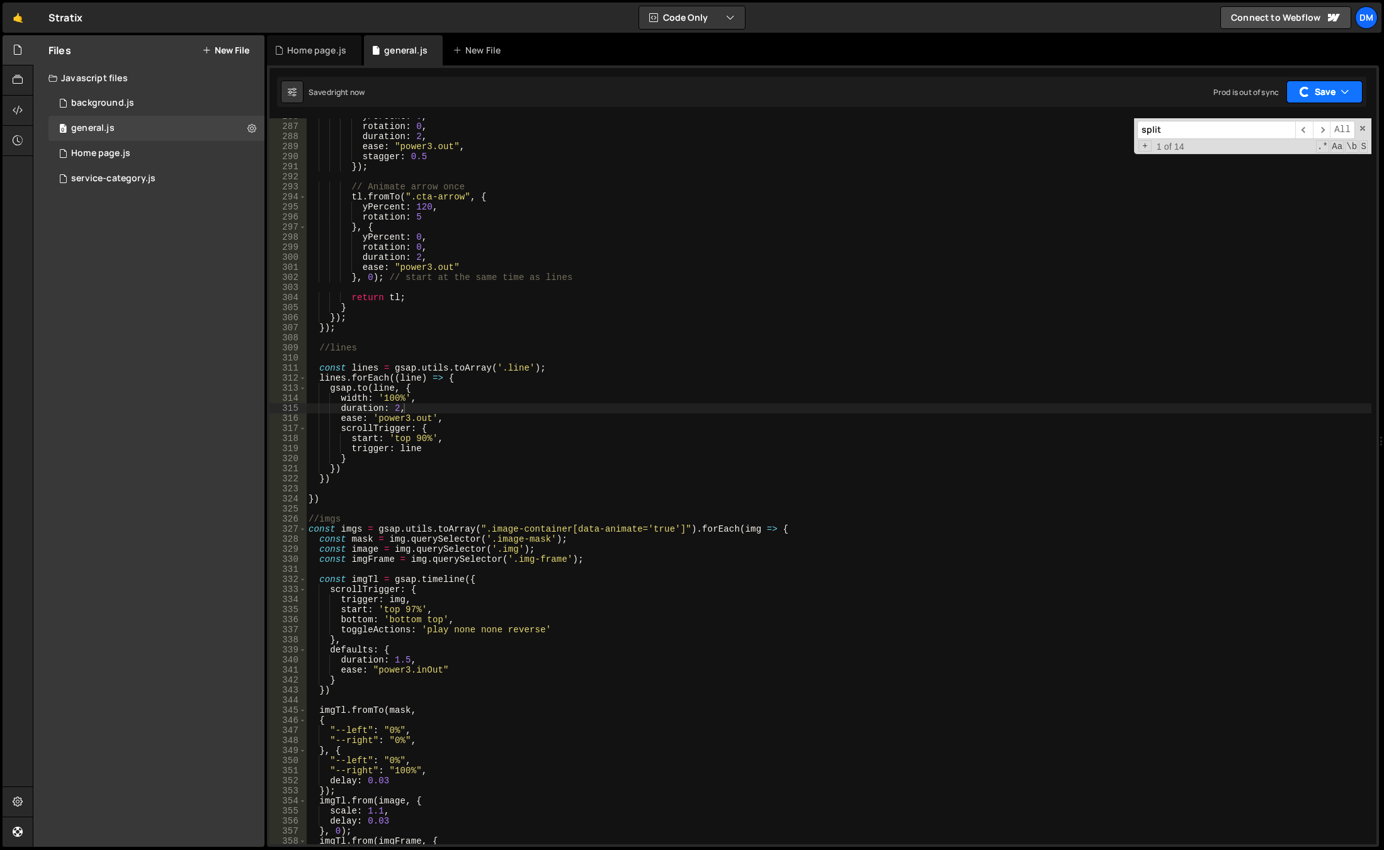
click at [1322, 91] on button "Save" at bounding box center [1324, 92] width 76 height 23
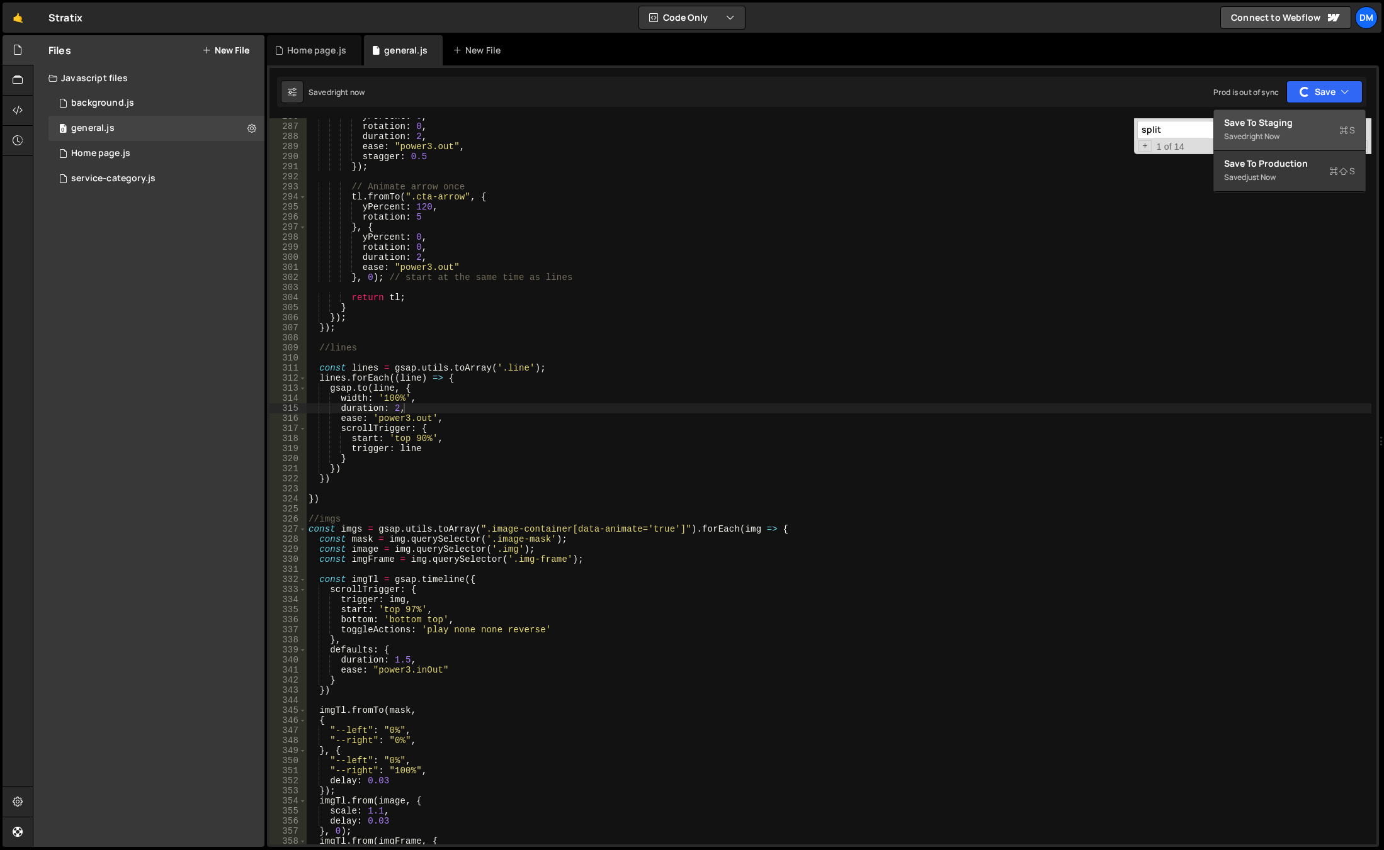
click at [1289, 120] on div "Save to Staging S" at bounding box center [1289, 122] width 131 height 13
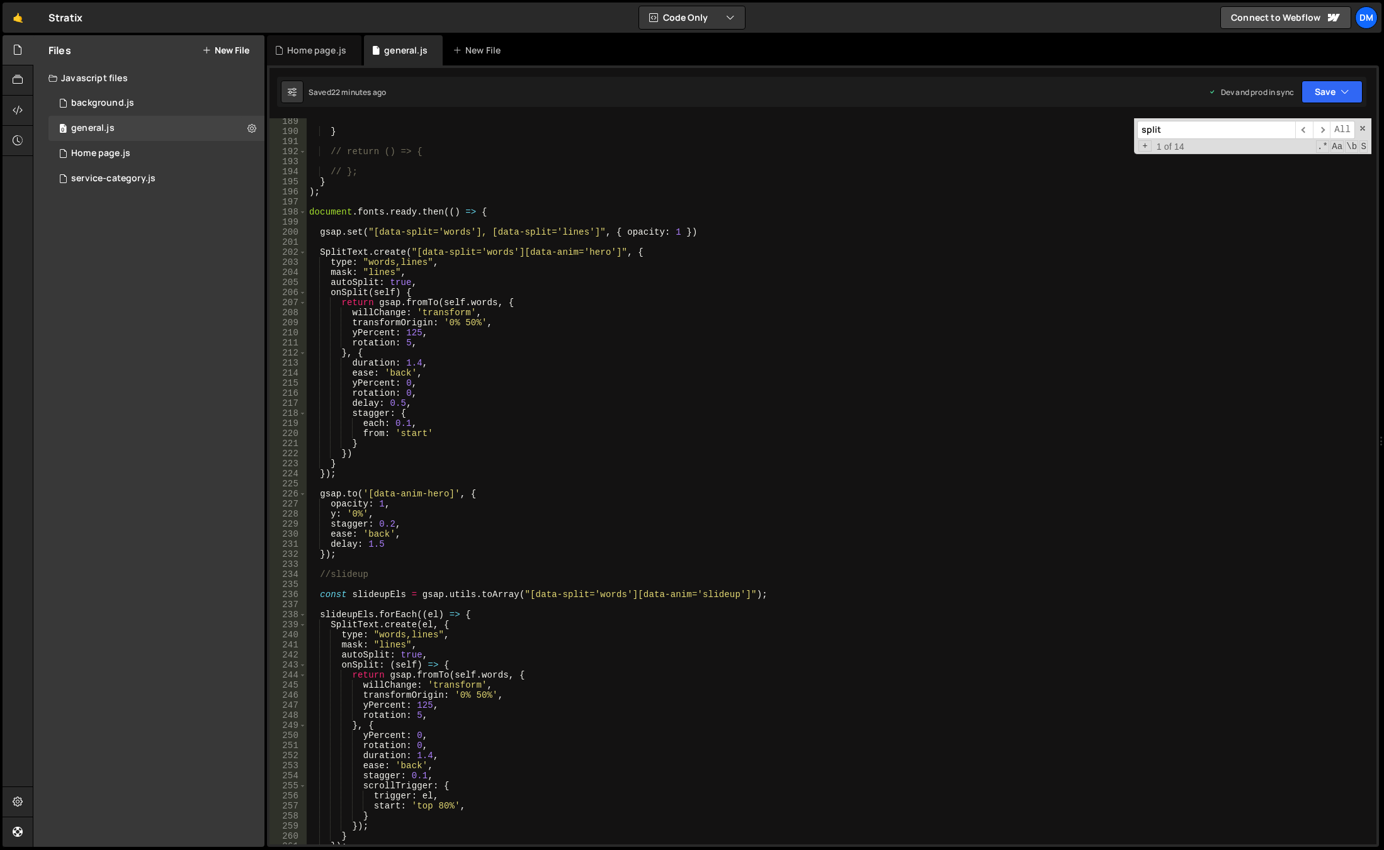
scroll to position [1895, 0]
click at [154, 179] on div "0 service-category.js 0" at bounding box center [156, 178] width 216 height 25
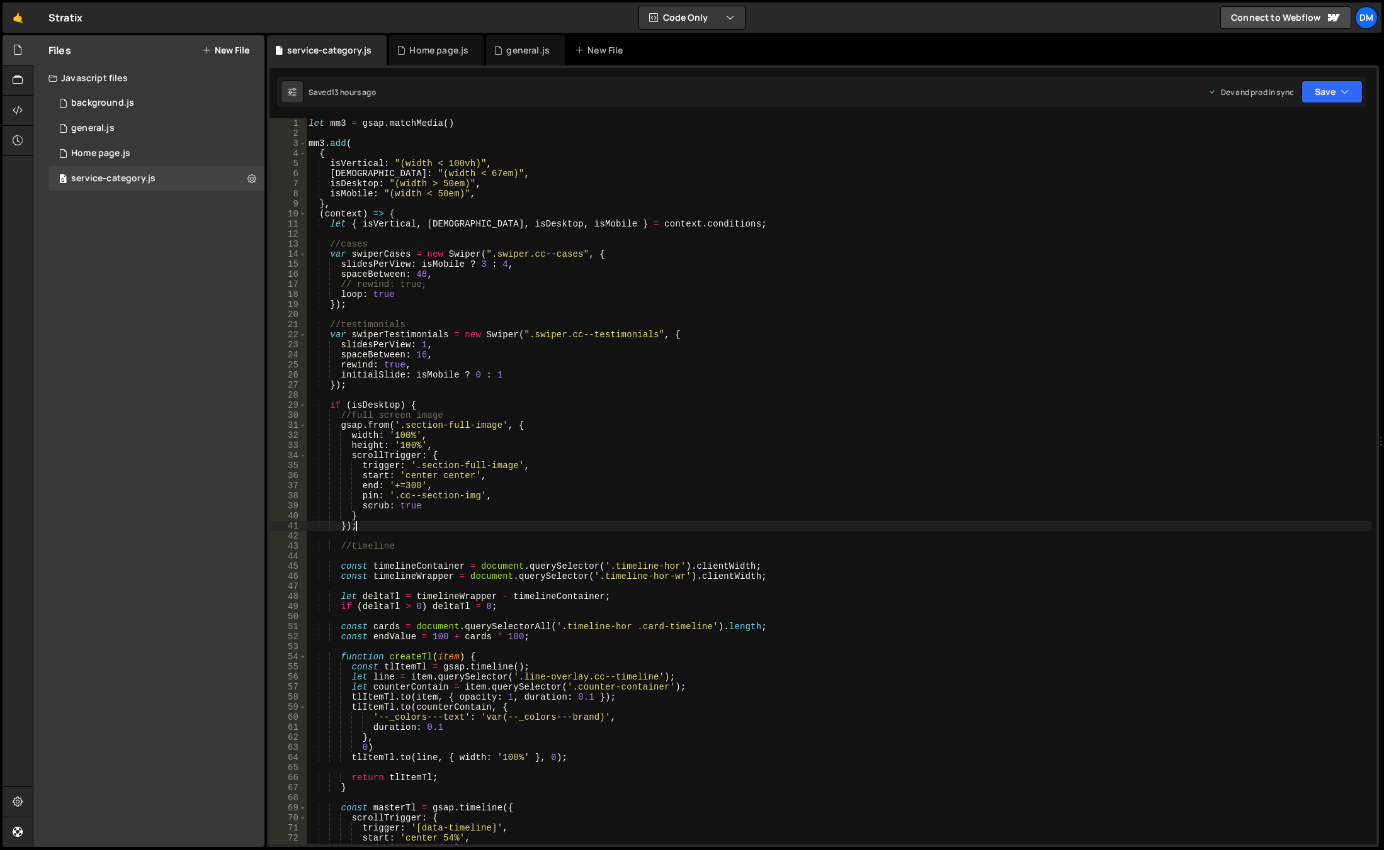
drag, startPoint x: 380, startPoint y: 522, endPoint x: 390, endPoint y: 452, distance: 70.6
click at [380, 522] on div "let mm3 = gsap . matchMedia ( ) mm3 . add ( { isVertical : "(width < 100vh)" , …" at bounding box center [838, 491] width 1065 height 747
click at [395, 424] on div "let mm3 = gsap . matchMedia ( ) mm3 . add ( { isVertical : "(width < 100vh)" , …" at bounding box center [838, 491] width 1065 height 747
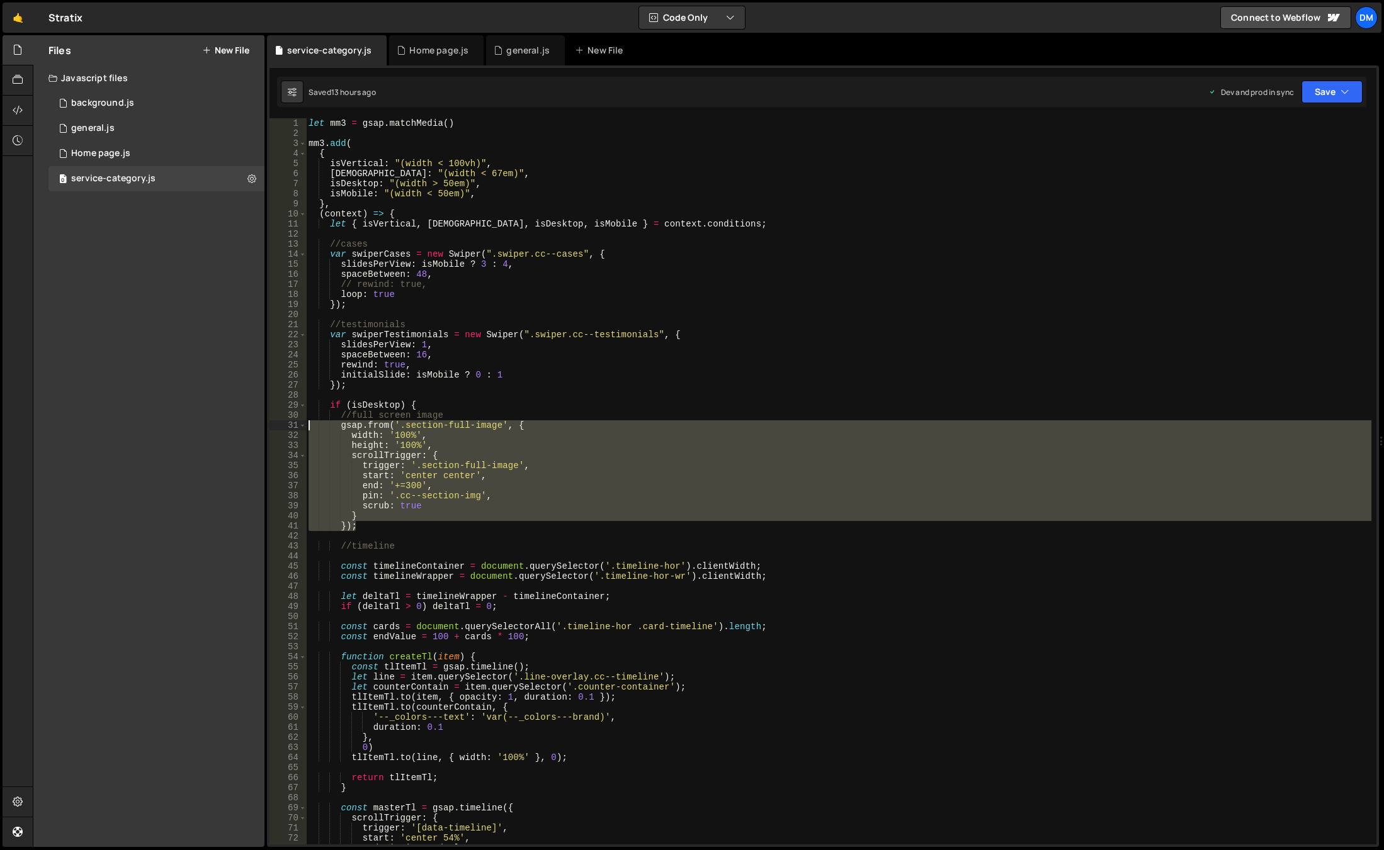
drag, startPoint x: 363, startPoint y: 529, endPoint x: 241, endPoint y: 424, distance: 161.1
click at [241, 424] on div "Files New File Javascript files 0 background.js 0 0 general.js 0 0 Home page.js…" at bounding box center [708, 441] width 1351 height 813
type textarea "gsap.from('.section-full-image', { width: '100%',"
click at [372, 532] on div "let mm3 = gsap . matchMedia ( ) mm3 . add ( { isVertical : "(width < 100vh)" , …" at bounding box center [838, 491] width 1065 height 747
drag, startPoint x: 368, startPoint y: 524, endPoint x: 247, endPoint y: 427, distance: 154.0
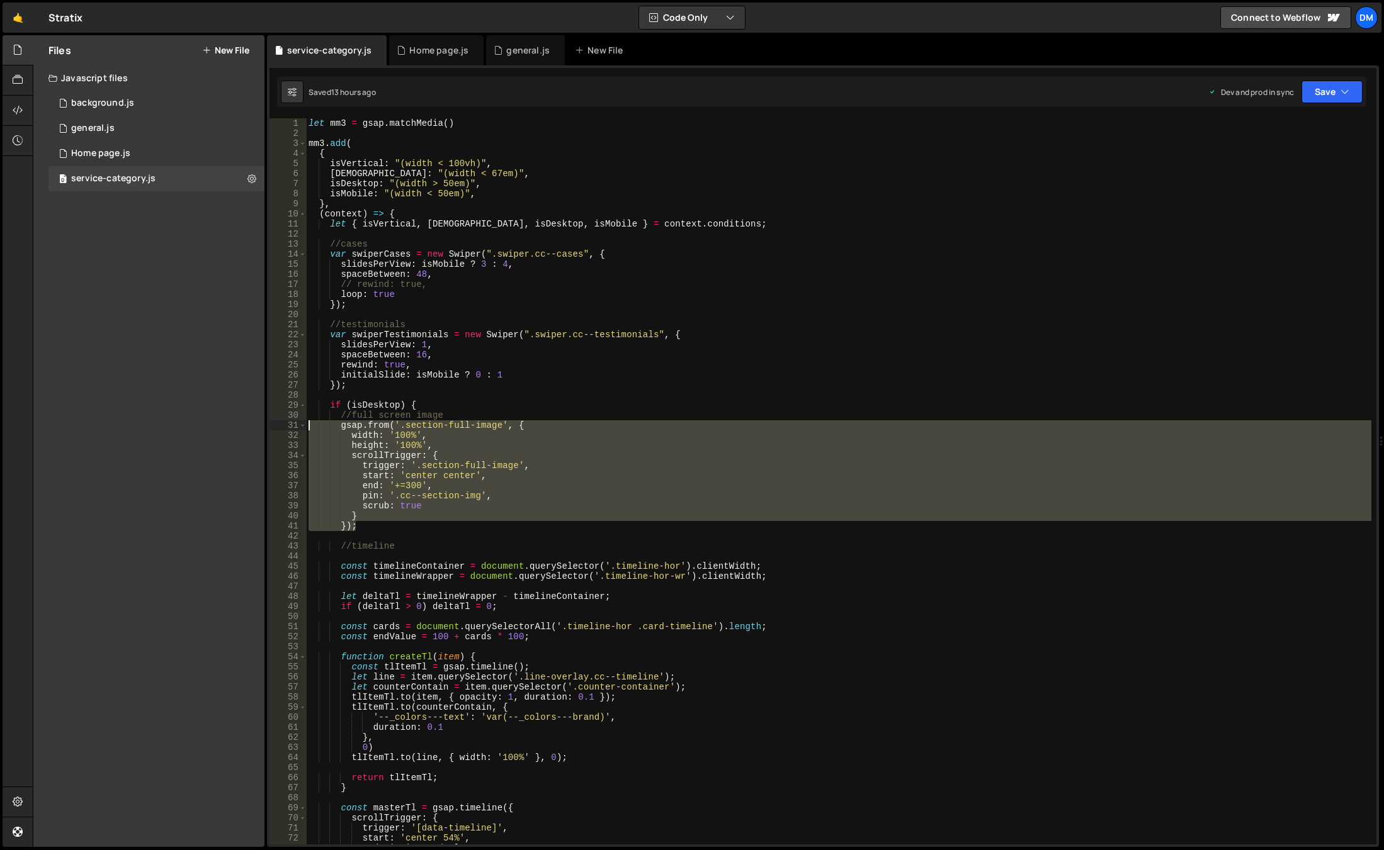
click at [247, 427] on div "Files New File Javascript files 0 background.js 0 0 general.js 0 0 Home page.js…" at bounding box center [708, 441] width 1351 height 813
click at [497, 426] on div "let mm3 = gsap . matchMedia ( ) mm3 . add ( { isVertical : "(width < 100vh)" , …" at bounding box center [838, 481] width 1065 height 726
type textarea "gsap.from('.section-full-image', {"
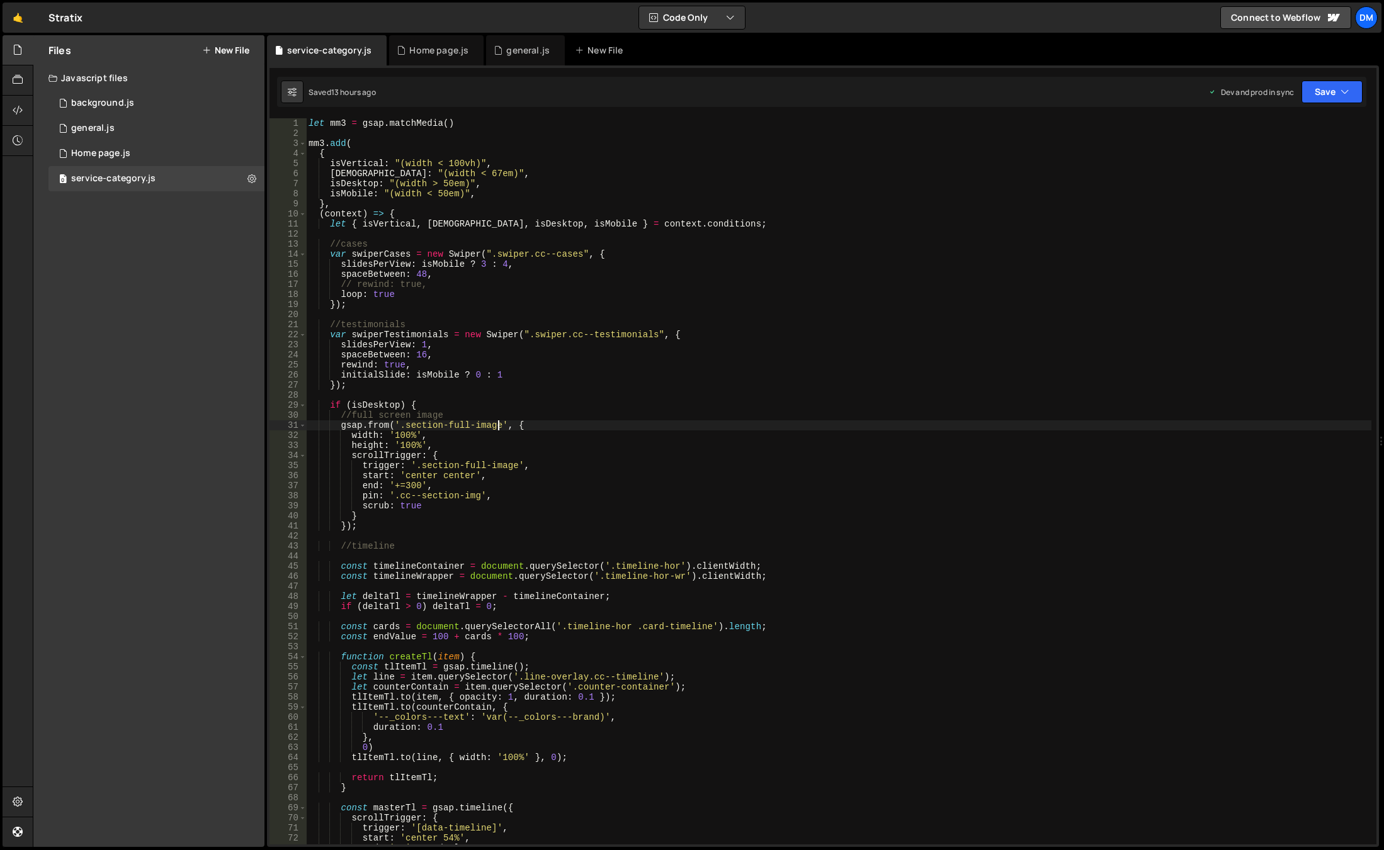
click at [1302, 75] on div "1 Type cmd + s to save your Javascript file. הההההההההההההההההההההההההההההההההה…" at bounding box center [823, 456] width 1112 height 782
click at [1325, 92] on button "Save" at bounding box center [1331, 92] width 61 height 23
click at [1301, 168] on div "Save to Production S" at bounding box center [1289, 163] width 131 height 13
click at [1317, 96] on button "Save" at bounding box center [1324, 92] width 76 height 23
click at [1302, 119] on div "Save to Staging S" at bounding box center [1289, 122] width 131 height 13
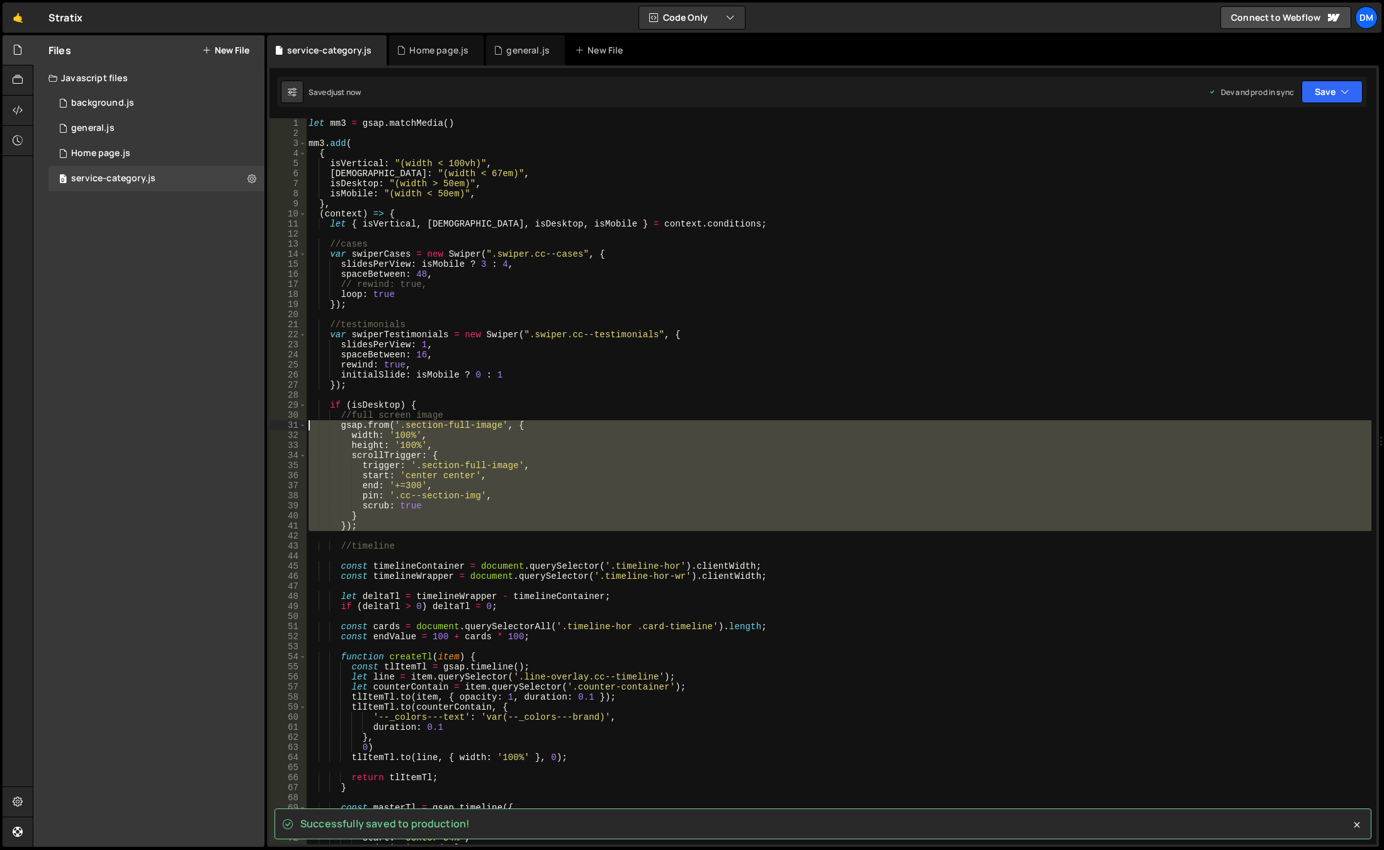
drag, startPoint x: 364, startPoint y: 531, endPoint x: 239, endPoint y: 425, distance: 164.4
click at [239, 425] on div "Files New File Javascript files 0 background.js 0 0 general.js 0 0 Home page.js…" at bounding box center [708, 441] width 1351 height 813
type textarea "gsap.from('.section-full-image', { width: '100%',"
click at [619, 394] on div "let mm3 = gsap . matchMedia ( ) mm3 . add ( { isVertical : "(width < 100vh)" , …" at bounding box center [838, 491] width 1065 height 747
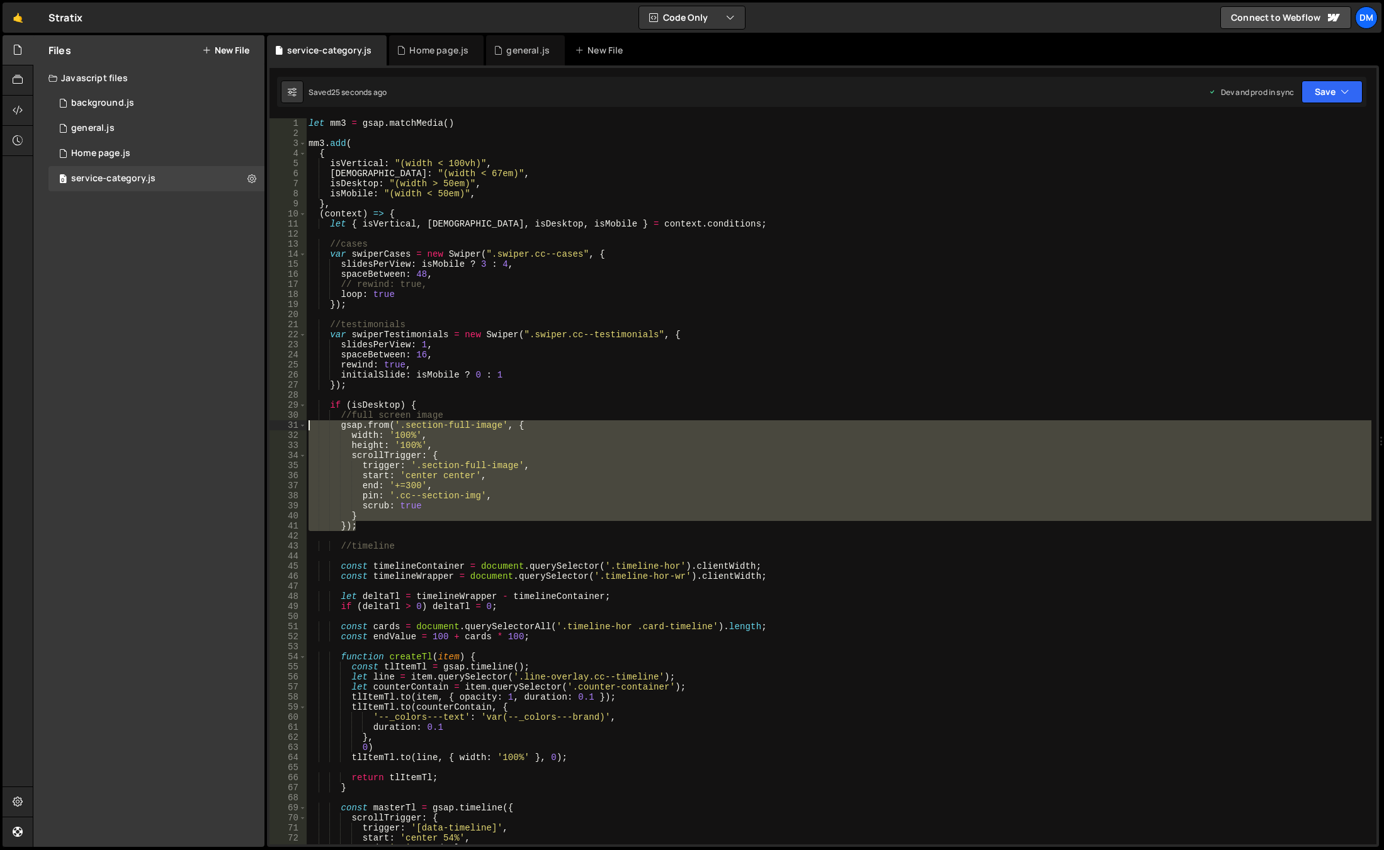
drag, startPoint x: 369, startPoint y: 522, endPoint x: 288, endPoint y: 430, distance: 122.2
click at [288, 430] on div "1 2 3 4 5 6 7 8 9 10 11 12 13 14 15 16 17 18 19 20 21 22 23 24 25 26 27 28 29 3…" at bounding box center [822, 481] width 1107 height 726
click at [506, 425] on div "let mm3 = gsap . matchMedia ( ) mm3 . add ( { isVertical : "(width < 100vh)" , …" at bounding box center [838, 481] width 1065 height 726
drag, startPoint x: 373, startPoint y: 522, endPoint x: 252, endPoint y: 424, distance: 155.7
click at [252, 424] on div "Files New File Javascript files 0 background.js 0 0 general.js 0 0 Home page.js…" at bounding box center [708, 441] width 1351 height 813
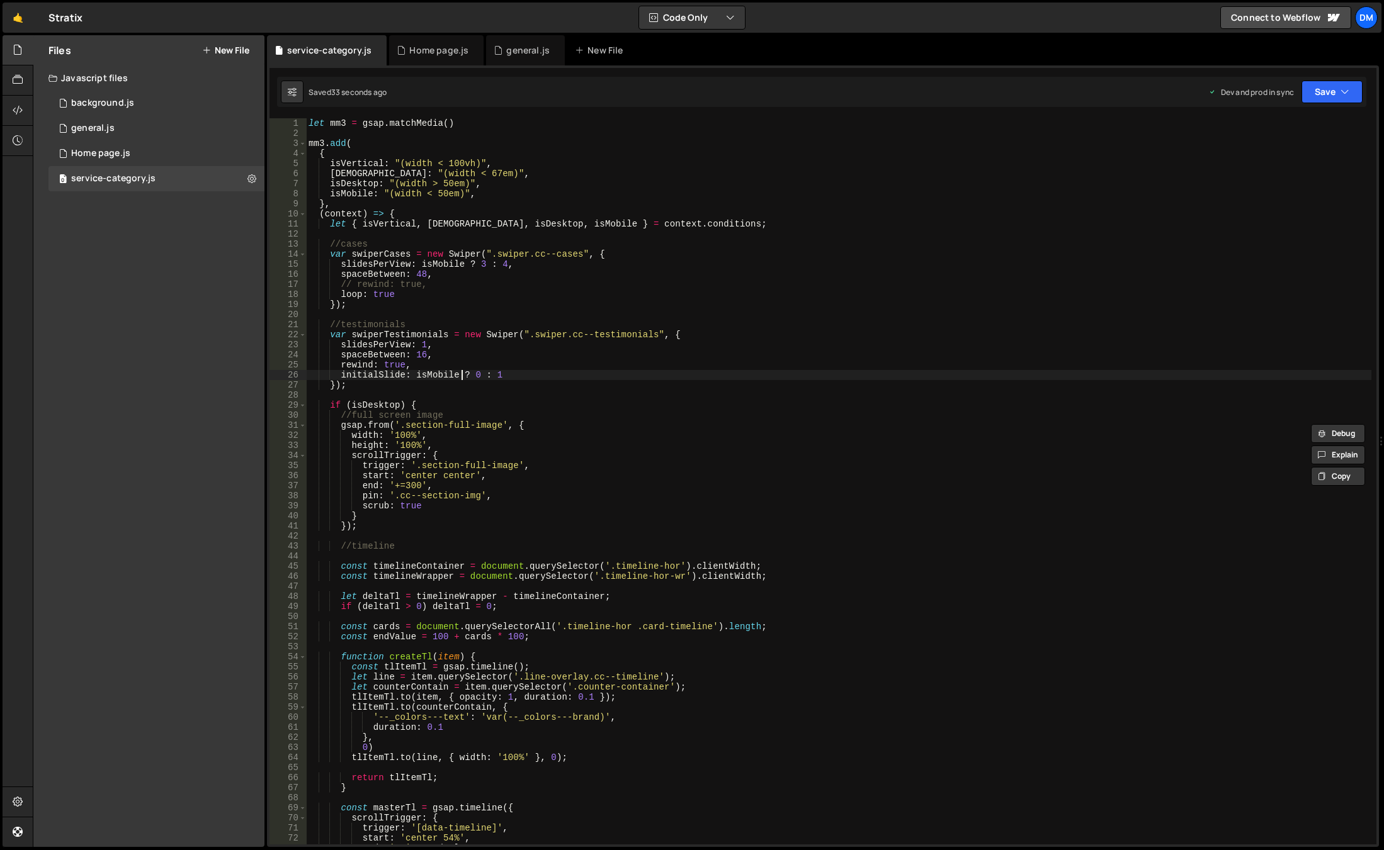
click at [463, 378] on div "let mm3 = gsap . matchMedia ( ) mm3 . add ( { isVertical : "(width < 100vh)" , …" at bounding box center [838, 491] width 1065 height 747
click at [631, 483] on div "let mm3 = gsap . matchMedia ( ) mm3 . add ( { isVertical : "(width < 100vh)" , …" at bounding box center [838, 491] width 1065 height 747
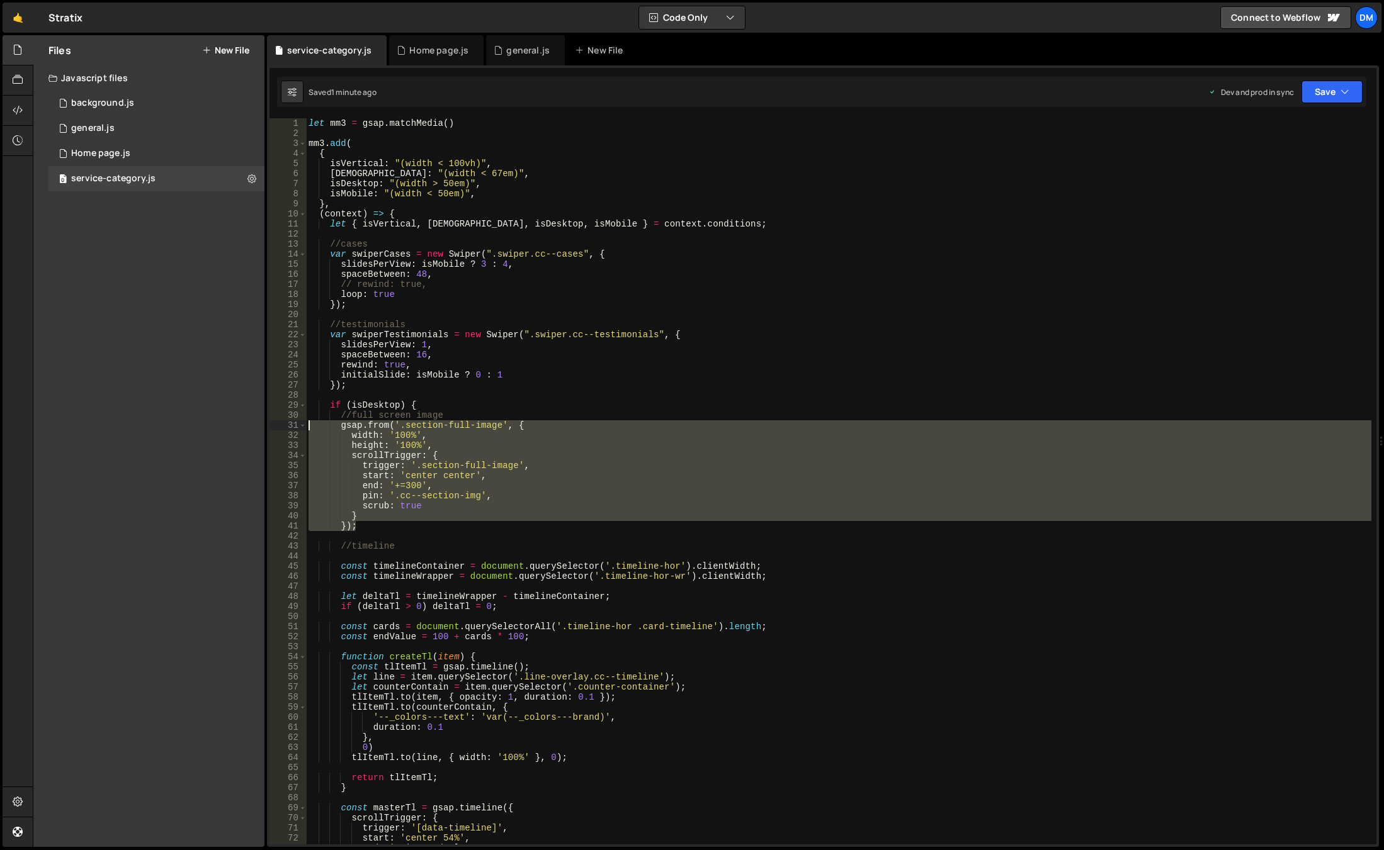
drag, startPoint x: 375, startPoint y: 531, endPoint x: 225, endPoint y: 426, distance: 183.5
click at [225, 426] on div "Files New File Javascript files 0 background.js 0 0 general.js 0 0 Home page.js…" at bounding box center [708, 441] width 1351 height 813
click at [1331, 84] on button "Save" at bounding box center [1331, 92] width 61 height 23
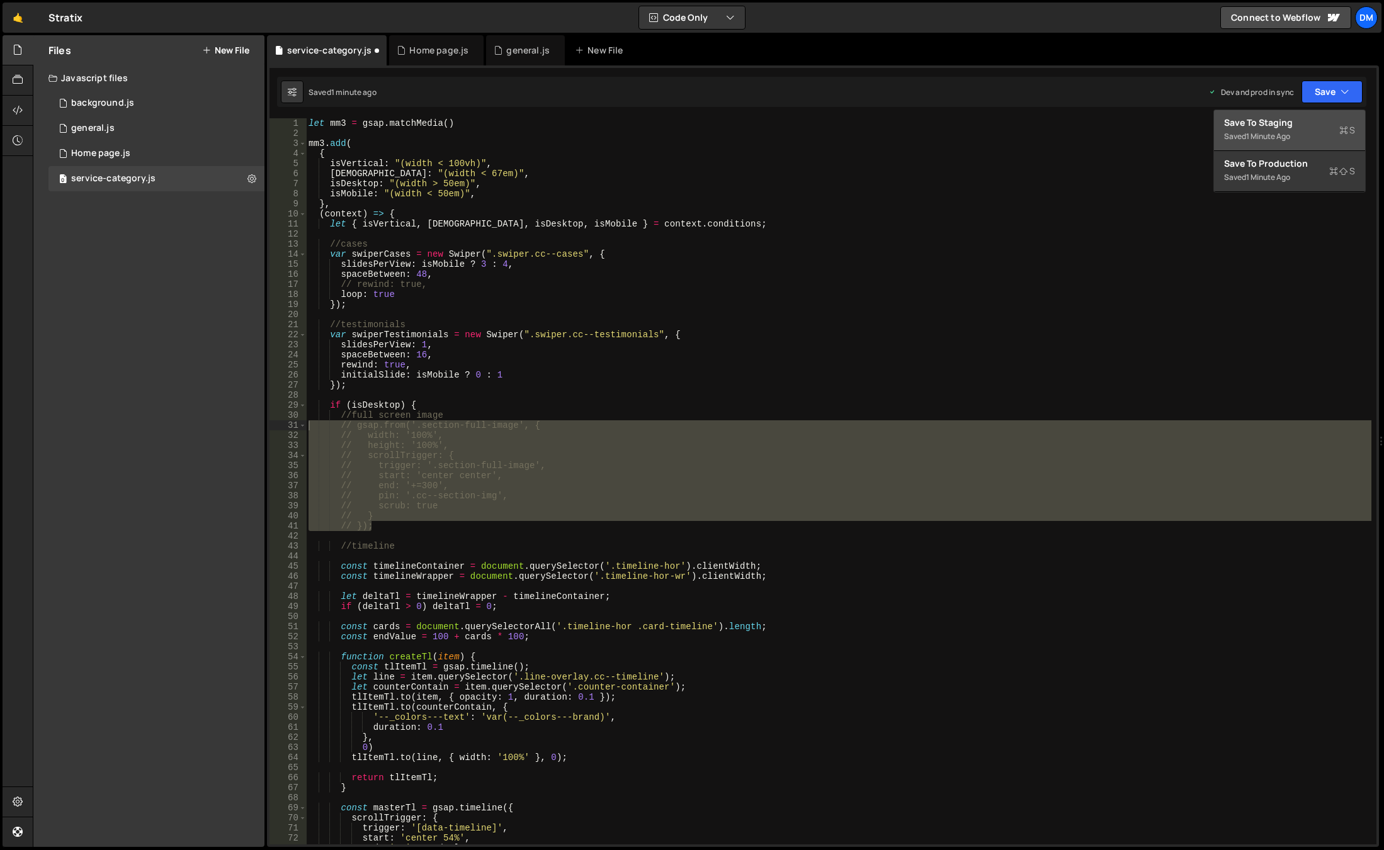
click at [1309, 117] on div "Save to Staging S" at bounding box center [1289, 122] width 131 height 13
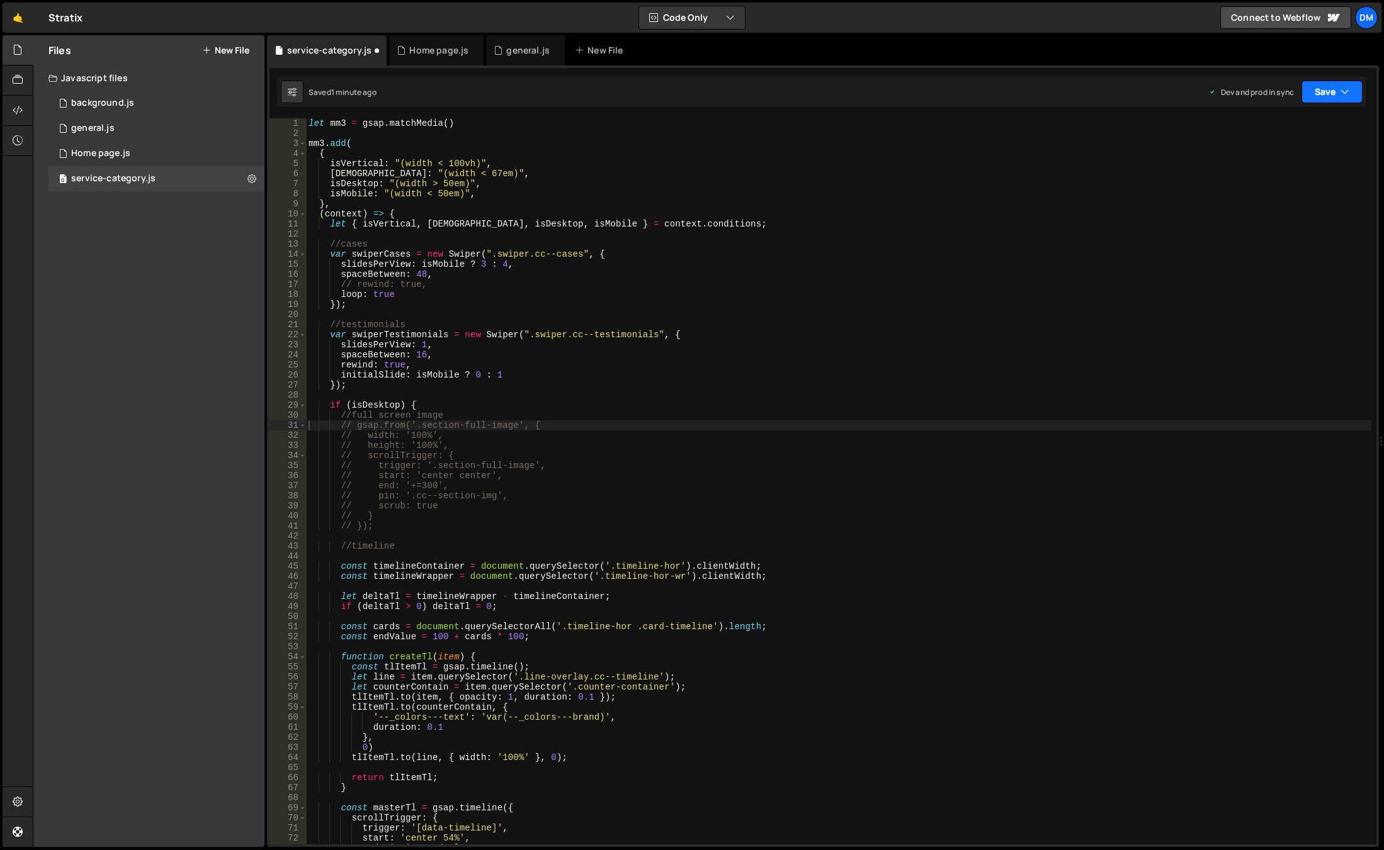
click at [1328, 97] on button "Save" at bounding box center [1331, 92] width 61 height 23
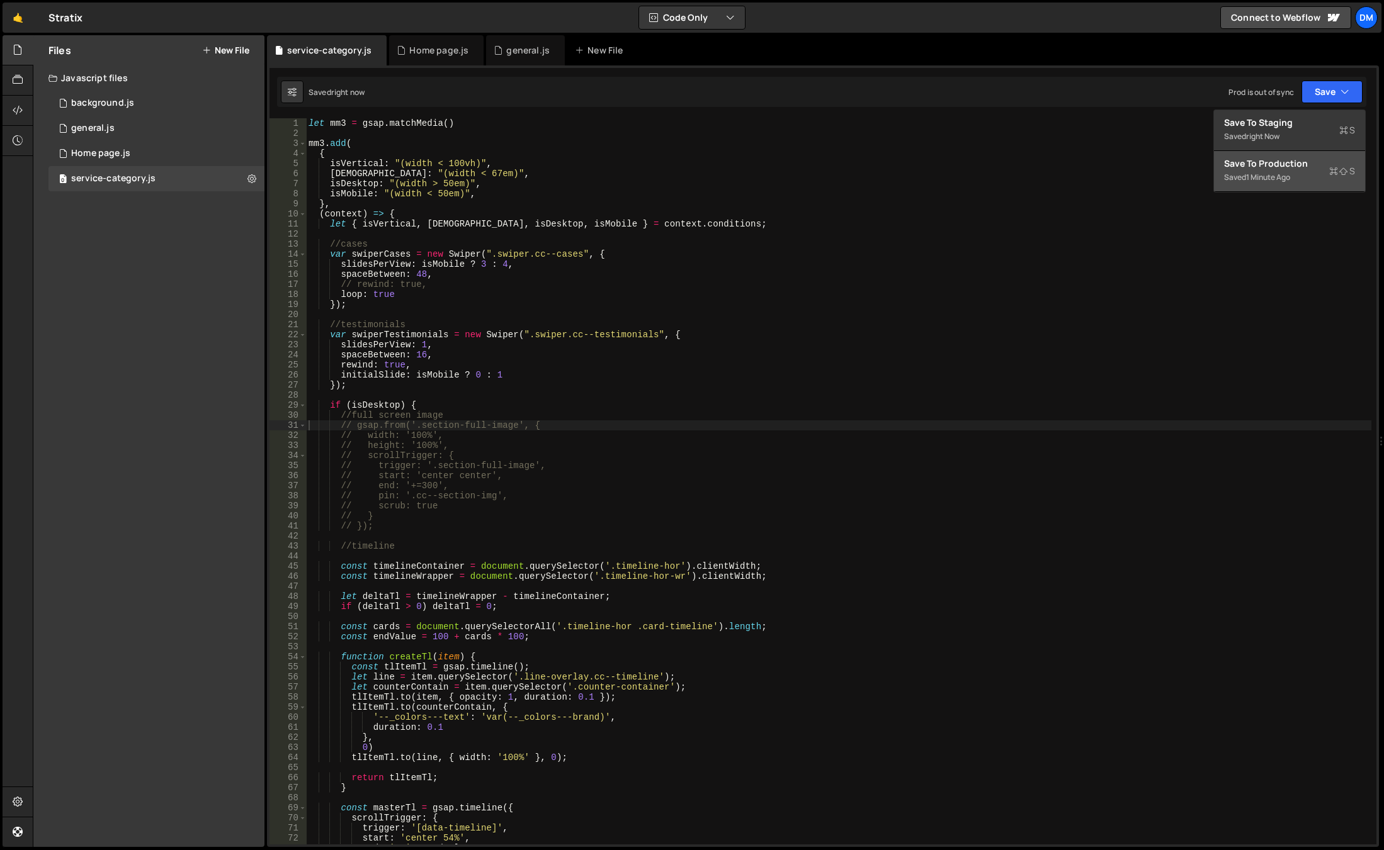
click at [1268, 170] on div "Saved 1 minute ago" at bounding box center [1289, 177] width 131 height 15
click at [521, 491] on div "let mm3 = gsap . matchMedia ( ) mm3 . add ( { isVertical : "(width < 100vh)" , …" at bounding box center [838, 491] width 1065 height 747
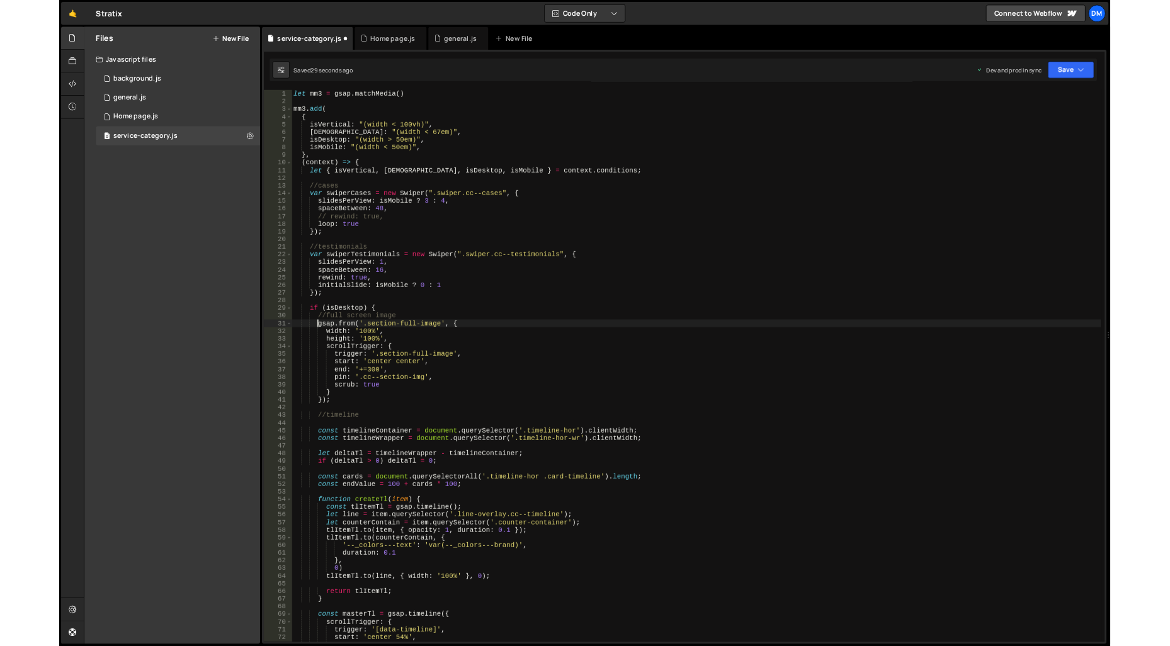
scroll to position [0, 0]
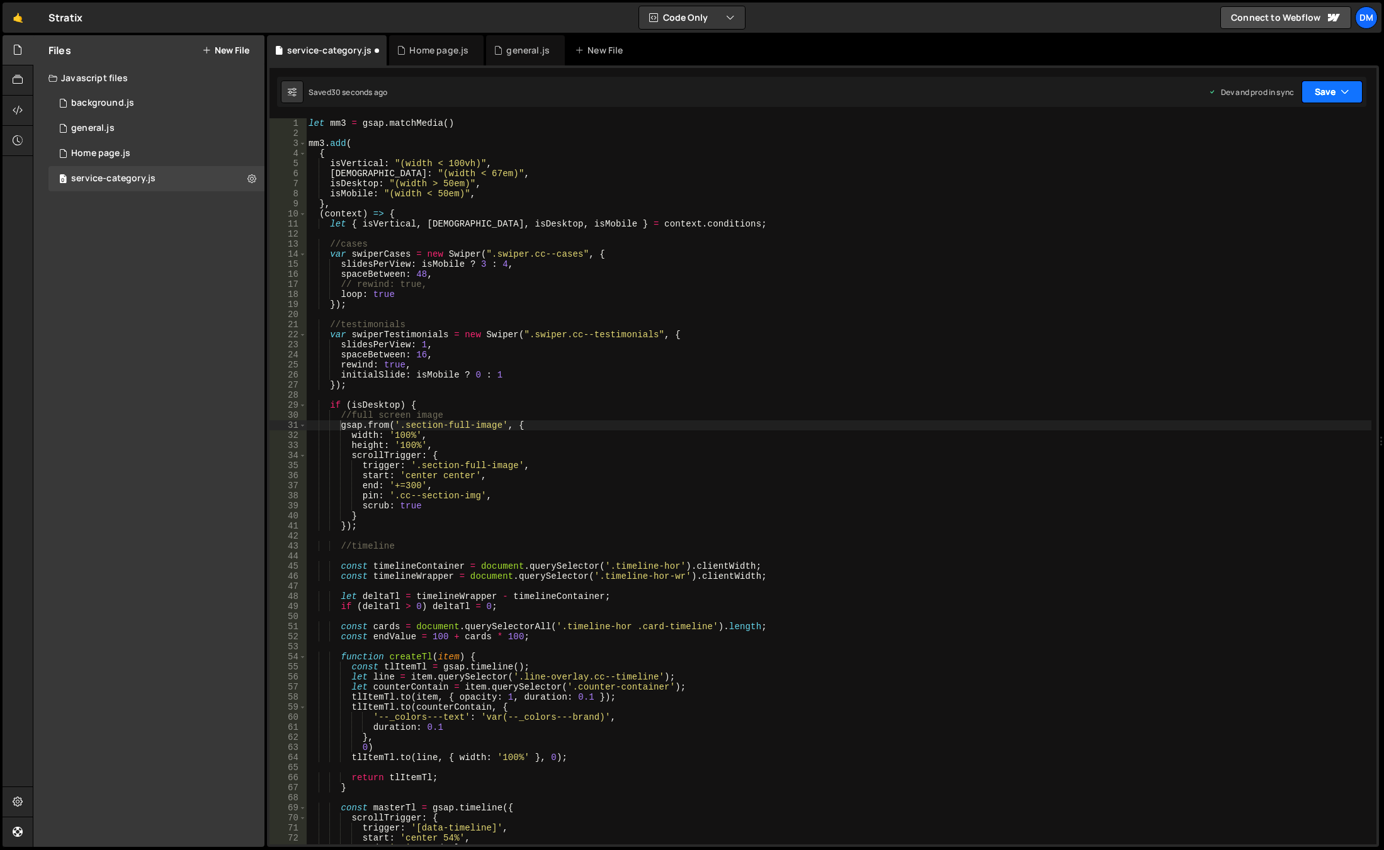
click at [1330, 87] on button "Save" at bounding box center [1331, 92] width 61 height 23
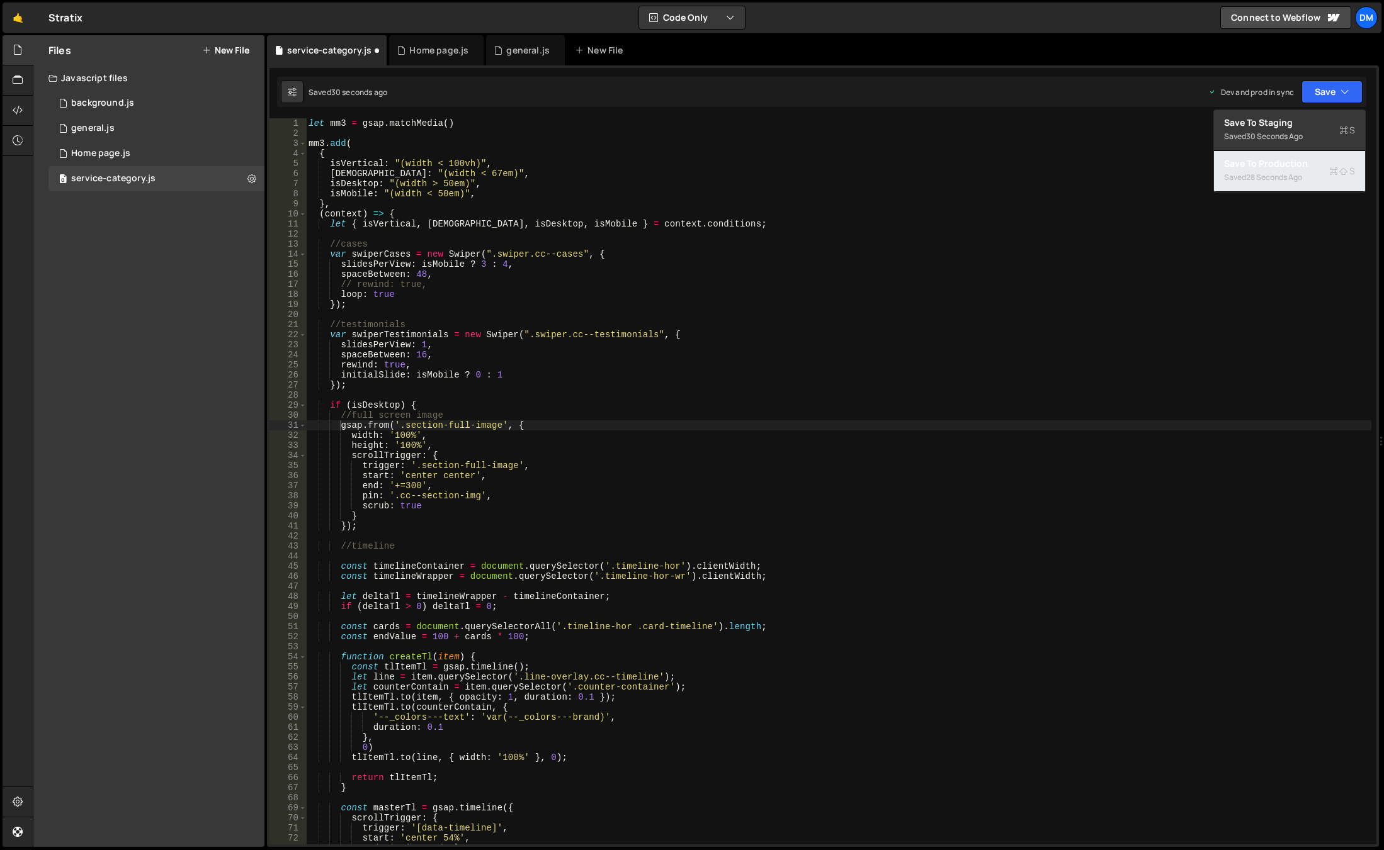
drag, startPoint x: 1299, startPoint y: 166, endPoint x: 1329, endPoint y: 113, distance: 60.6
click at [1299, 166] on div "Save to Production S" at bounding box center [1289, 163] width 131 height 13
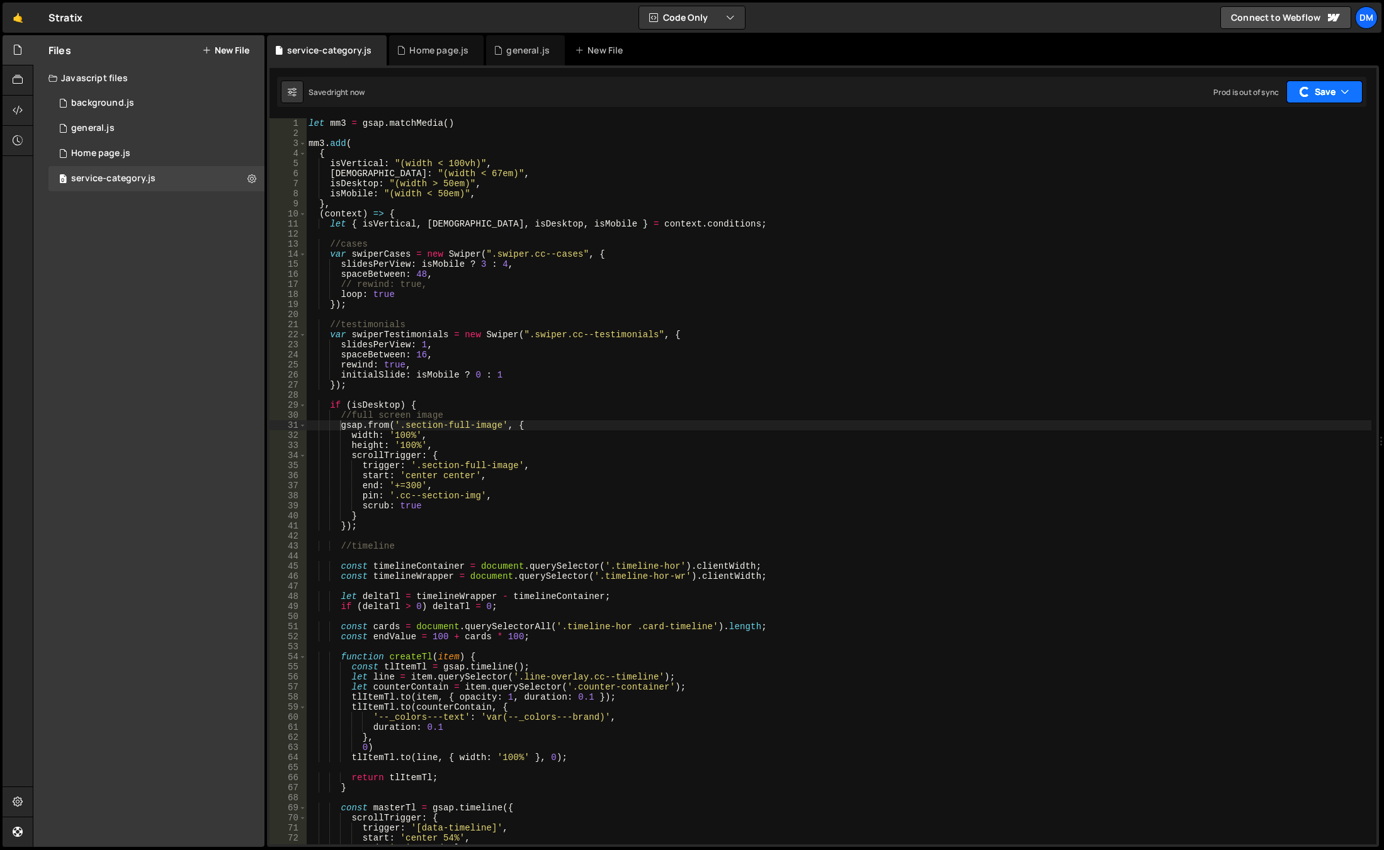
drag, startPoint x: 1328, startPoint y: 87, endPoint x: 1306, endPoint y: 110, distance: 30.7
click at [1328, 87] on button "Save" at bounding box center [1324, 92] width 76 height 23
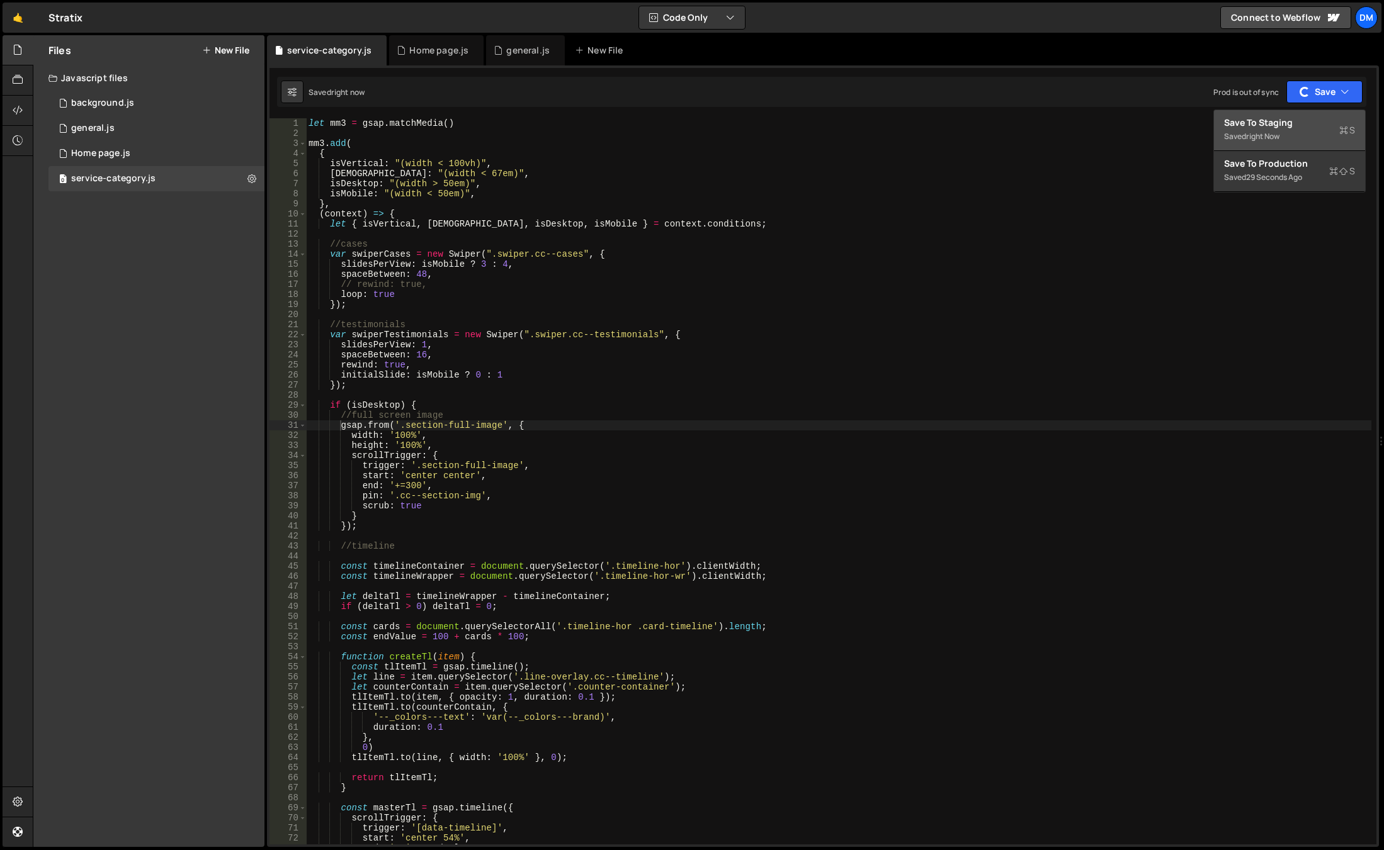
click at [1289, 125] on div "Save to Staging S" at bounding box center [1289, 122] width 131 height 13
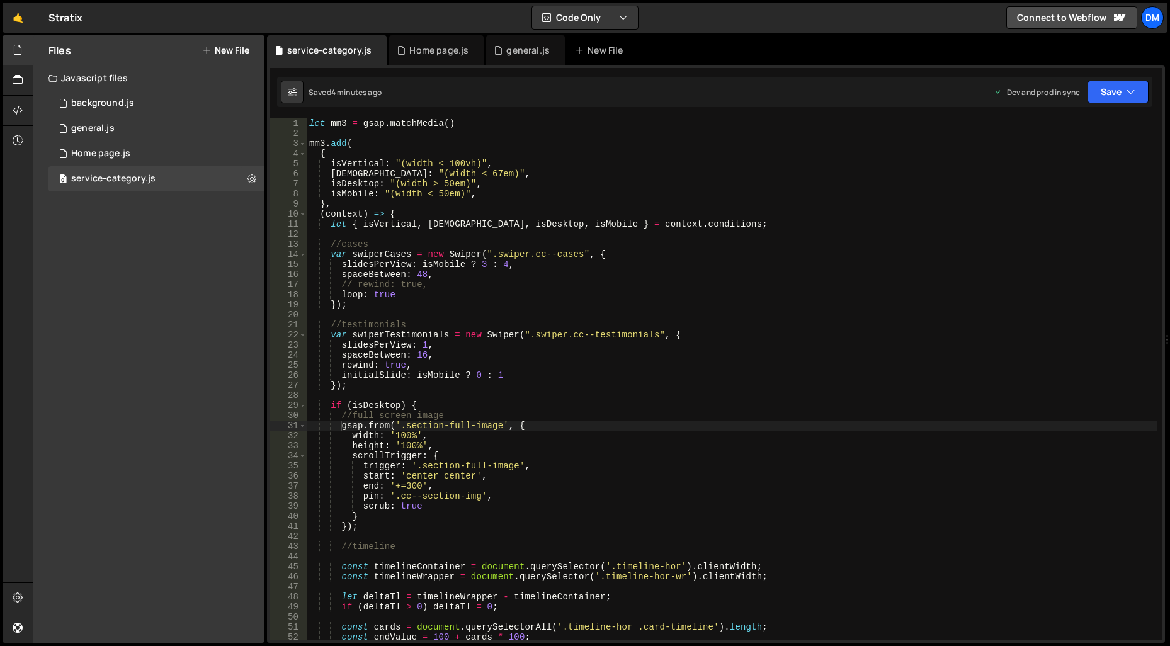
type textarea "spaceBetween: 48,"
click at [748, 278] on div "let mm3 = gsap . matchMedia ( ) mm3 . add ( { isVertical : "(width < 100vh)" , …" at bounding box center [732, 389] width 850 height 542
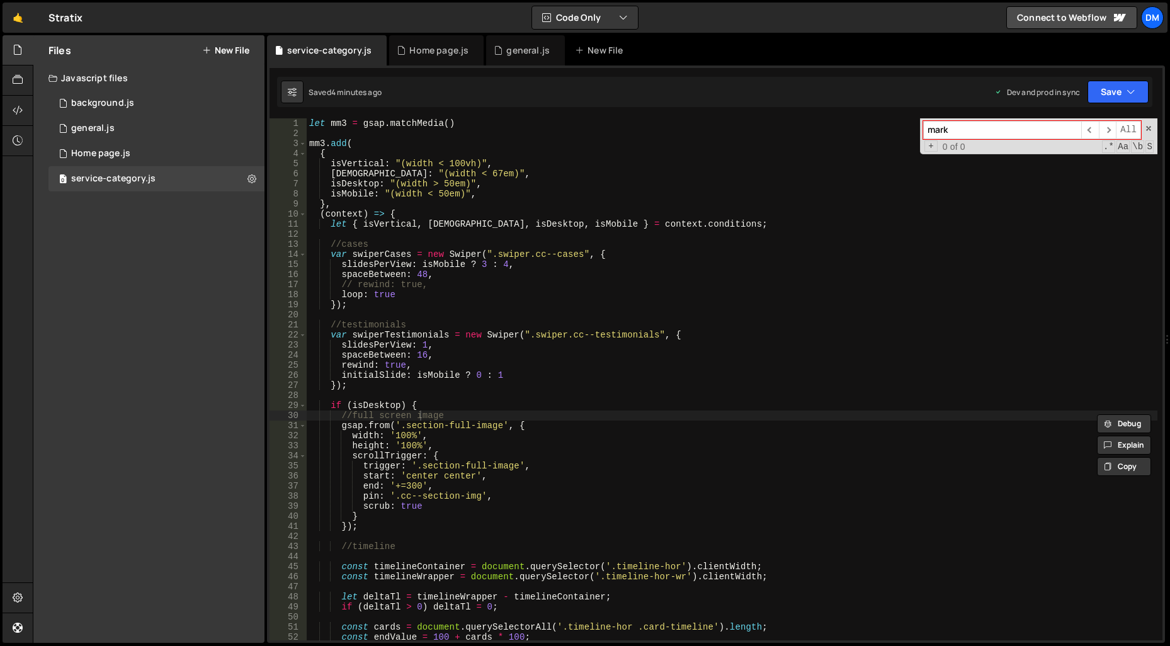
type input "mar"
click at [94, 128] on div "general.js" at bounding box center [92, 128] width 43 height 11
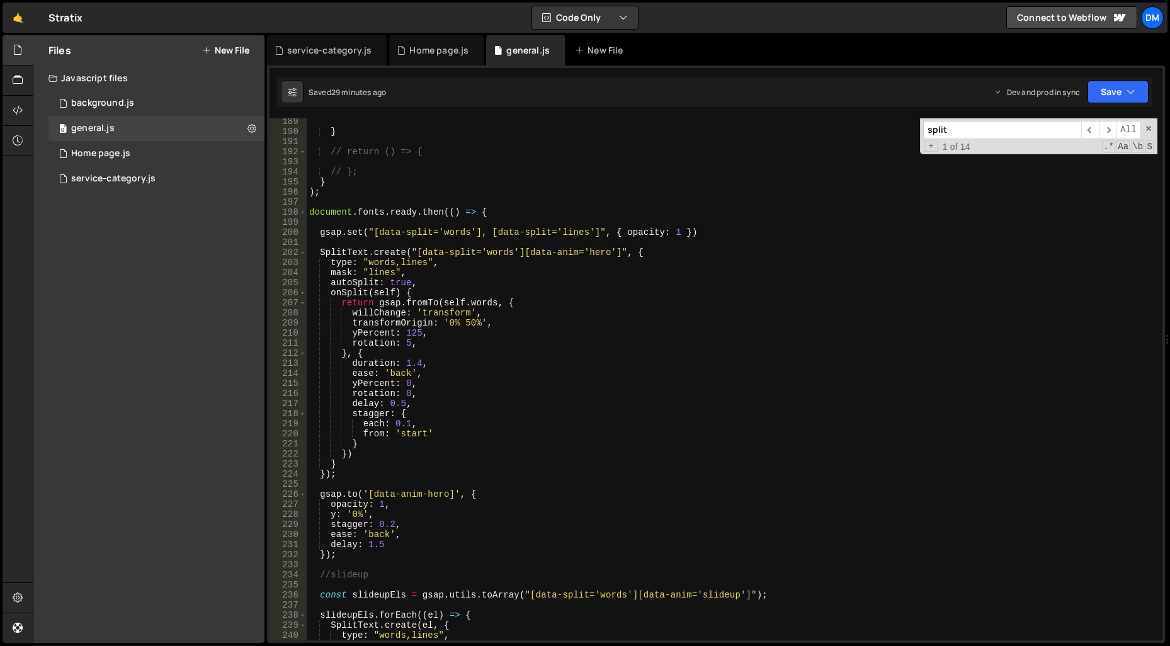
type textarea "})"
click at [763, 327] on div "} // return () => { // }; } ) ; document . fonts . ready . then (( ) => { gsap …" at bounding box center [732, 379] width 850 height 522
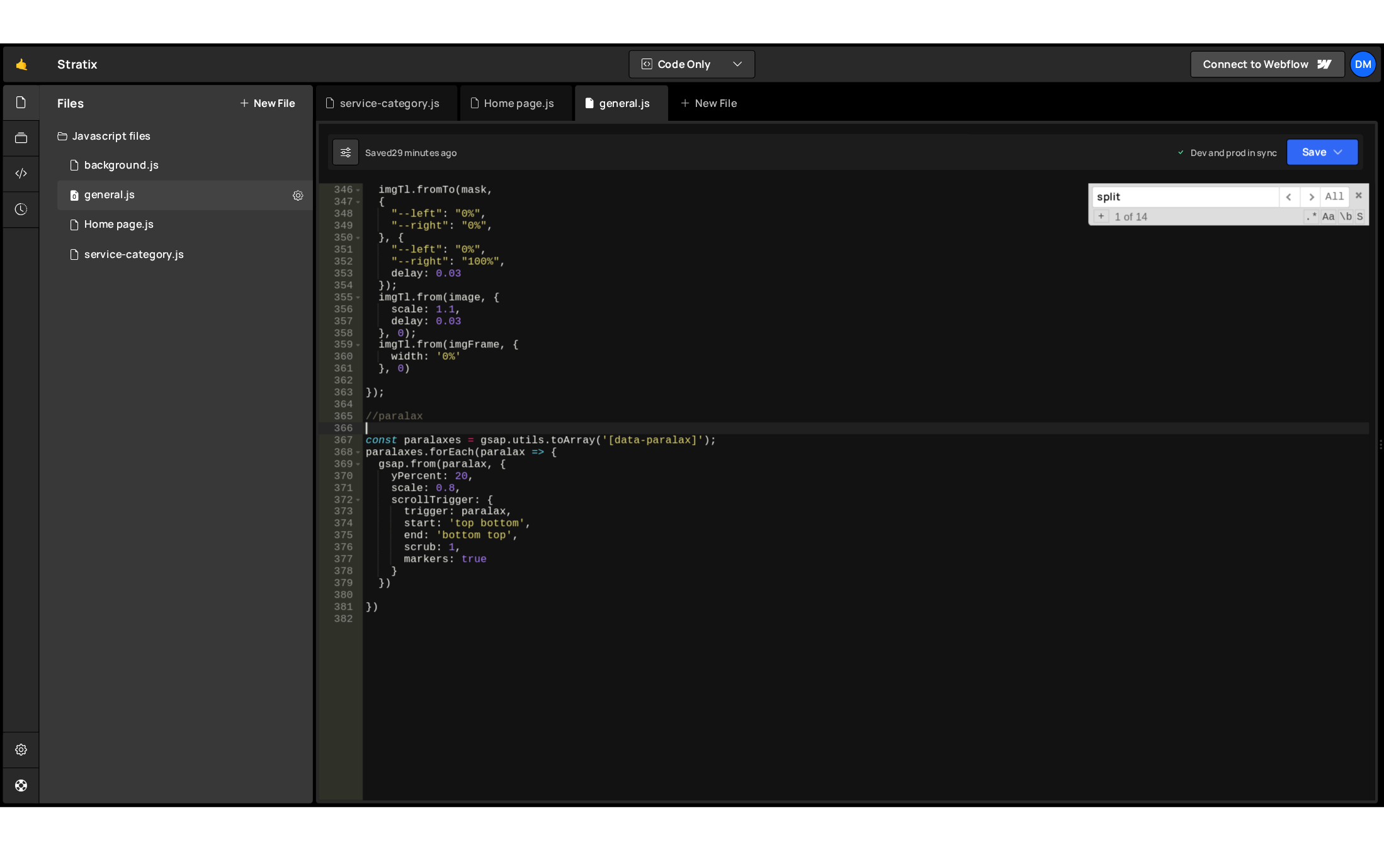
scroll to position [3474, 0]
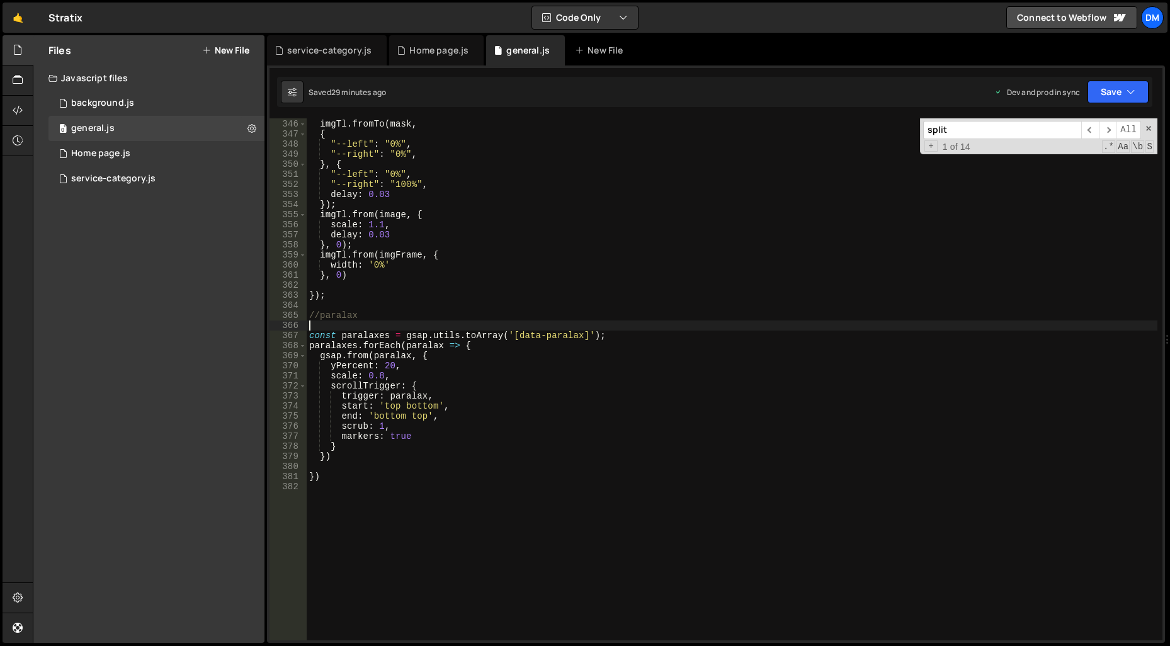
click at [946, 131] on input "split" at bounding box center [1002, 130] width 158 height 18
type input "marke"
click at [657, 361] on div "imgTl . fromTo ( mask , { "--left" : "0%" , "--right" : "0%" , } , { "--left" :…" at bounding box center [732, 380] width 850 height 542
drag, startPoint x: 446, startPoint y: 439, endPoint x: 278, endPoint y: 437, distance: 167.4
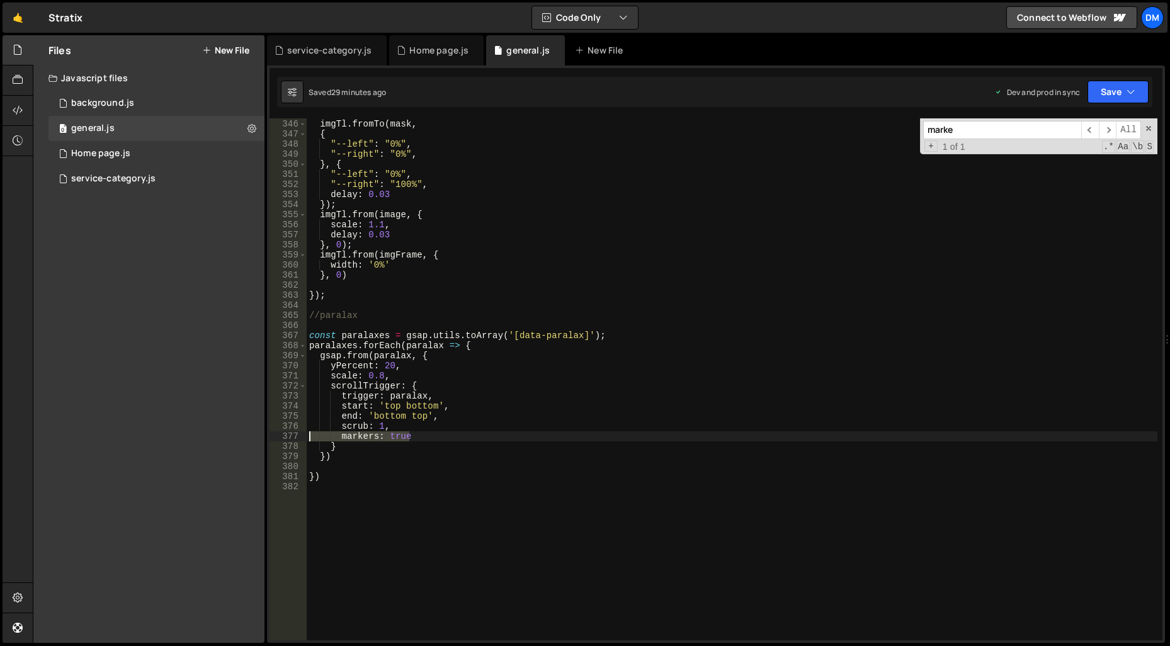
click at [278, 437] on div "yPercent: 20, 345 346 347 348 349 350 351 352 353 354 355 356 357 358 359 360 3…" at bounding box center [715, 379] width 893 height 522
type textarea "markers: true"
click at [1139, 84] on button "Save" at bounding box center [1117, 92] width 61 height 23
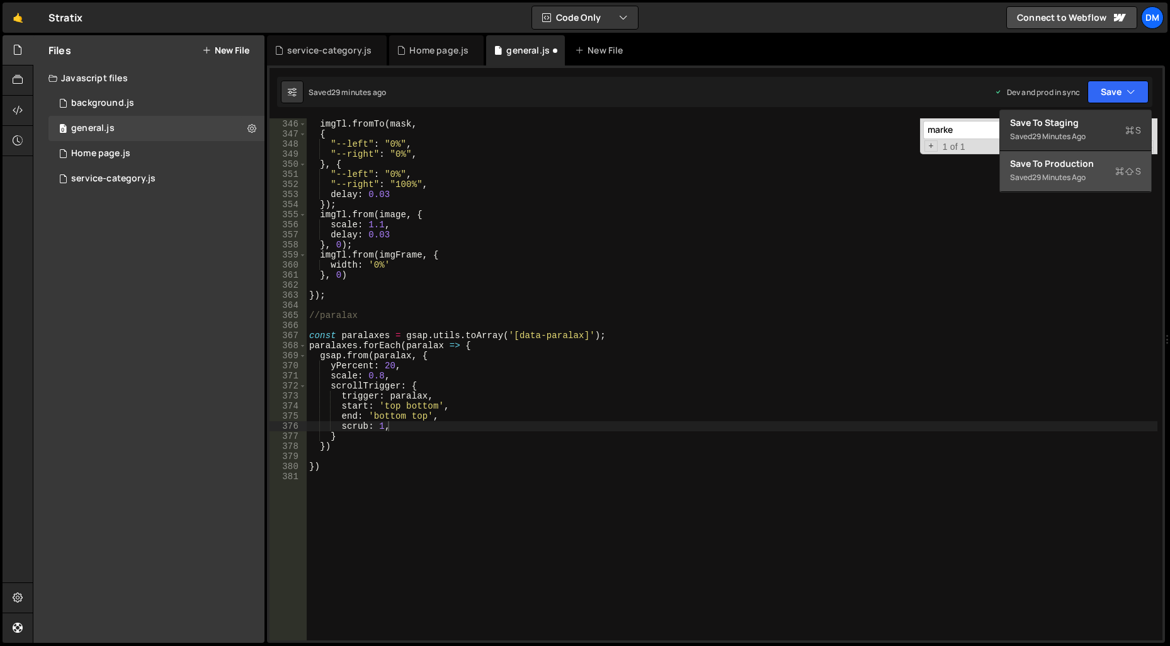
click at [1073, 172] on div "29 minutes ago" at bounding box center [1059, 177] width 54 height 11
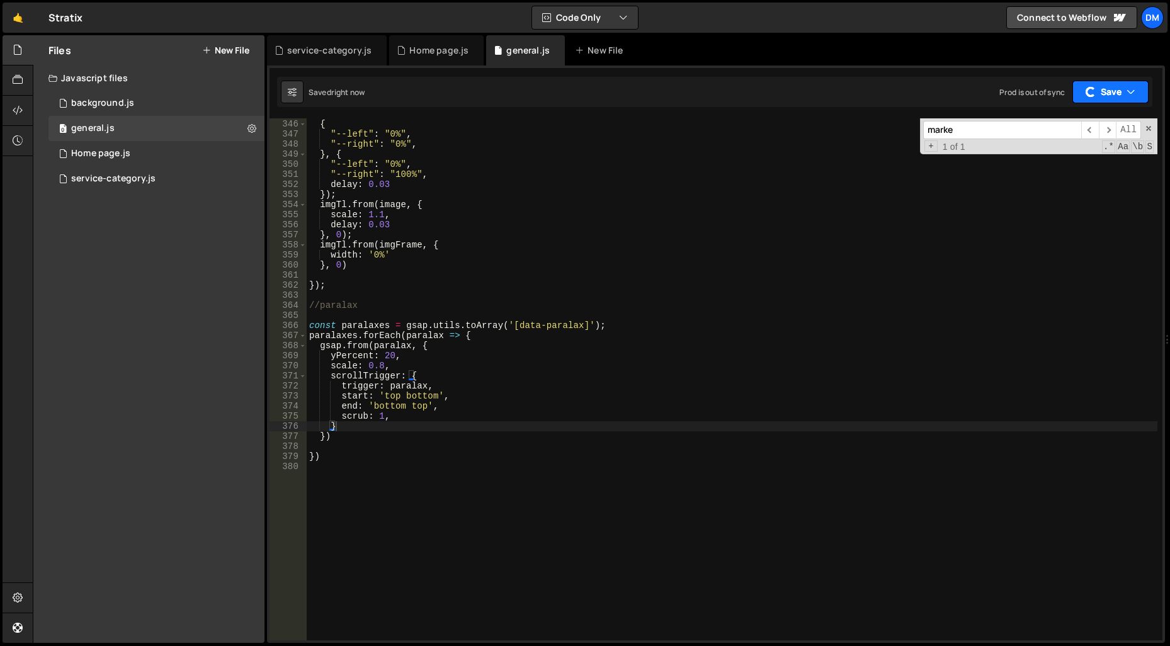
click at [1128, 96] on icon "button" at bounding box center [1130, 92] width 9 height 13
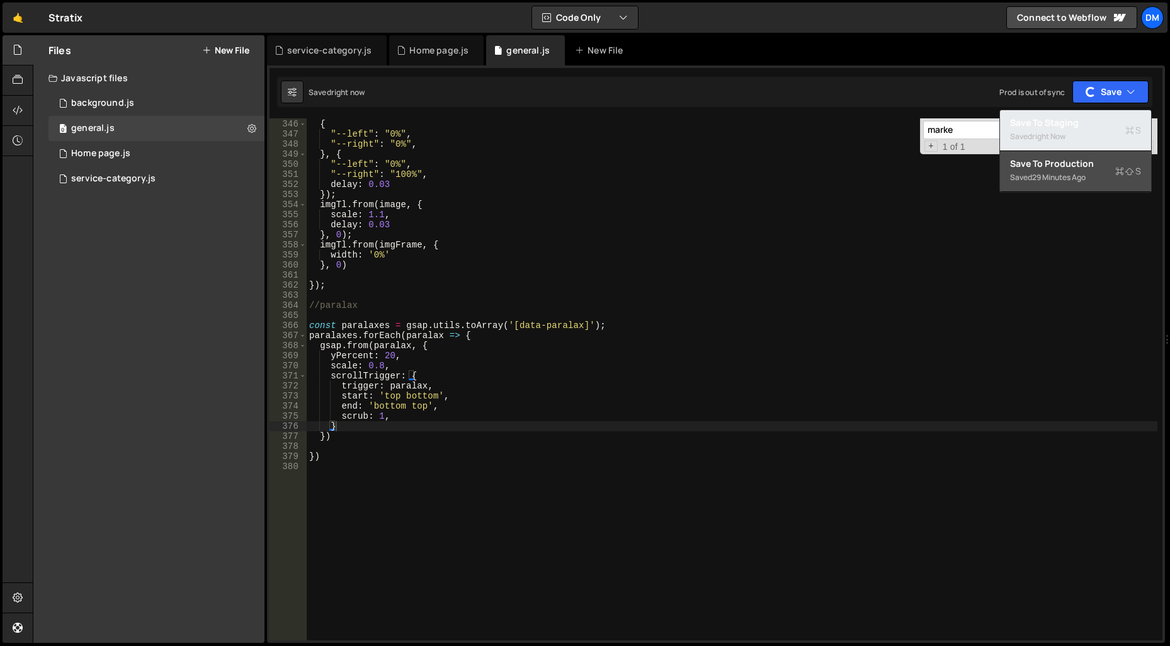
click at [1106, 130] on div "Saved right now" at bounding box center [1075, 136] width 131 height 15
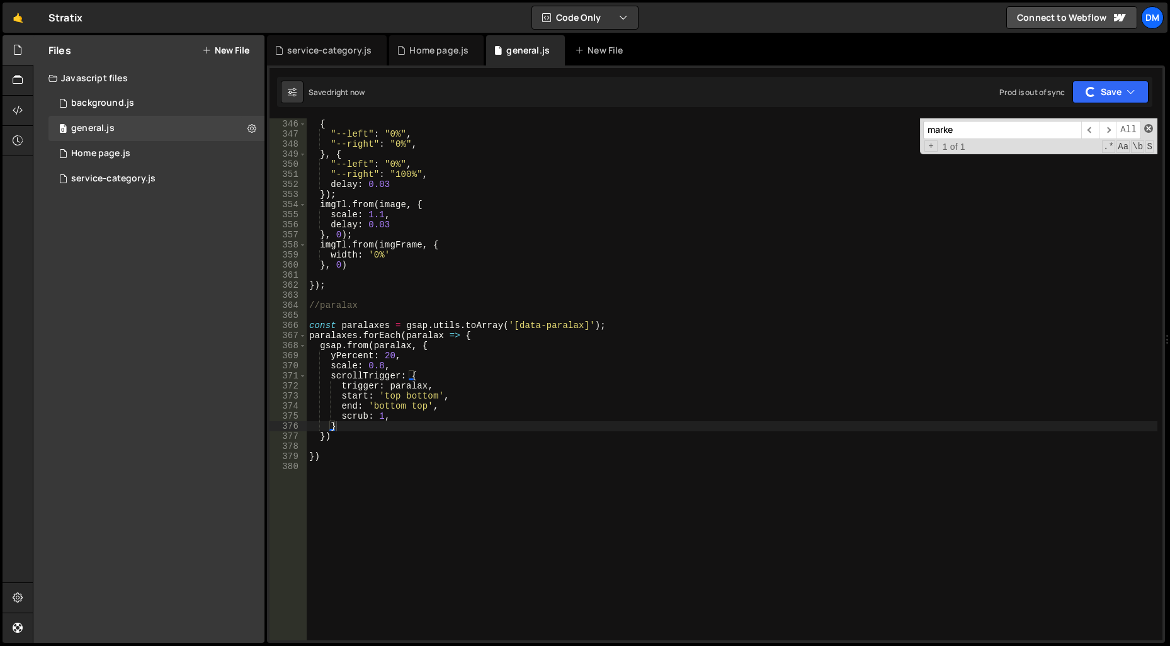
click at [1149, 130] on span at bounding box center [1148, 128] width 9 height 9
type textarea "}"
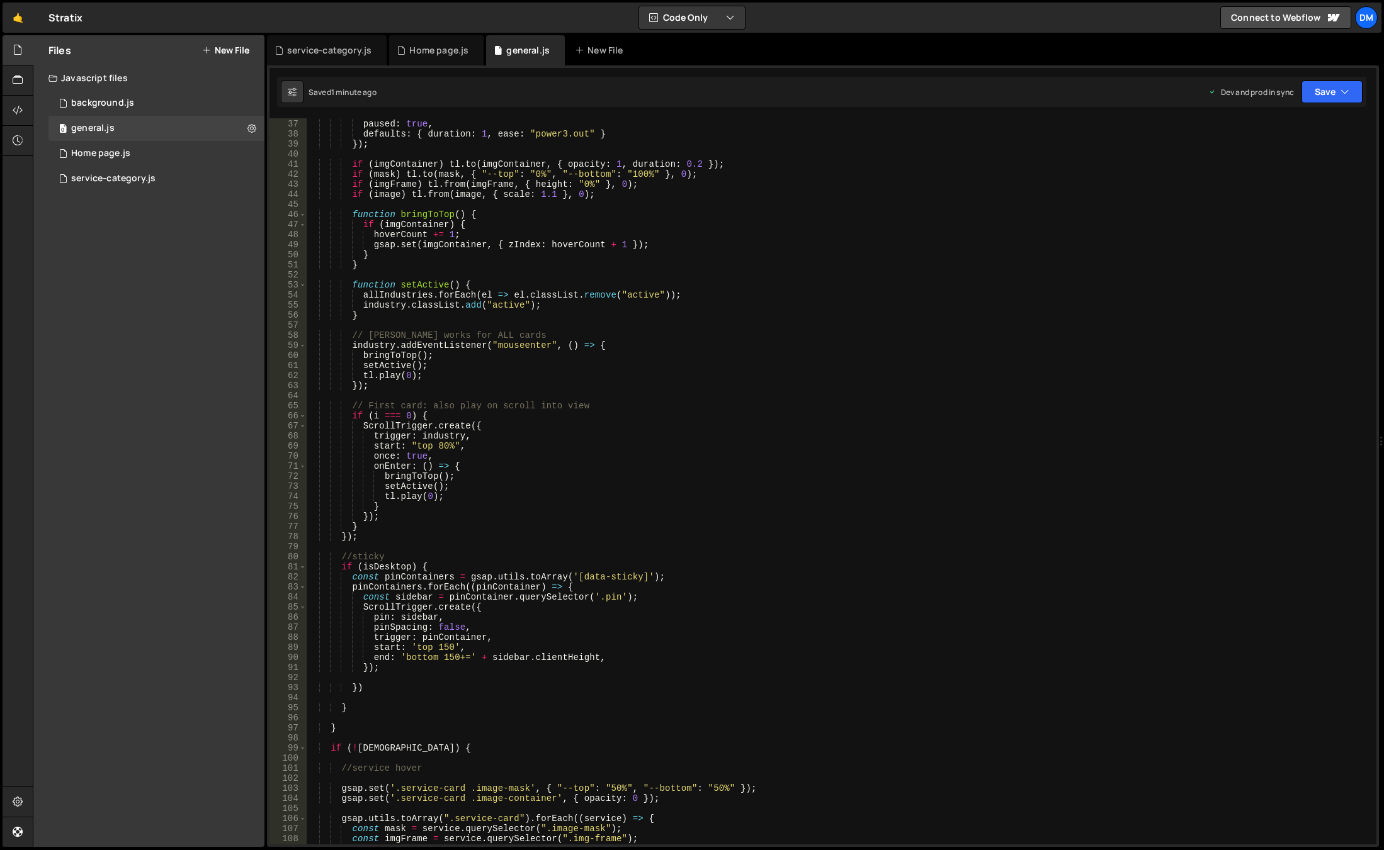
scroll to position [0, 0]
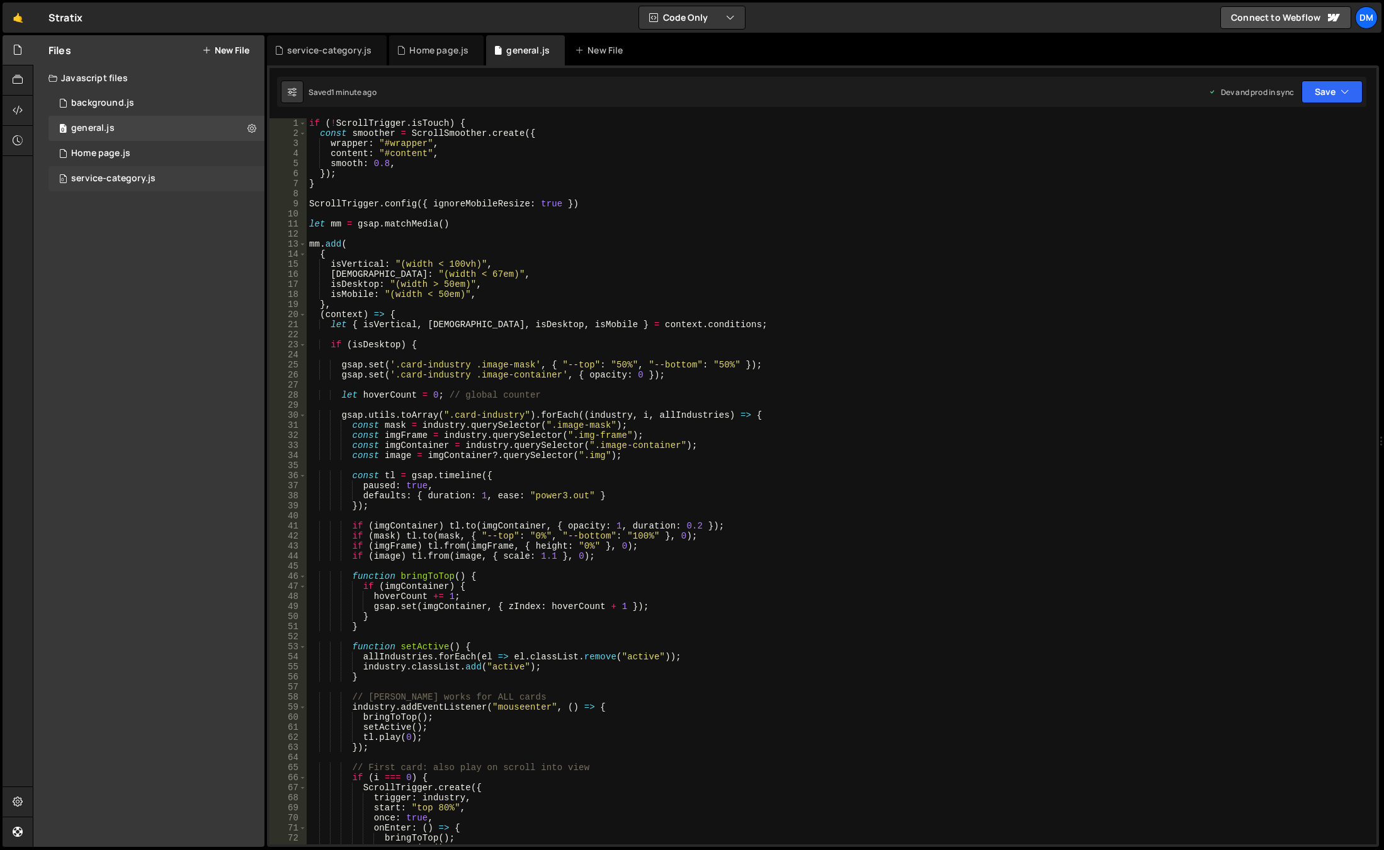
drag, startPoint x: 152, startPoint y: 183, endPoint x: 161, endPoint y: 192, distance: 12.5
click at [152, 183] on div "service-category.js" at bounding box center [113, 178] width 84 height 11
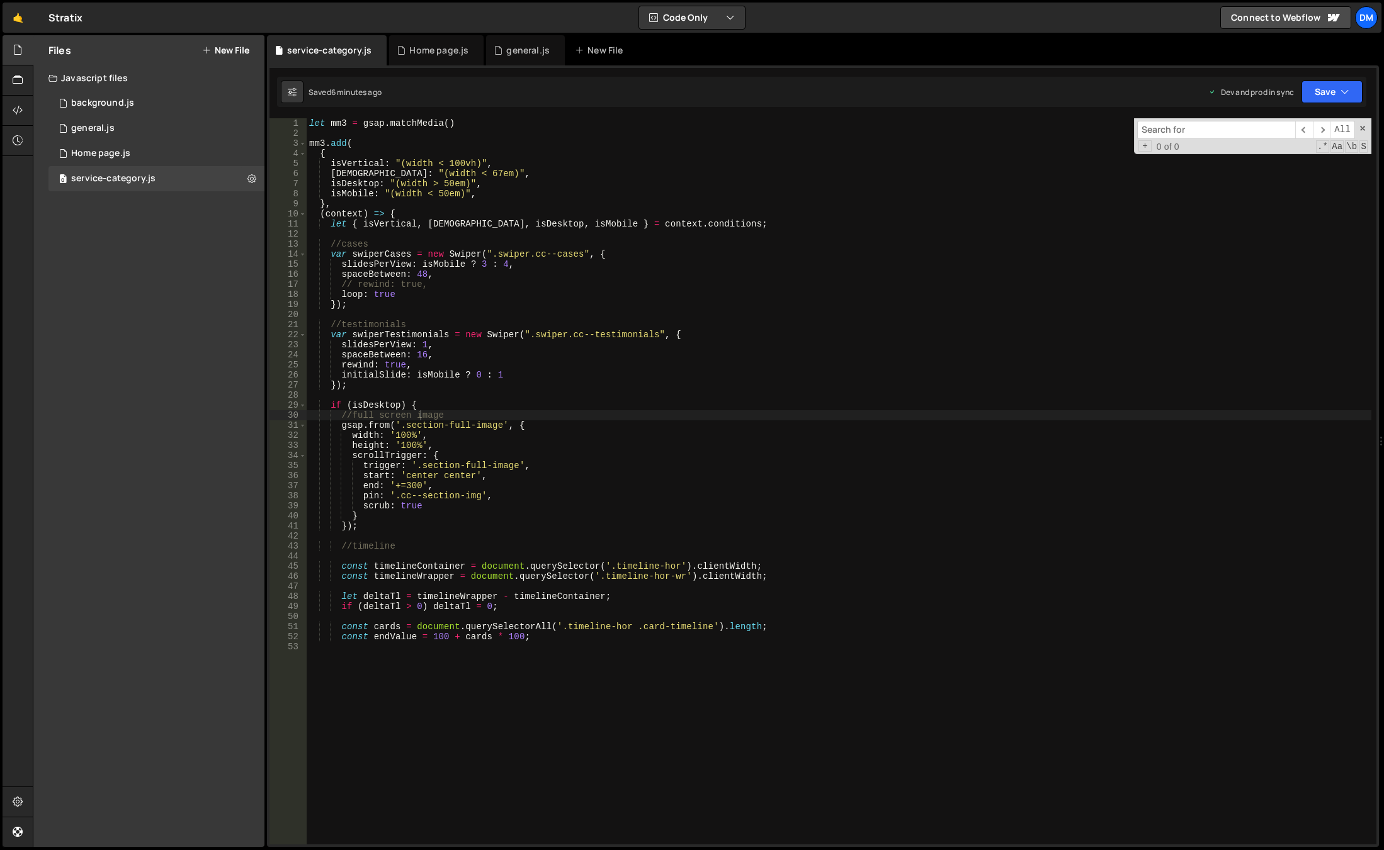
click at [521, 400] on div "let mm3 = gsap . matchMedia ( ) mm3 . add ( { isVertical : "(width < 100vh)" , …" at bounding box center [839, 389] width 1064 height 542
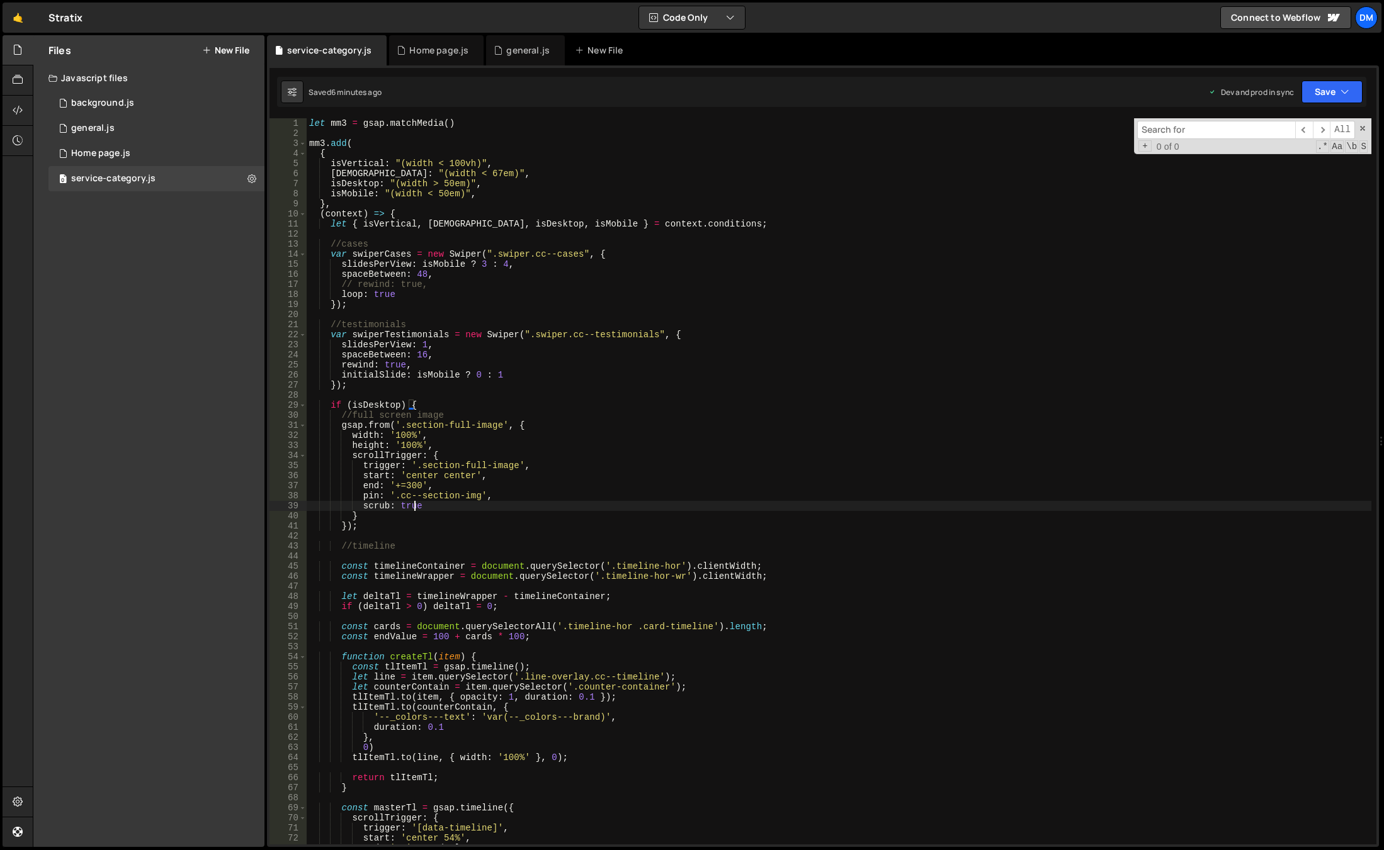
click at [417, 507] on div "let mm3 = gsap . matchMedia ( ) mm3 . add ( { isVertical : "(width < 100vh)" , …" at bounding box center [839, 491] width 1064 height 747
type textarea "scrub: 1"
click at [908, 392] on div "let mm3 = gsap . matchMedia ( ) mm3 . add ( { isVertical : "(width < 100vh)" , …" at bounding box center [839, 491] width 1064 height 747
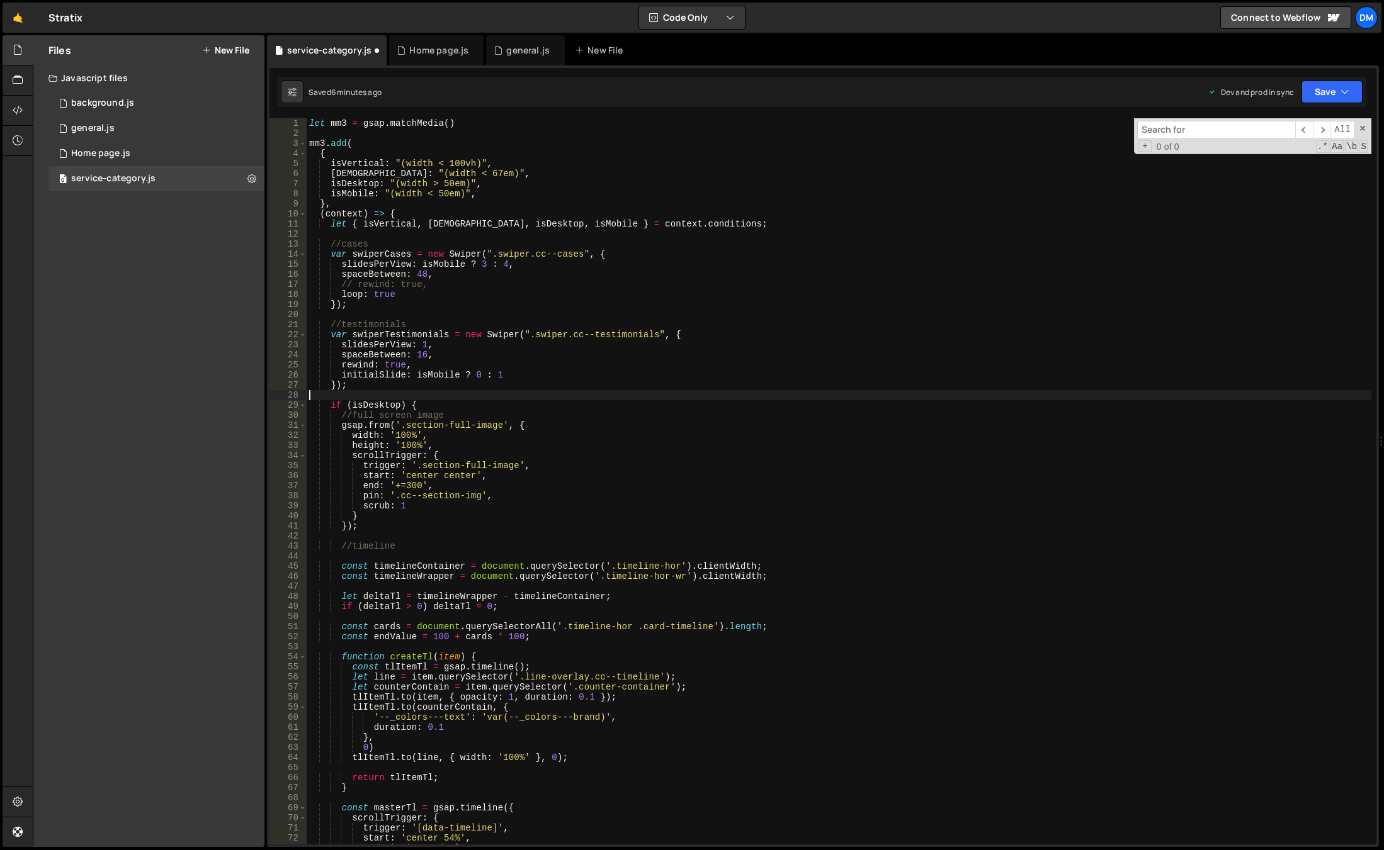
scroll to position [0, 0]
click at [1318, 94] on button "Save" at bounding box center [1331, 92] width 61 height 23
click at [1292, 123] on div "Save to Staging S" at bounding box center [1289, 122] width 131 height 13
click at [1334, 91] on button "Save" at bounding box center [1331, 92] width 61 height 23
drag, startPoint x: 1261, startPoint y: 166, endPoint x: 937, endPoint y: 229, distance: 331.0
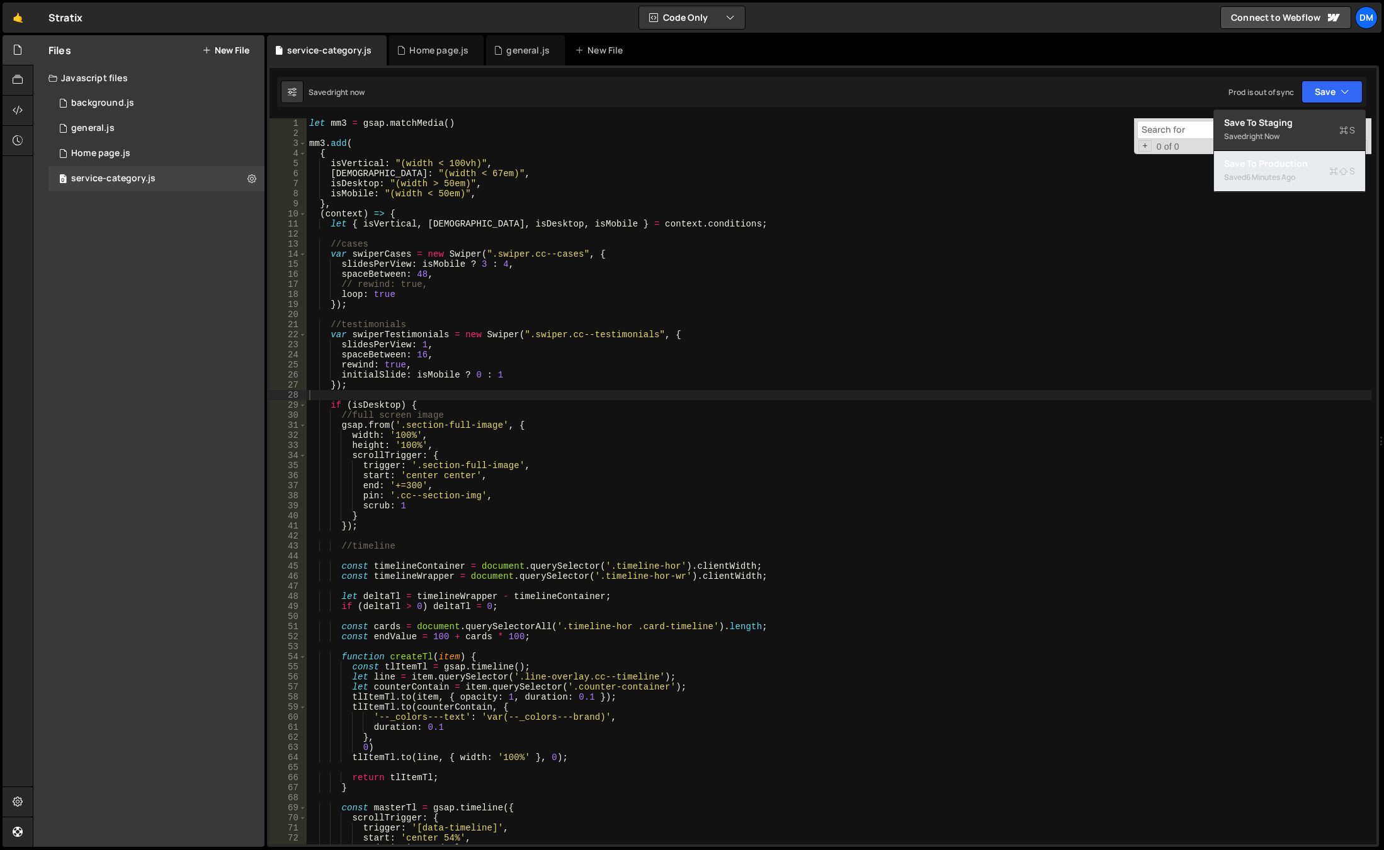
click at [1261, 166] on div "Save to Production S" at bounding box center [1289, 163] width 131 height 13
click at [550, 360] on div "let mm3 = gsap . matchMedia ( ) mm3 . add ( { isVertical : "(width < 100vh)" , …" at bounding box center [839, 491] width 1064 height 747
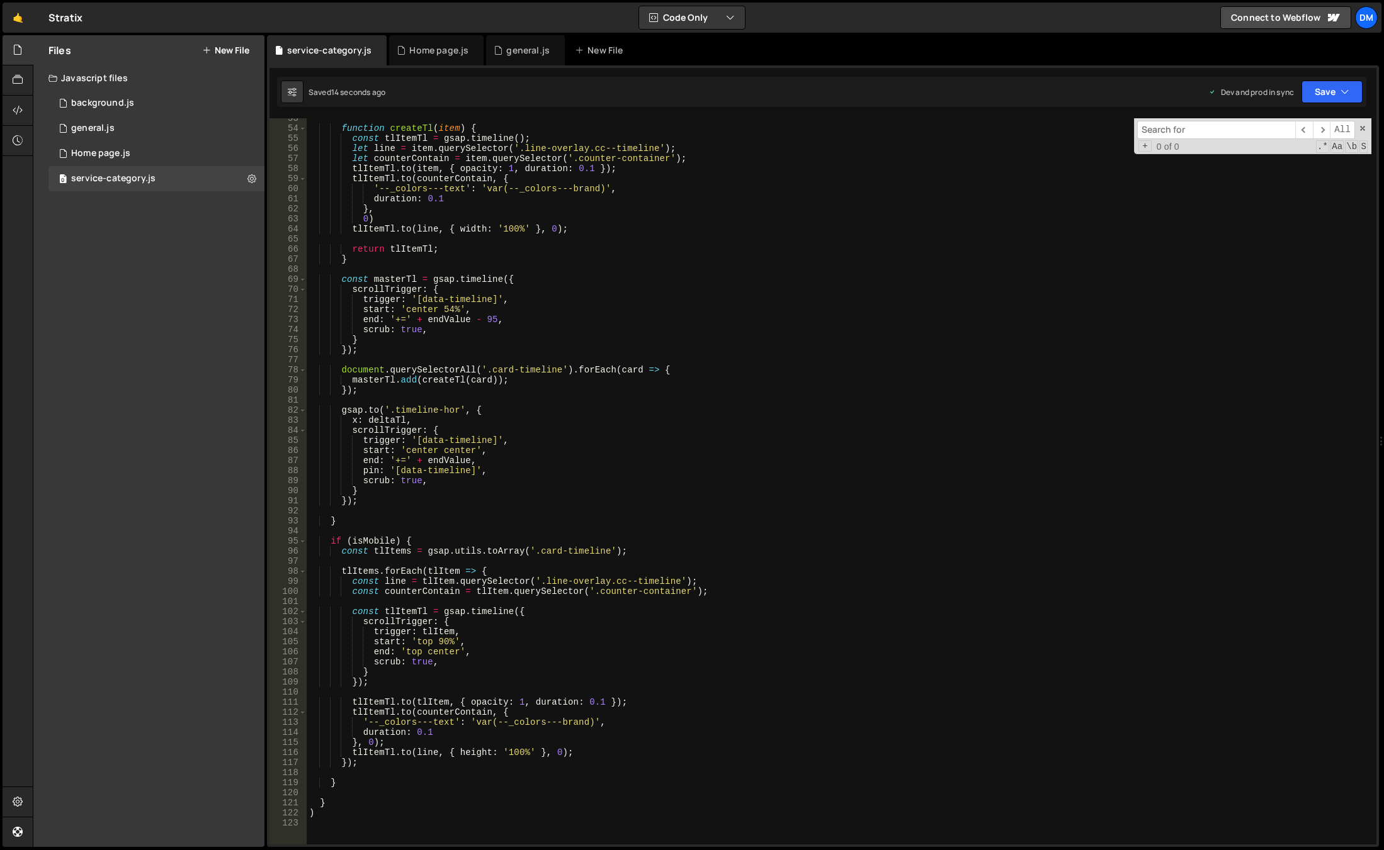
scroll to position [680, 0]
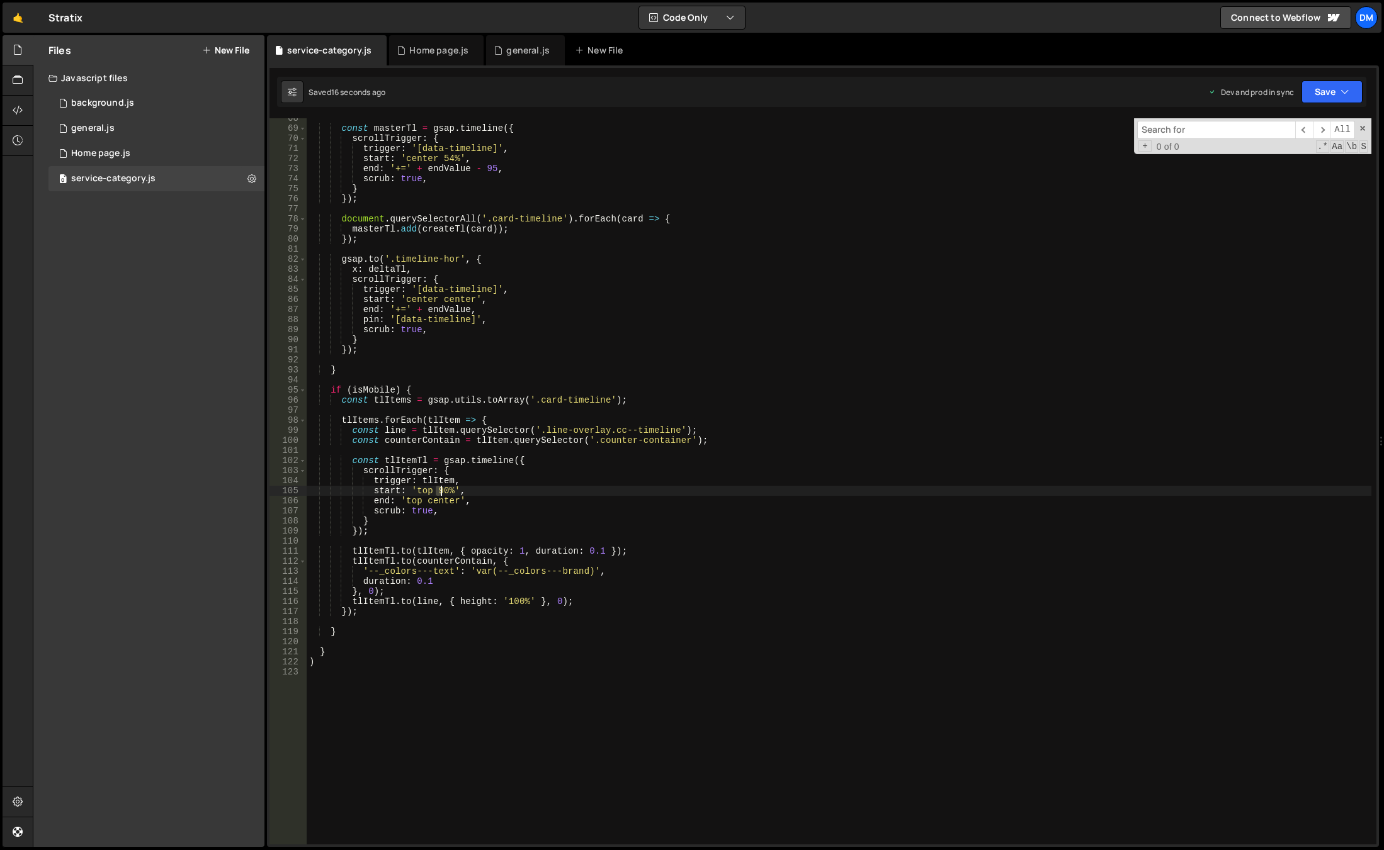
click at [441, 493] on div "const masterTl = gsap . timeline ({ scrollTrigger : { trigger : '[data-timeline…" at bounding box center [839, 486] width 1064 height 747
drag, startPoint x: 835, startPoint y: 327, endPoint x: 879, endPoint y: 295, distance: 54.7
click at [835, 327] on div "const masterTl = gsap . timeline ({ scrollTrigger : { trigger : '[data-timeline…" at bounding box center [839, 486] width 1064 height 747
type textarea "scrub: true,"
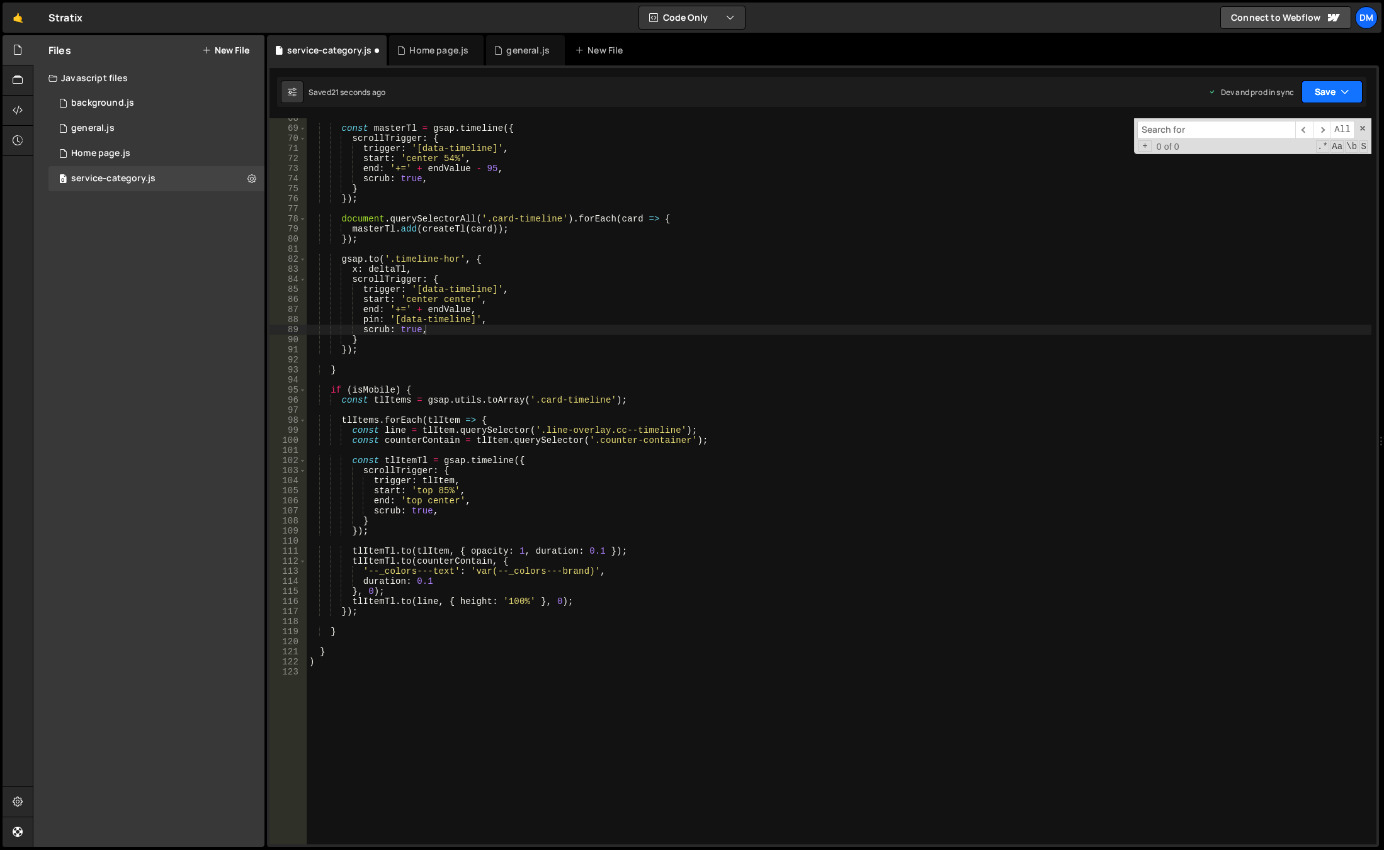
click at [1324, 89] on button "Save" at bounding box center [1331, 92] width 61 height 23
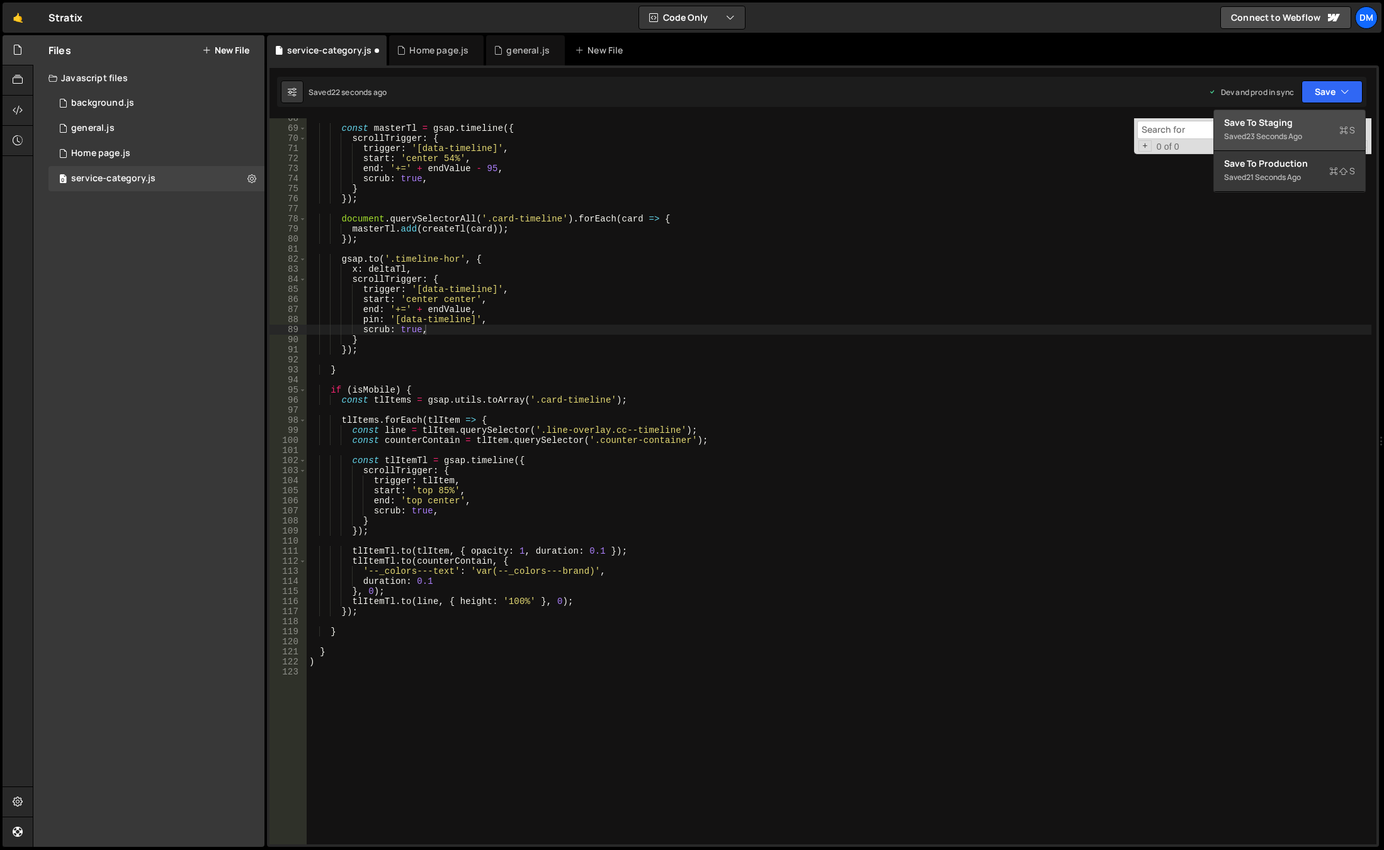
click at [1296, 121] on div "Save to Staging S" at bounding box center [1289, 122] width 131 height 13
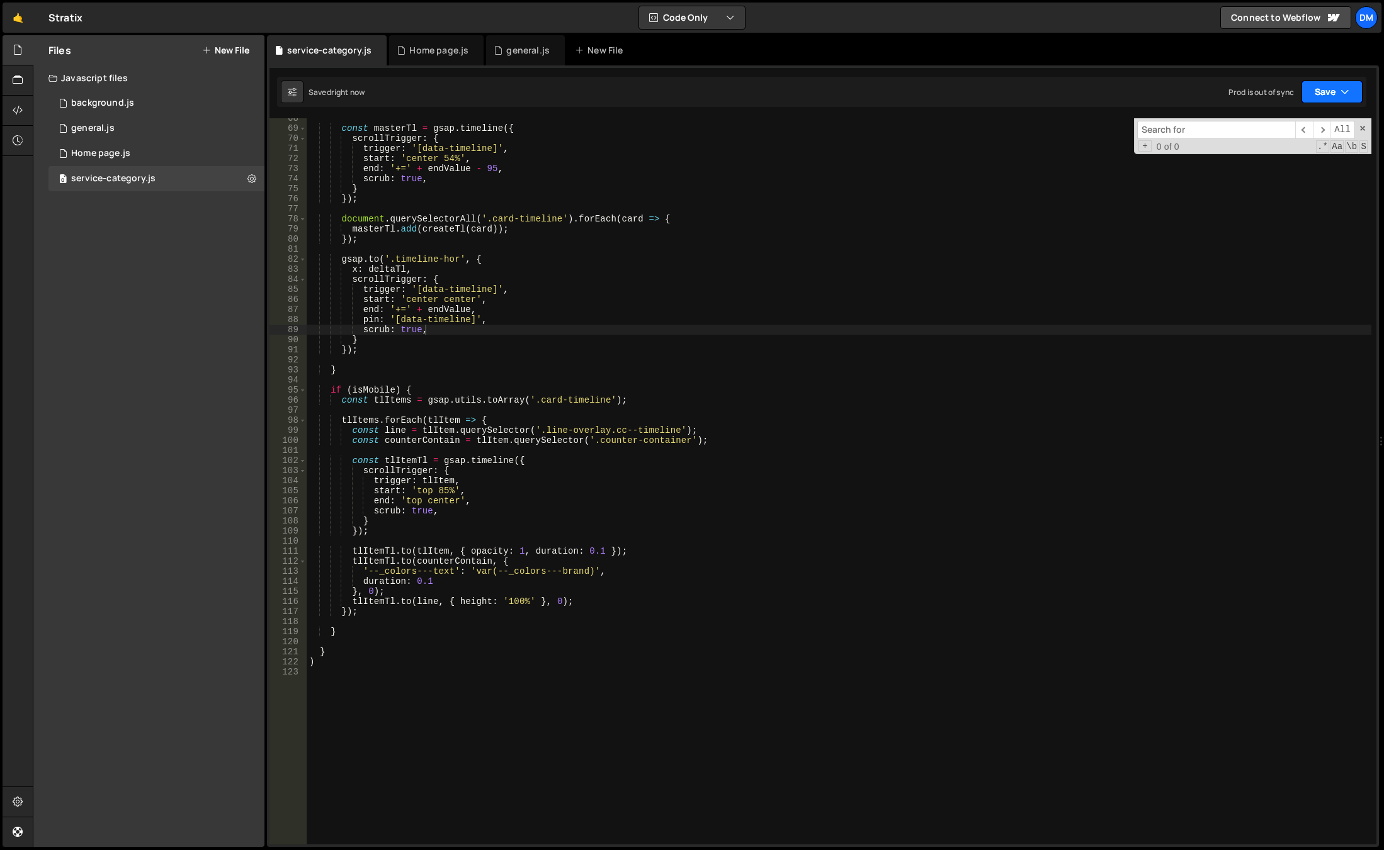
click at [1336, 89] on button "Save" at bounding box center [1331, 92] width 61 height 23
click at [1299, 157] on button "Save to Production S Saved 21 seconds ago" at bounding box center [1289, 171] width 151 height 41
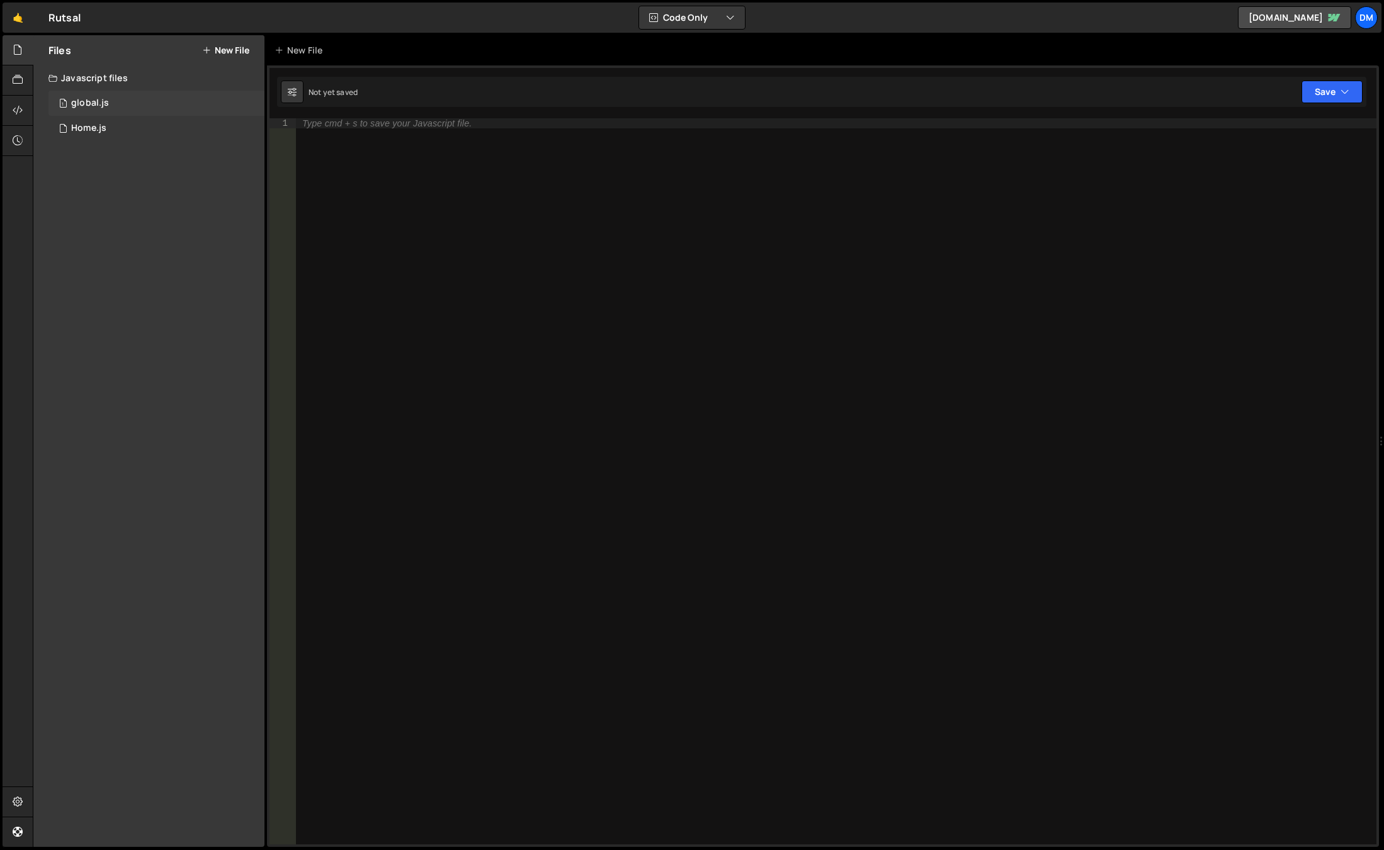
click at [123, 101] on div "1 global.js 0" at bounding box center [156, 103] width 216 height 25
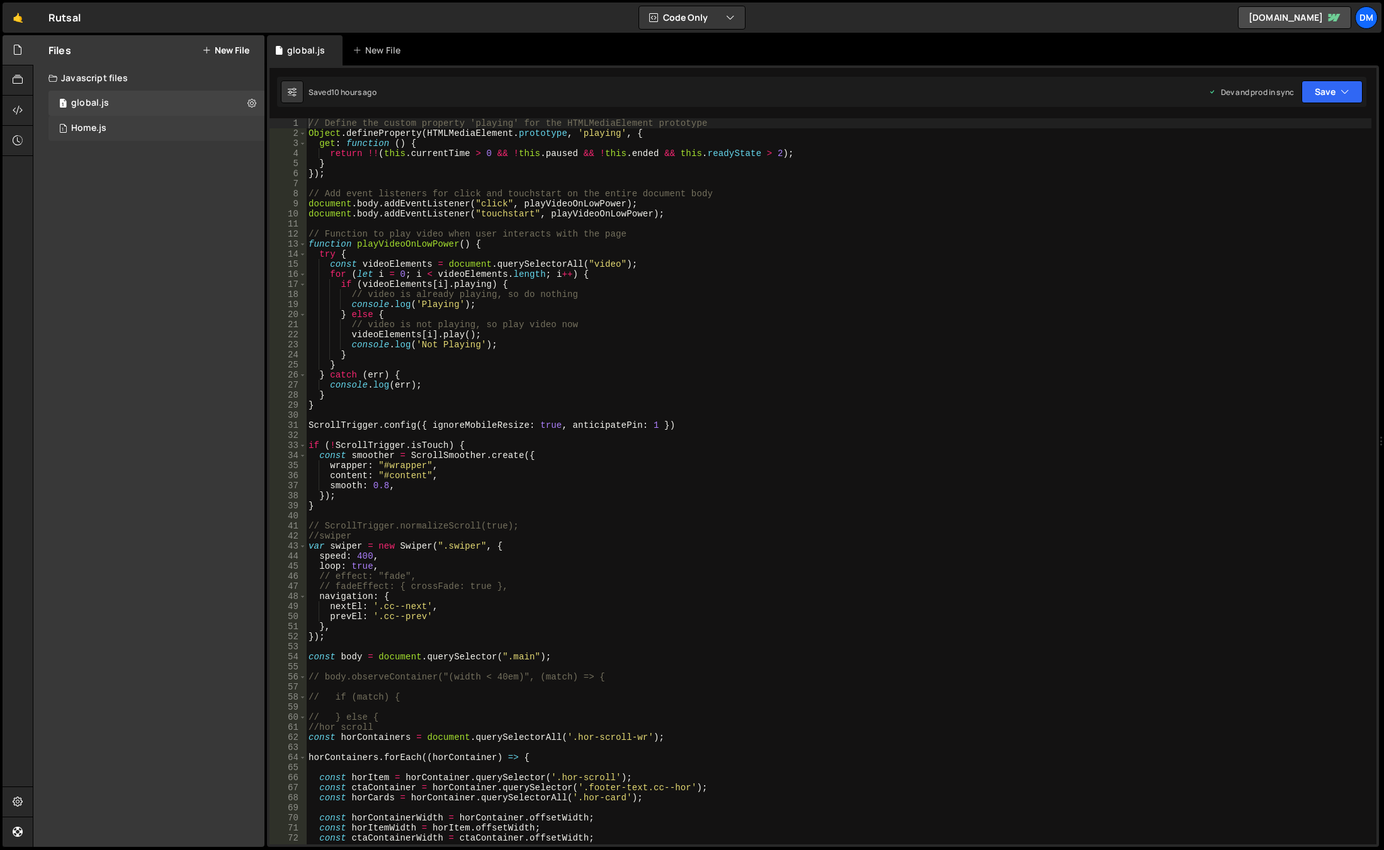
click at [138, 133] on div "1 Home.js 0" at bounding box center [156, 128] width 216 height 25
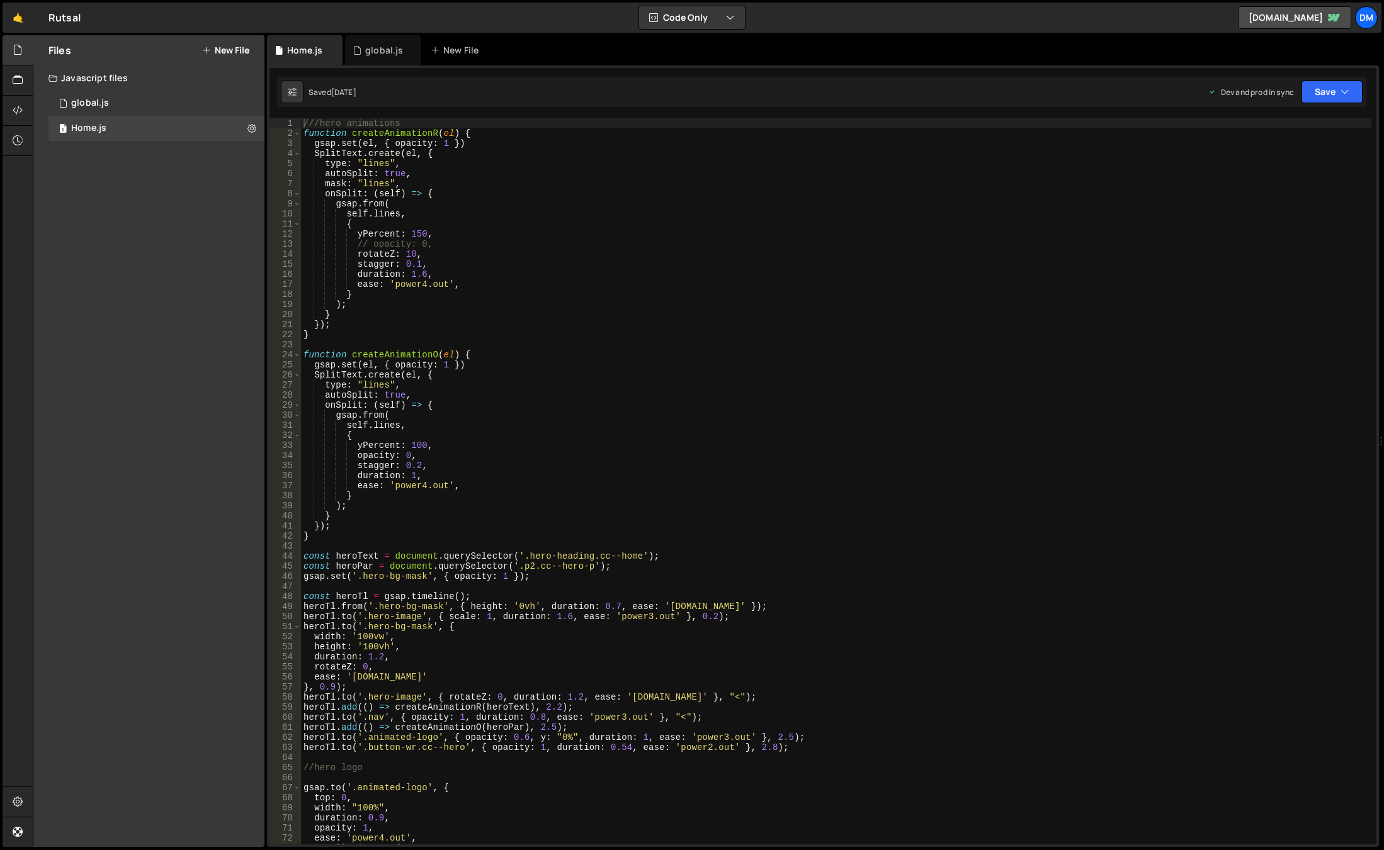
click at [660, 238] on div "///hero animations function createAnimationR ( el ) { gsap . set ( el , { opaci…" at bounding box center [836, 491] width 1070 height 747
click at [740, 412] on div "///hero animations function createAnimationR ( el ) { gsap . set ( el , { opaci…" at bounding box center [836, 491] width 1070 height 747
type textarea "gsap.from("
drag, startPoint x: 131, startPoint y: 99, endPoint x: 315, endPoint y: 144, distance: 189.3
click at [131, 99] on div "1 global.js 0" at bounding box center [156, 103] width 216 height 25
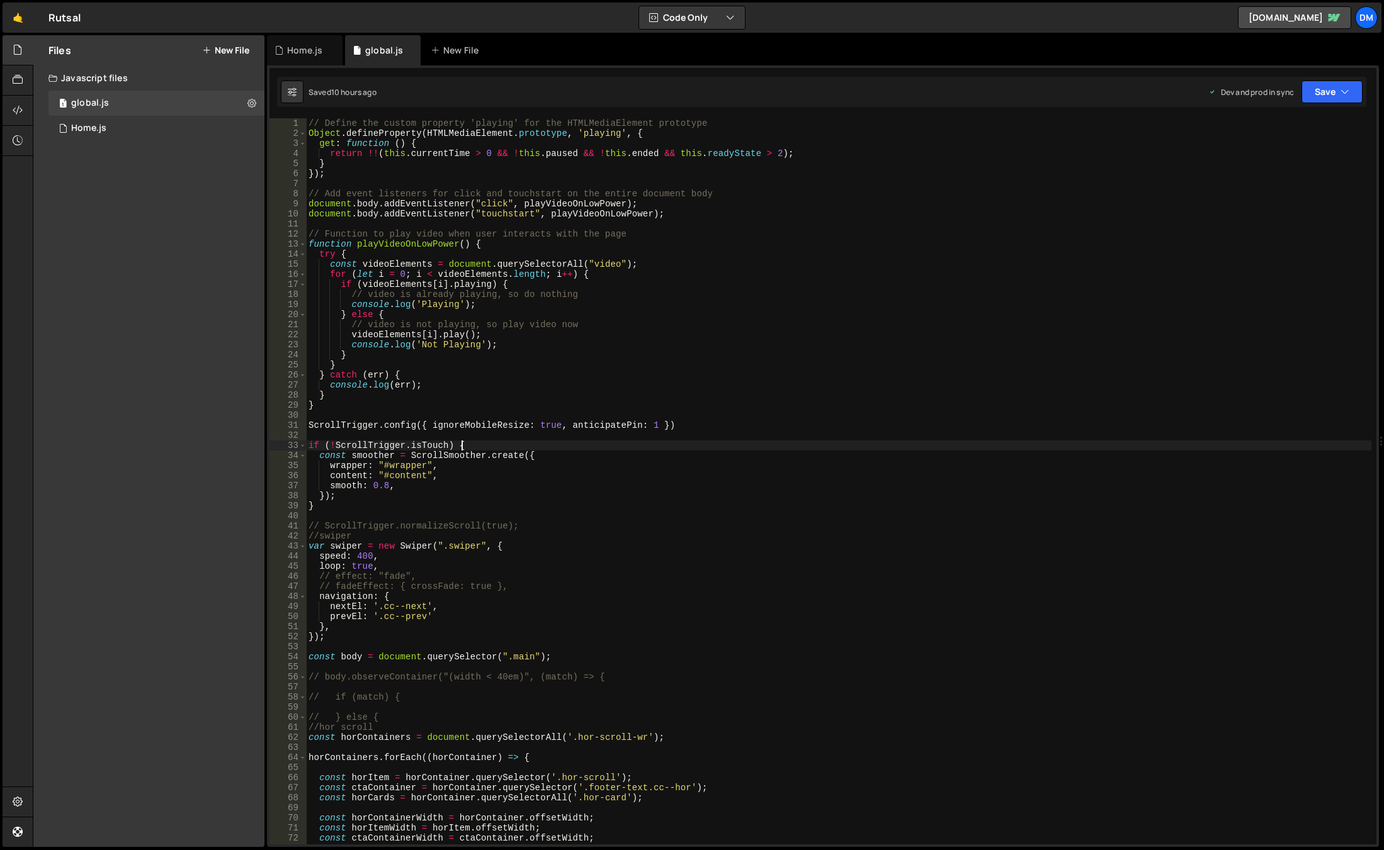
click at [608, 446] on div "// Define the custom property 'playing' for the HTMLMediaElement prototype Obje…" at bounding box center [838, 491] width 1065 height 747
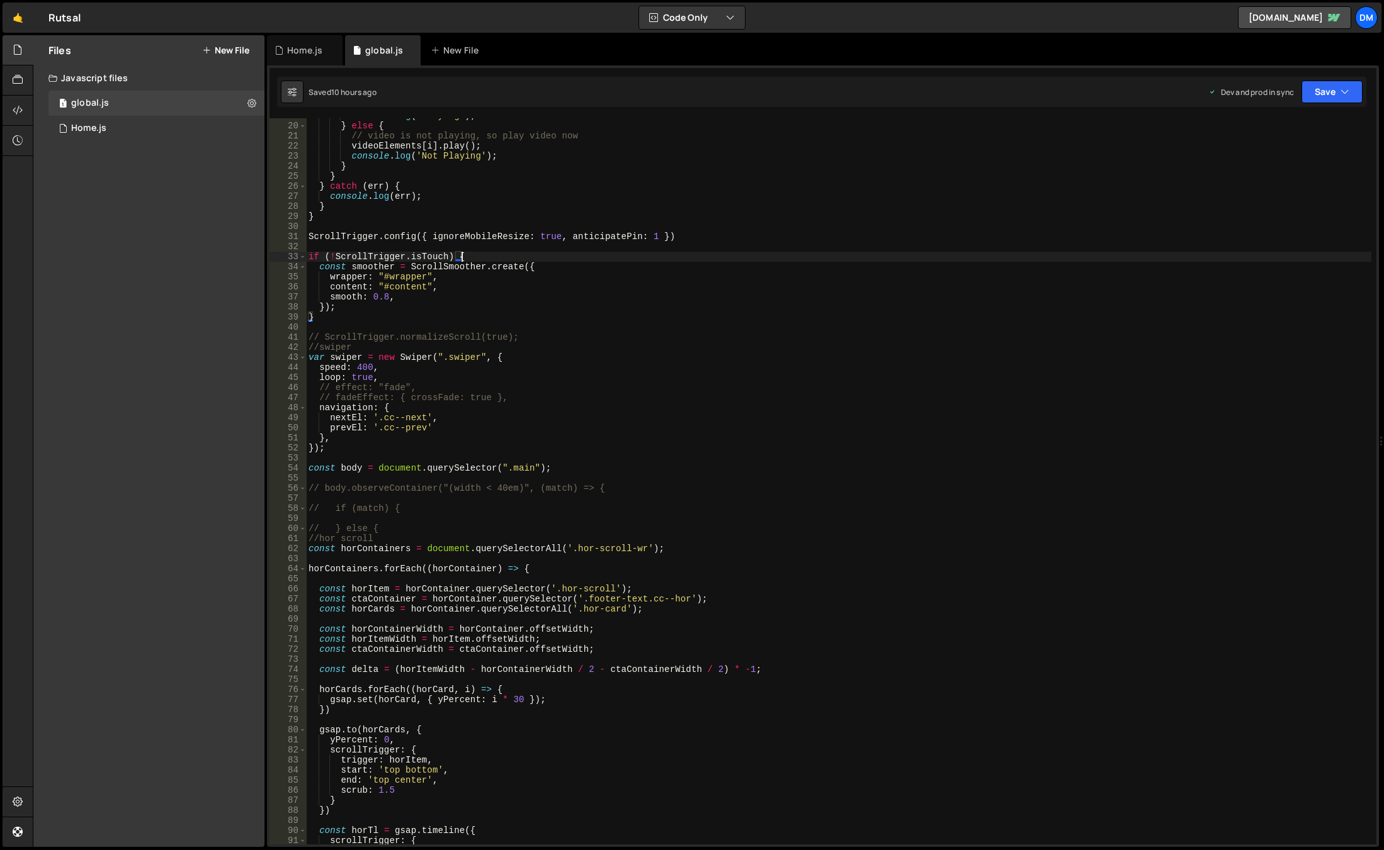
scroll to position [340, 0]
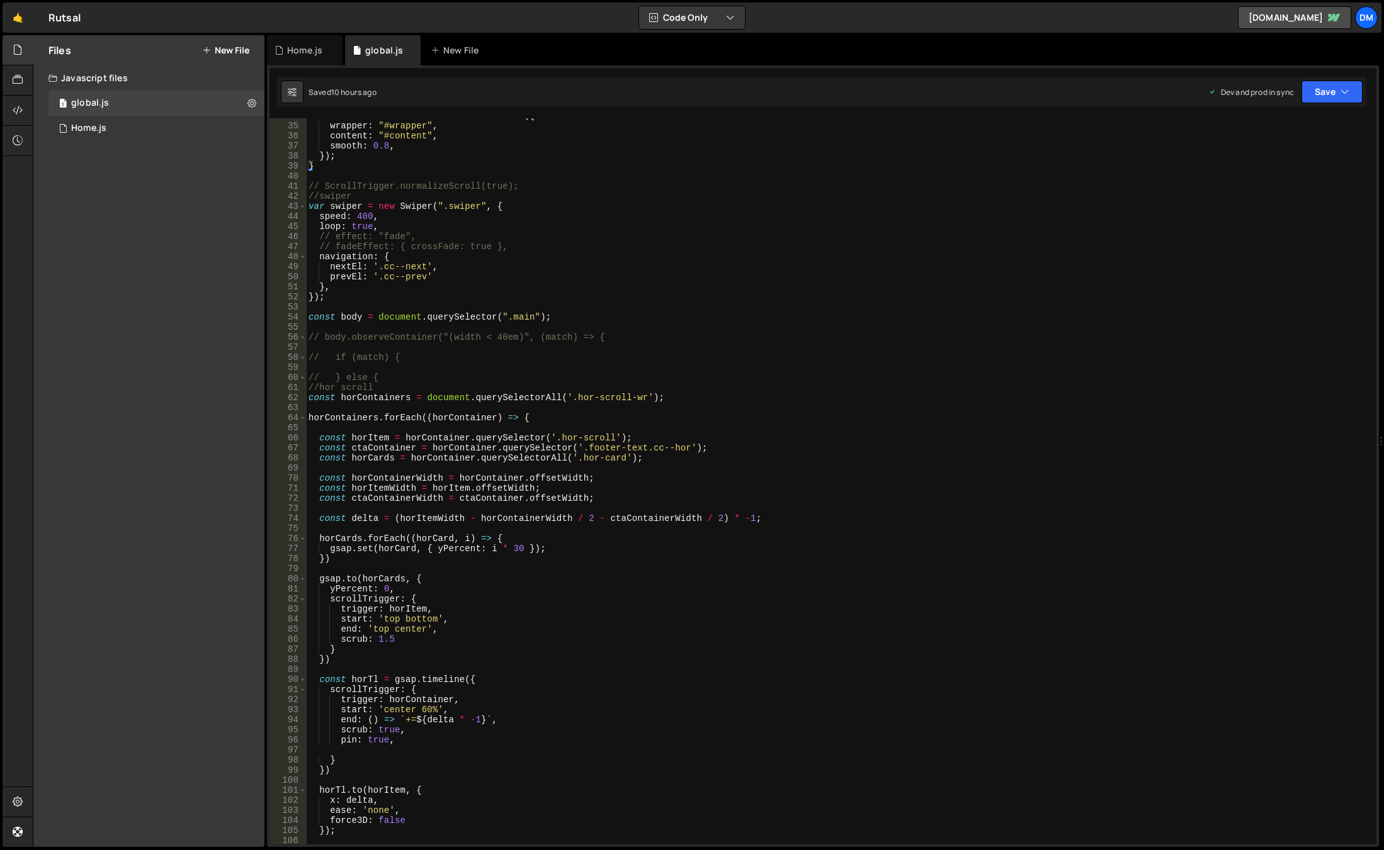
click at [940, 492] on div "const smoother = ScrollSmoother . create ({ wrapper : "#wrapper" , content : "#…" at bounding box center [838, 484] width 1065 height 747
type textarea "const horItemWidth = horItem.offsetWidth;"
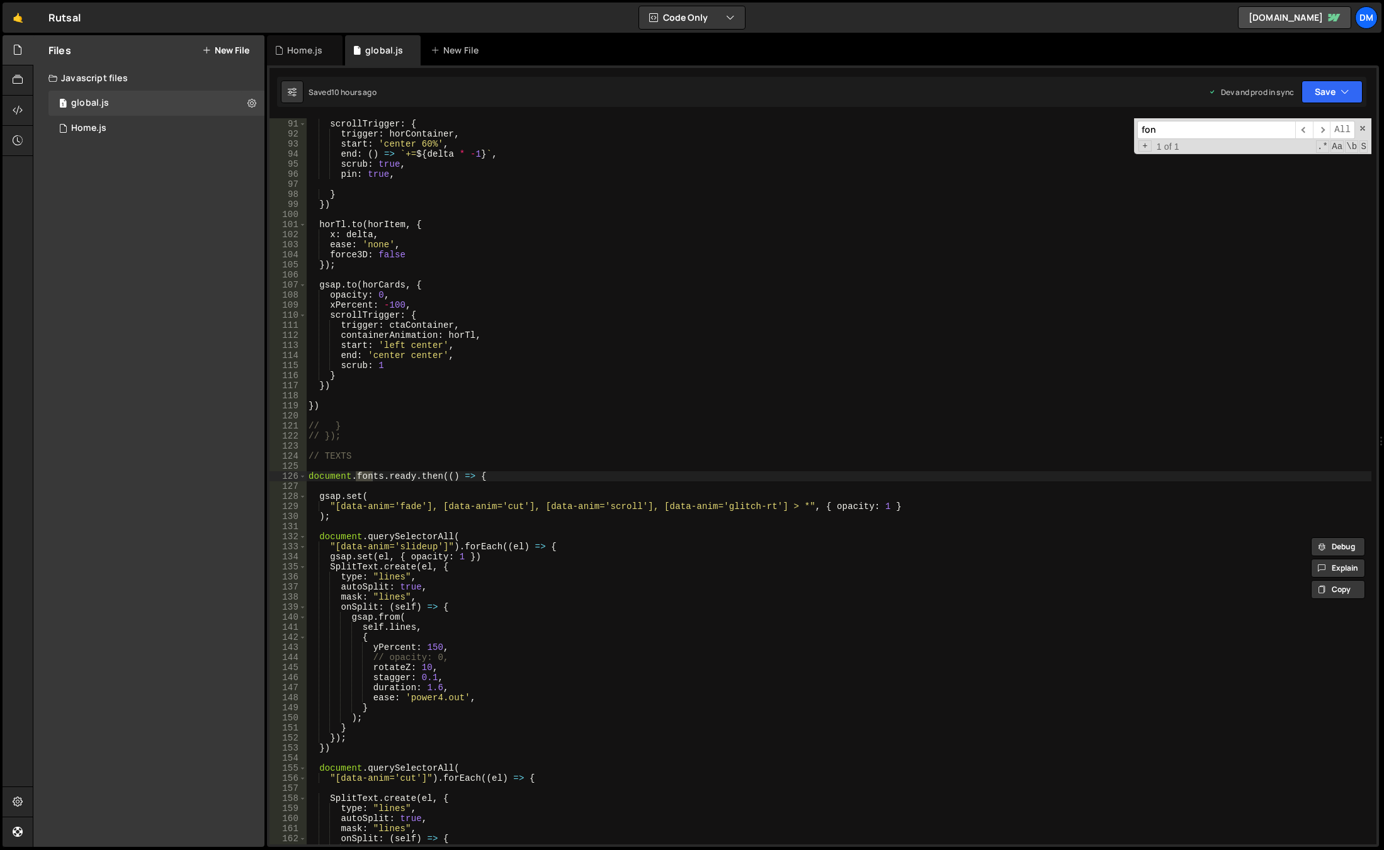
scroll to position [906, 0]
type input "fon"
type textarea ");"
click at [606, 520] on div "const horTl = gsap . timeline ({ scrollTrigger : { trigger : horContainer , sta…" at bounding box center [838, 482] width 1065 height 747
click at [541, 466] on div "const horTl = gsap . timeline ({ scrollTrigger : { trigger : horContainer , sta…" at bounding box center [838, 482] width 1065 height 747
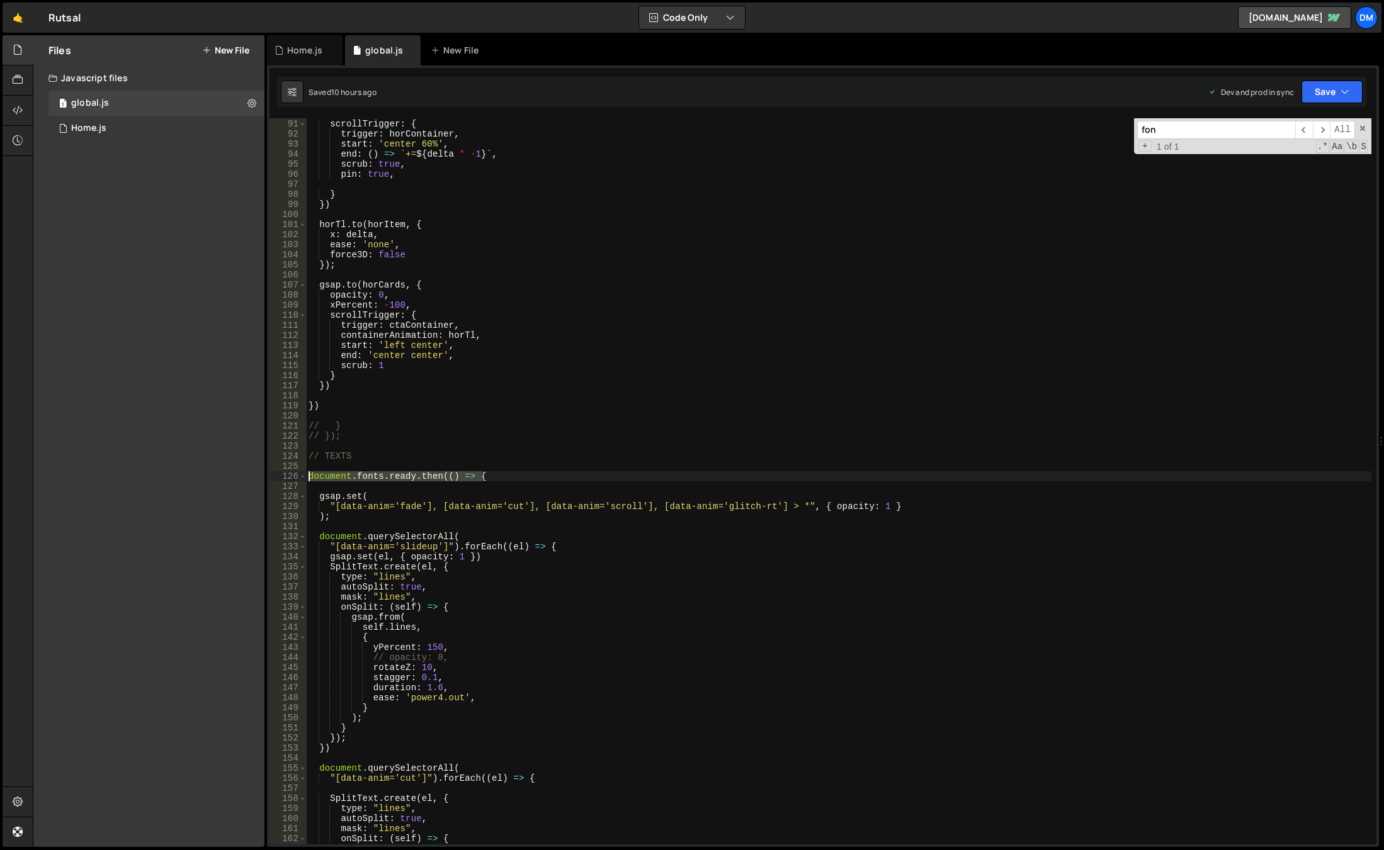
drag, startPoint x: 506, startPoint y: 475, endPoint x: 283, endPoint y: 475, distance: 222.8
click at [283, 475] on div "90 91 92 93 94 95 96 97 98 99 100 101 102 103 104 105 106 107 108 109 110 111 1…" at bounding box center [822, 481] width 1107 height 726
type textarea "document.fonts.ready.then(() => {"
click at [571, 465] on div "const horTl = gsap . timeline ({ scrollTrigger : { trigger : horContainer , sta…" at bounding box center [838, 482] width 1065 height 747
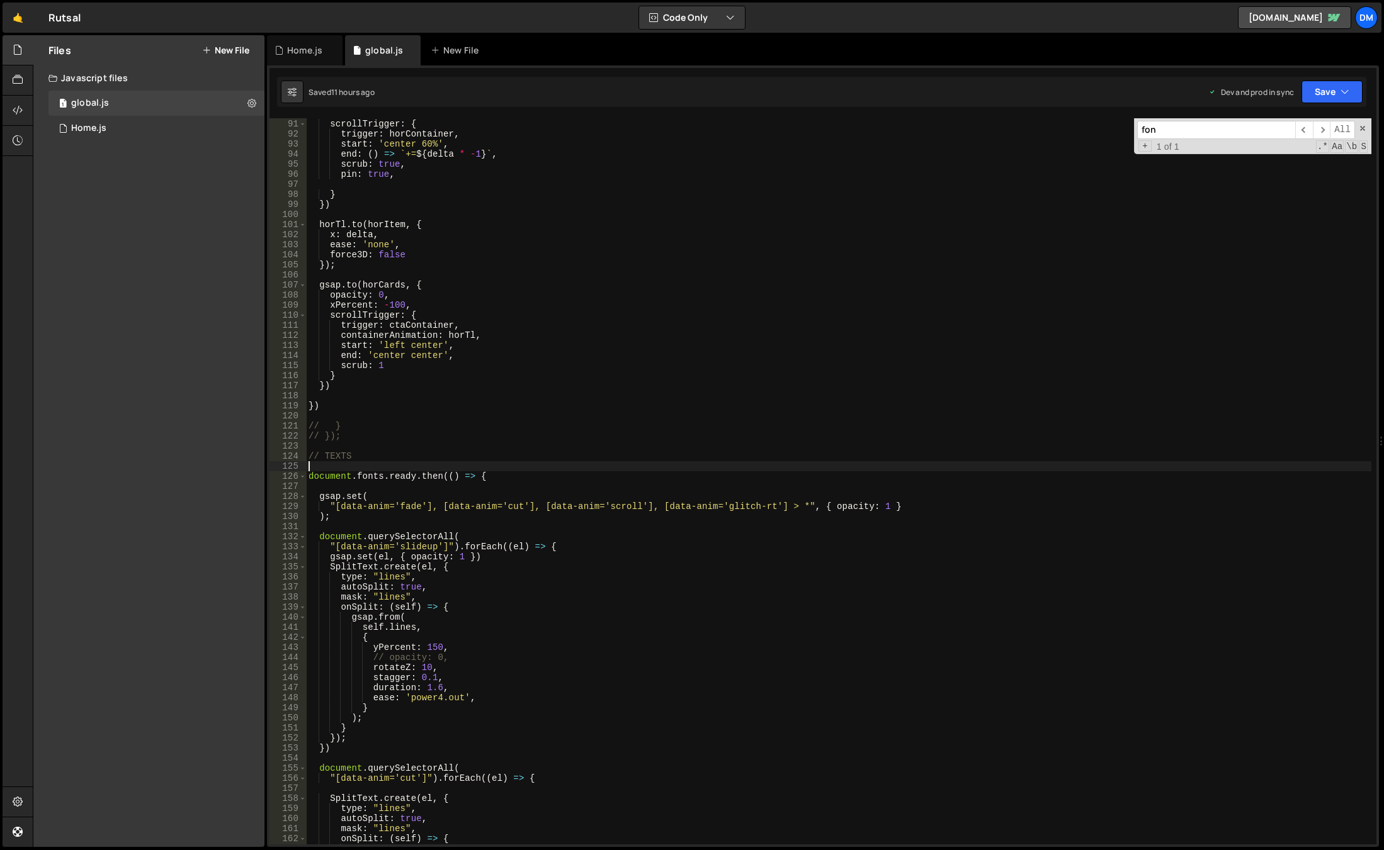
click at [550, 296] on div "const horTl = gsap . timeline ({ scrollTrigger : { trigger : horContainer , sta…" at bounding box center [838, 482] width 1065 height 747
type textarea "opacity: 0,"
